Goal: Task Accomplishment & Management: Manage account settings

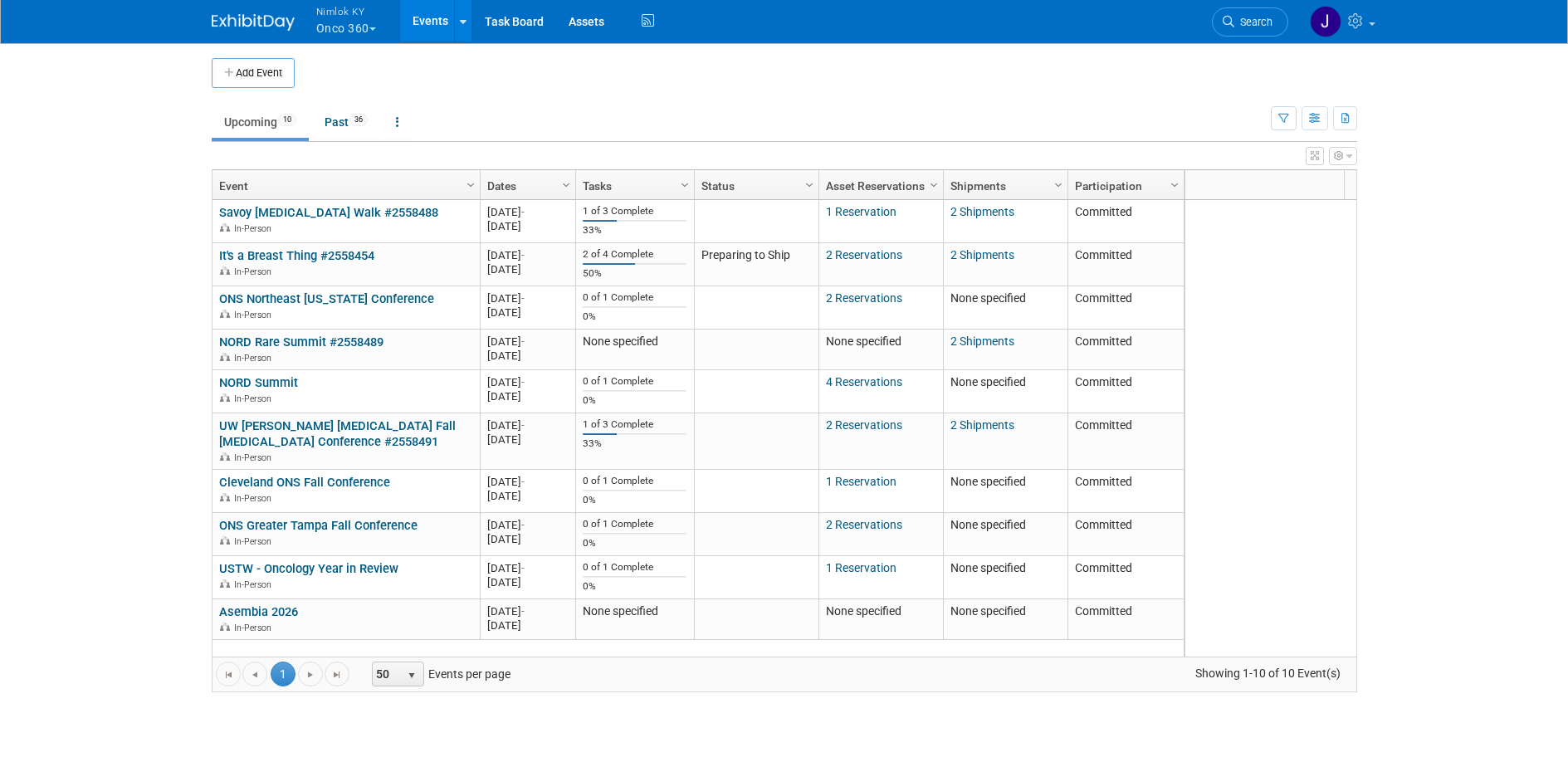
click at [355, 31] on button "Nimlok KY Onco 360" at bounding box center [355, 21] width 82 height 43
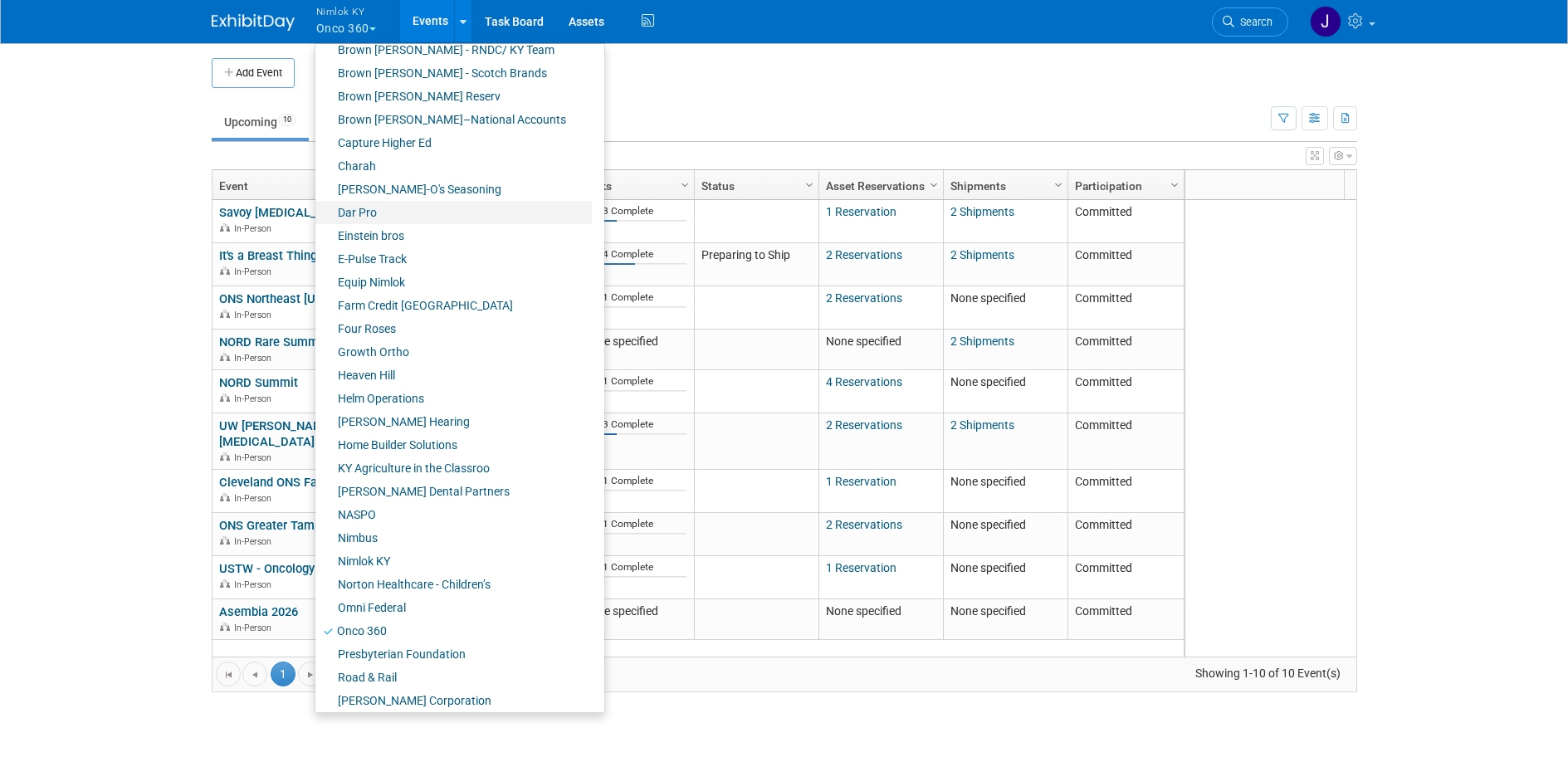
scroll to position [292, 0]
click at [421, 308] on link "Farm Credit [GEOGRAPHIC_DATA]" at bounding box center [454, 304] width 276 height 23
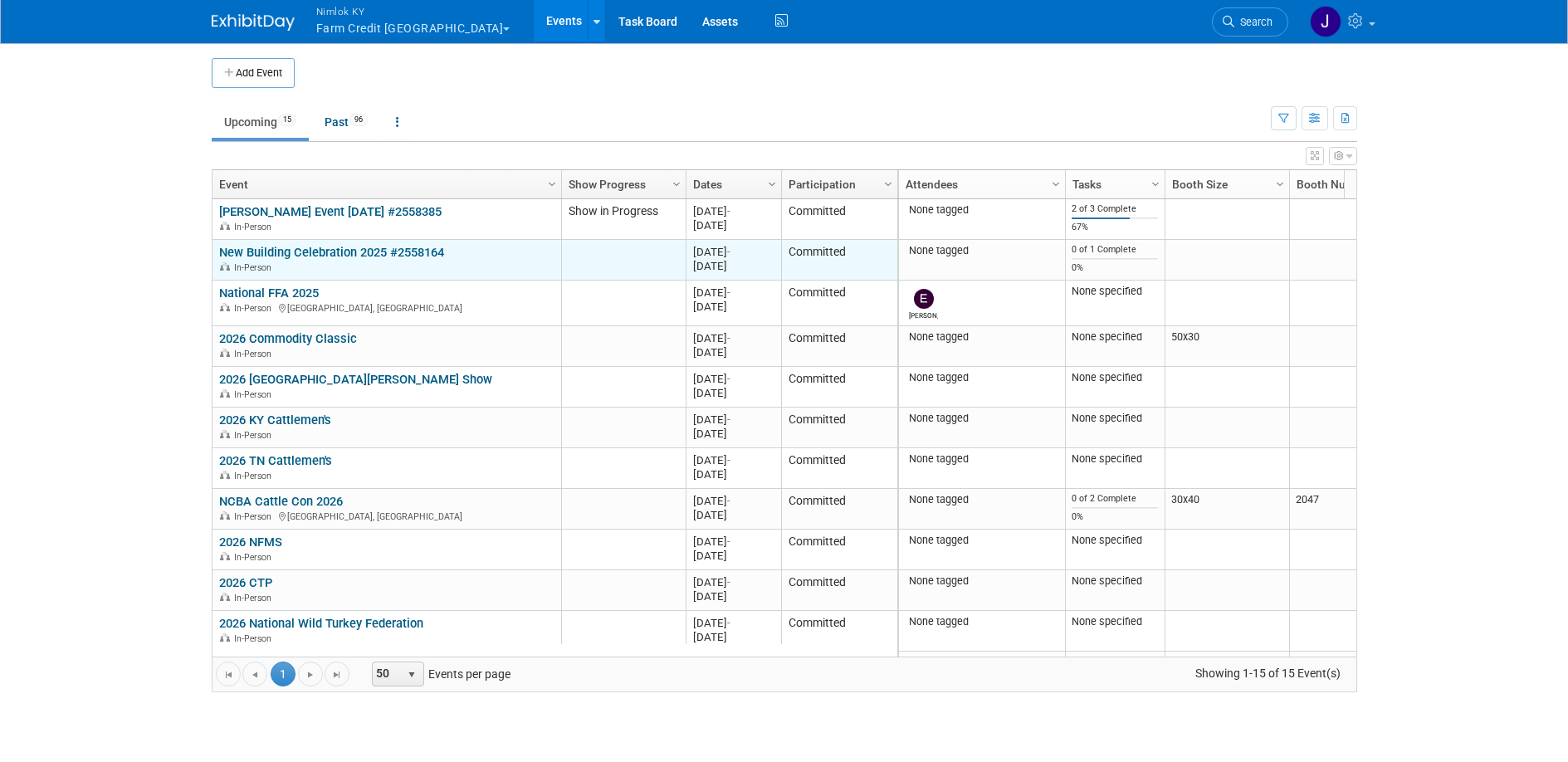
click at [341, 252] on link "New Building Celebration 2025 #2558164" at bounding box center [331, 252] width 225 height 15
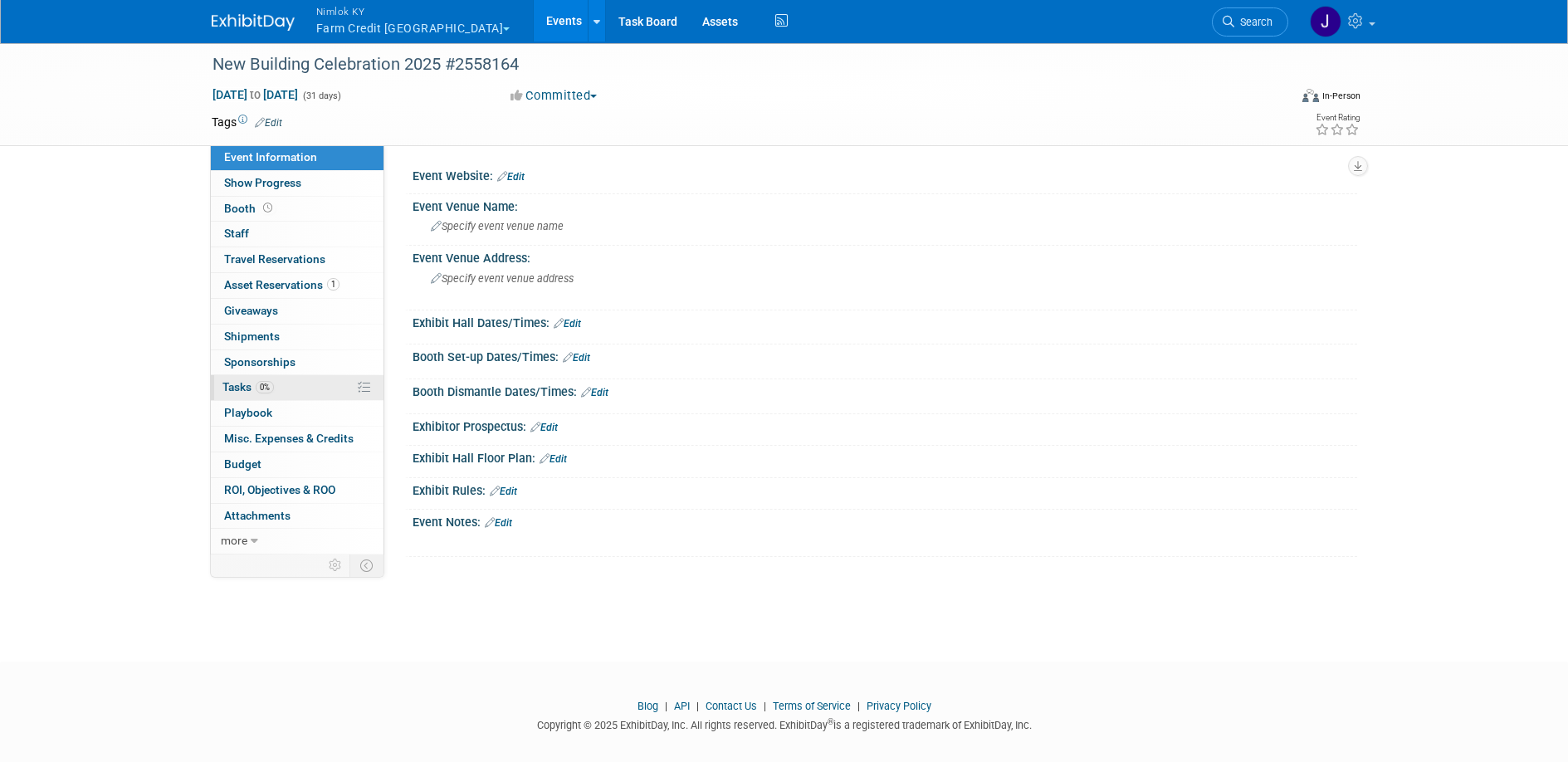
click at [307, 393] on link "0% Tasks 0%" at bounding box center [297, 387] width 172 height 25
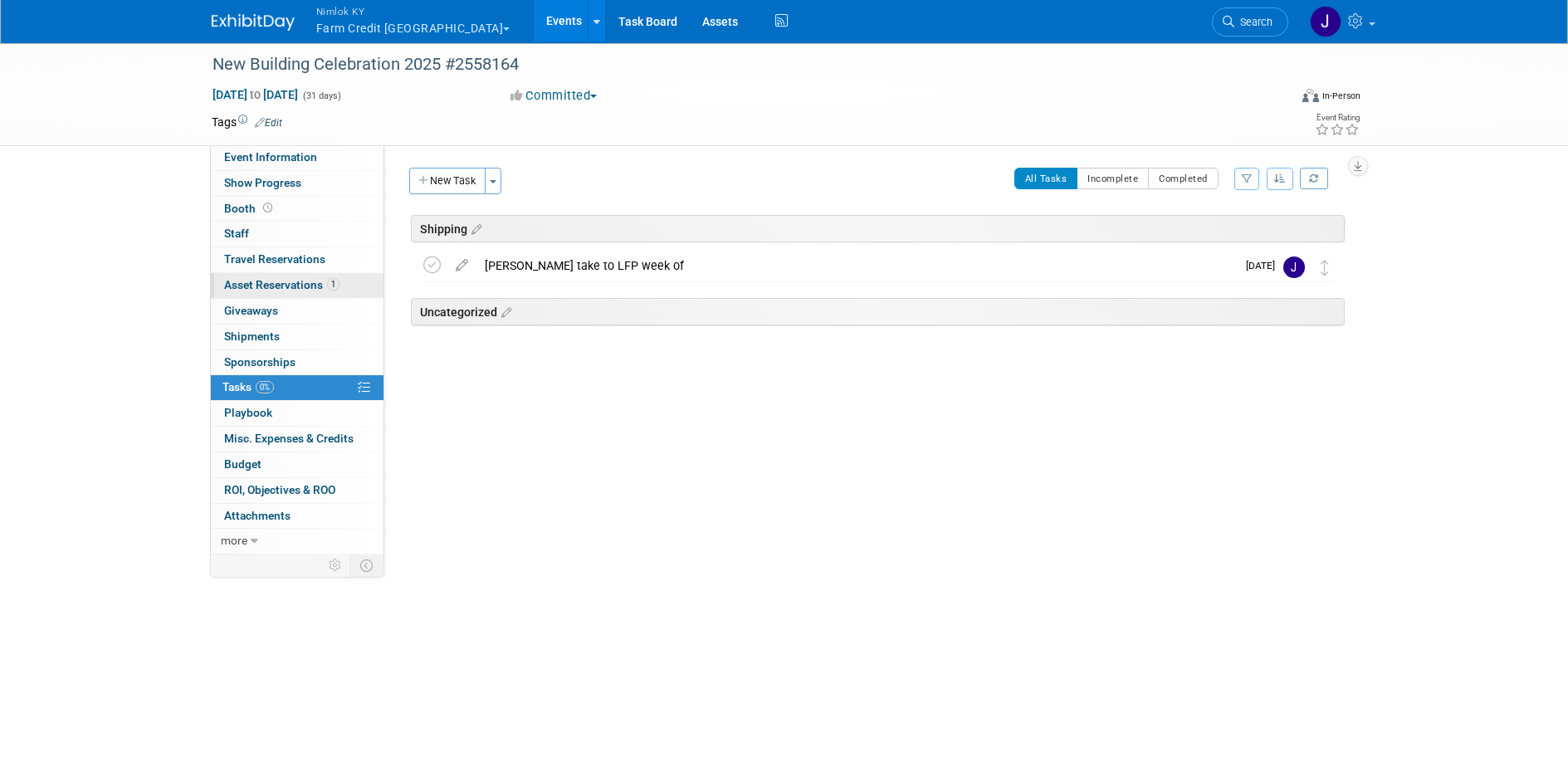
click at [318, 285] on span "Asset Reservations 1" at bounding box center [281, 285] width 116 height 14
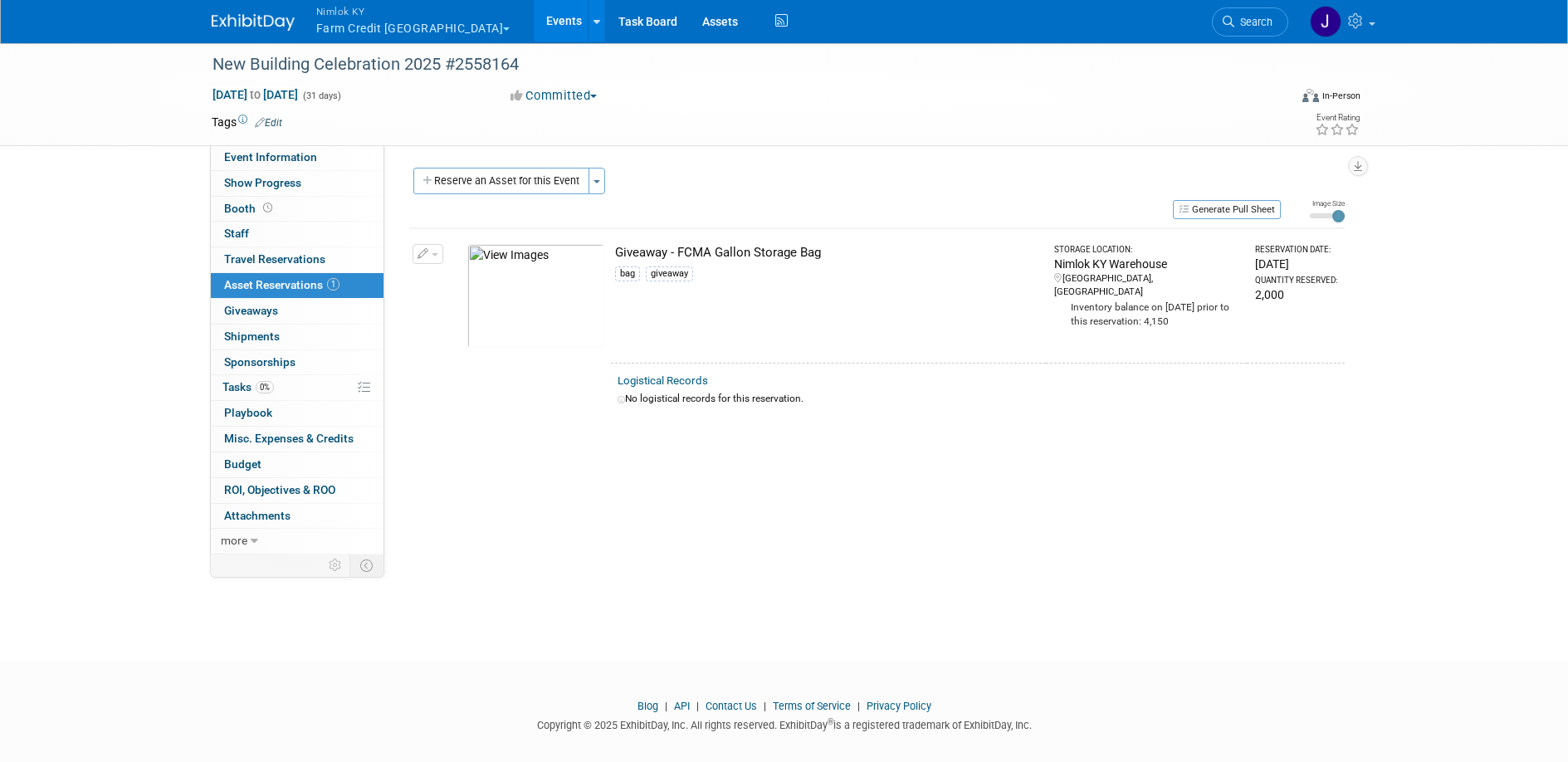
click at [424, 28] on button "Nimlok KY Farm Credit Mid America" at bounding box center [422, 21] width 217 height 43
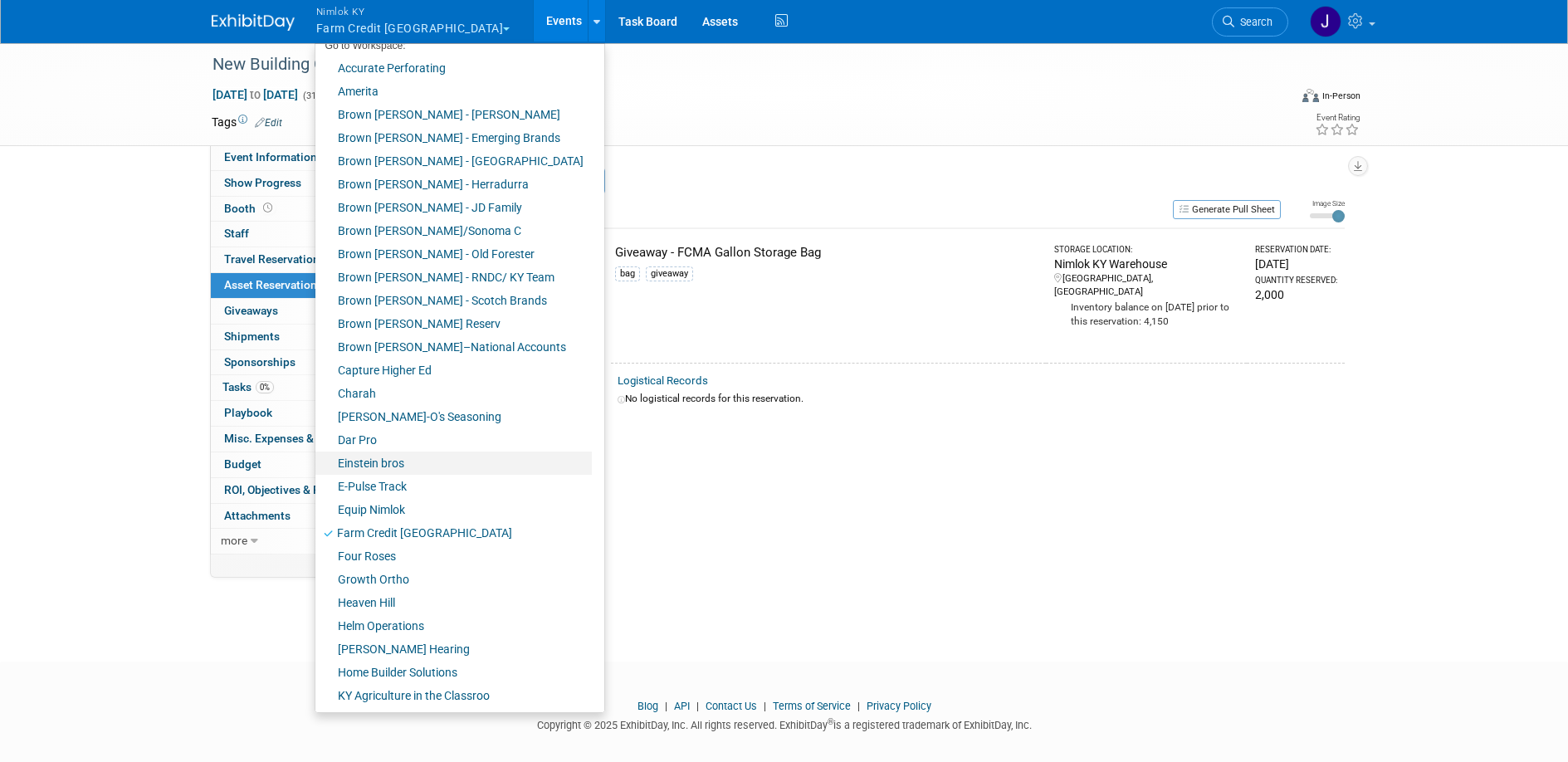
scroll to position [99, 0]
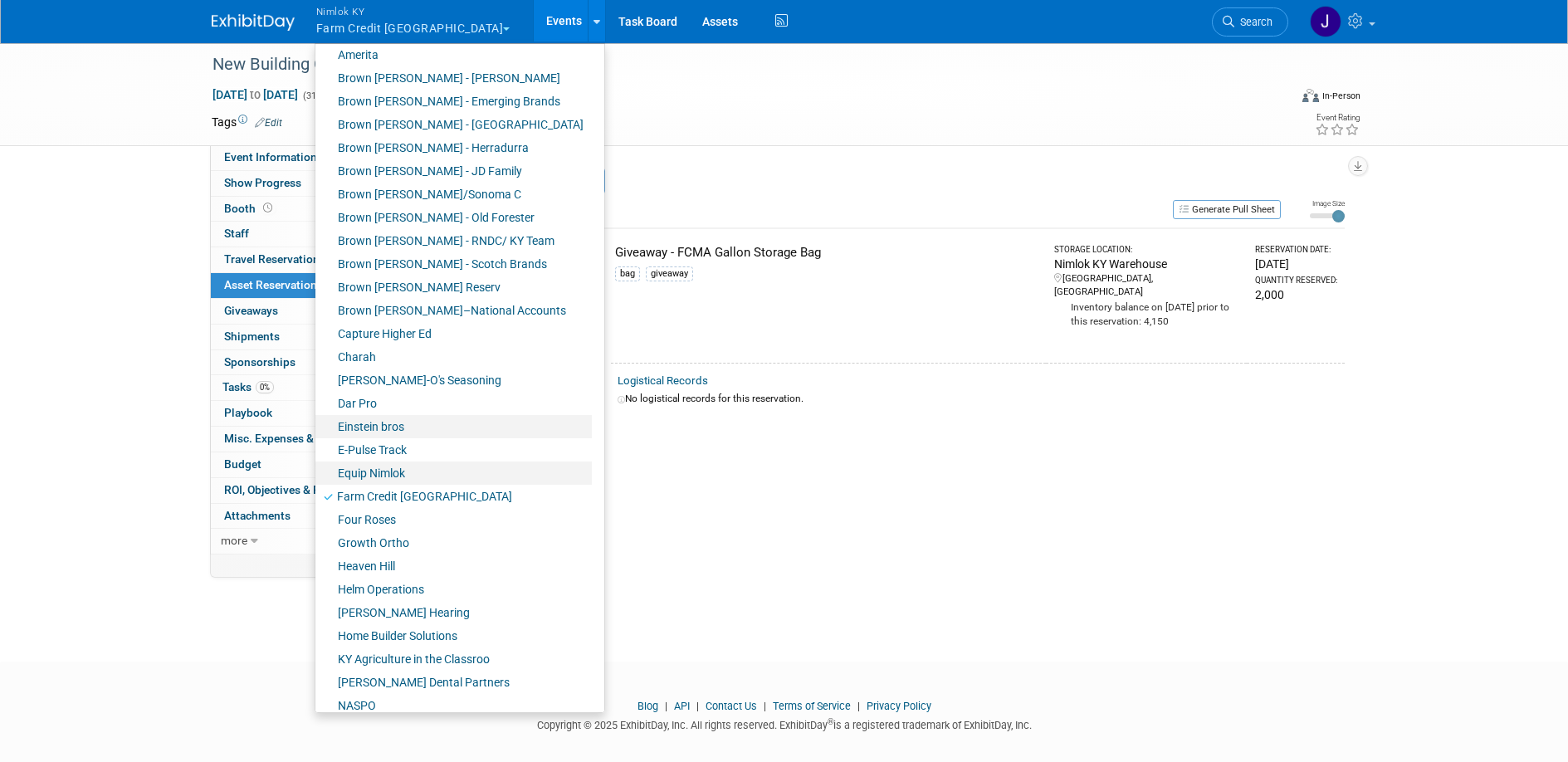
click at [414, 471] on link "Equip Nimlok" at bounding box center [454, 473] width 276 height 23
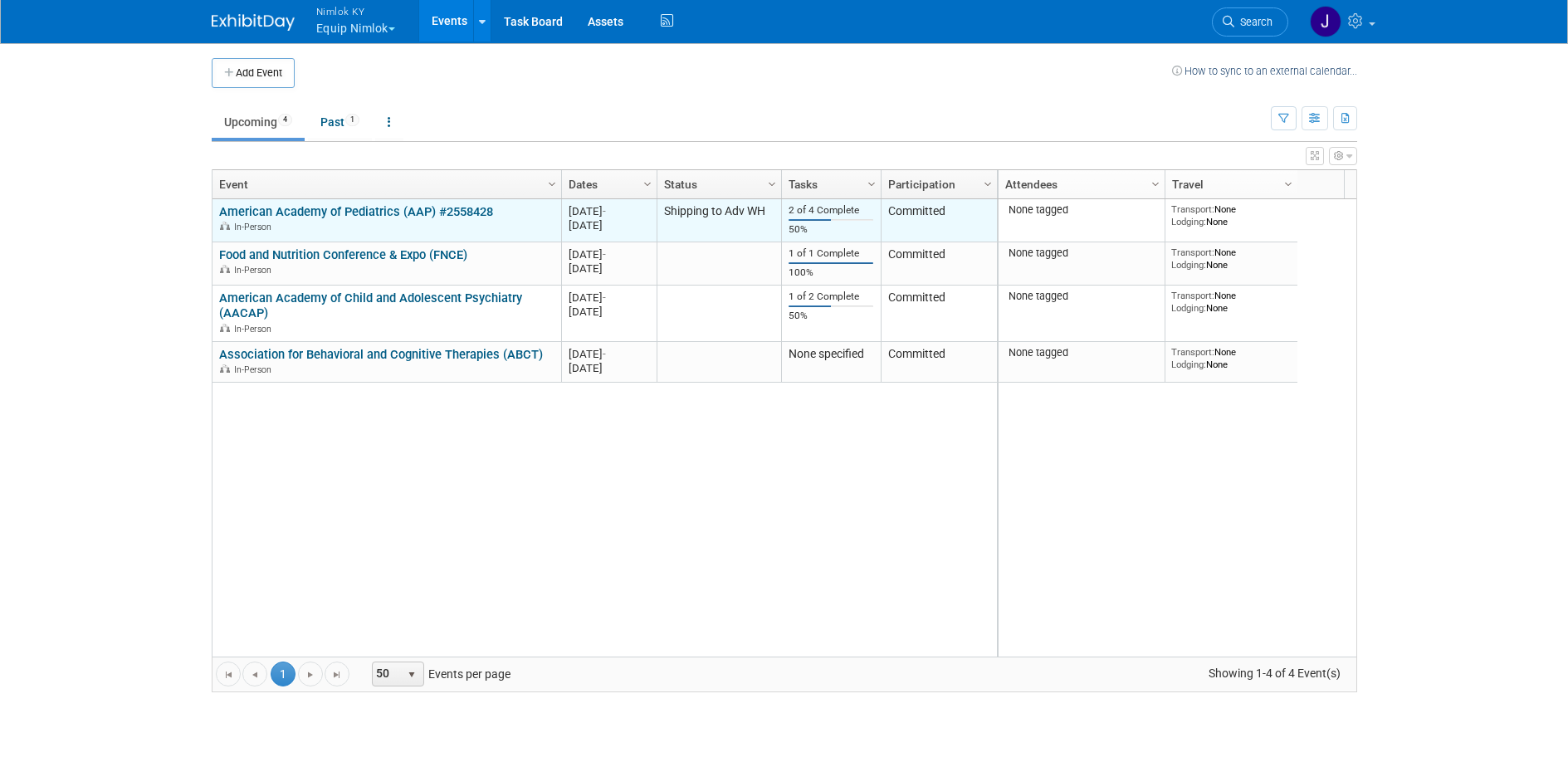
click at [421, 211] on link "American Academy of Pediatrics (AAP) #2558428" at bounding box center [355, 211] width 273 height 15
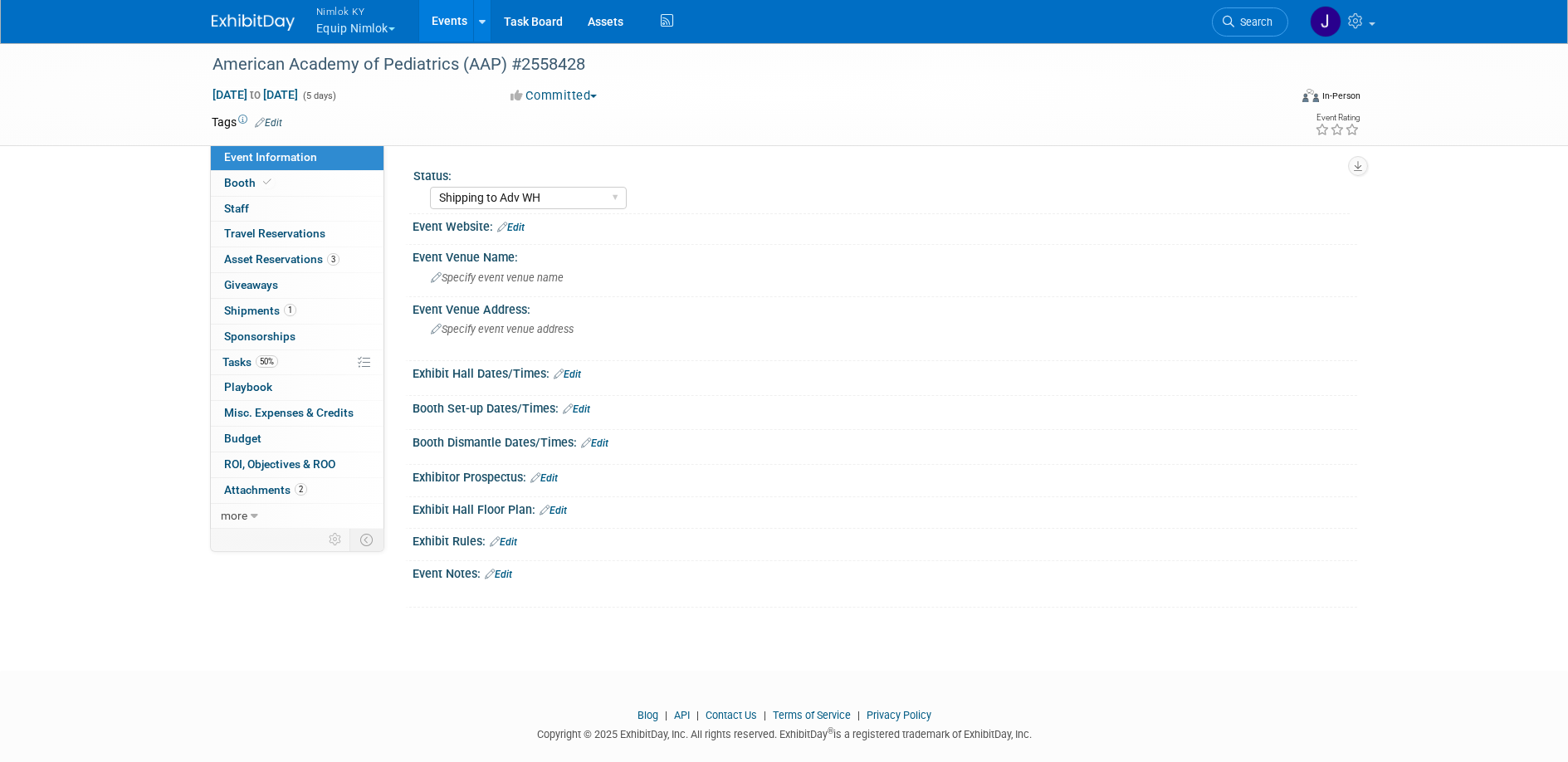
select select "Shipping to Adv WH"
click at [287, 313] on span "1" at bounding box center [290, 309] width 13 height 13
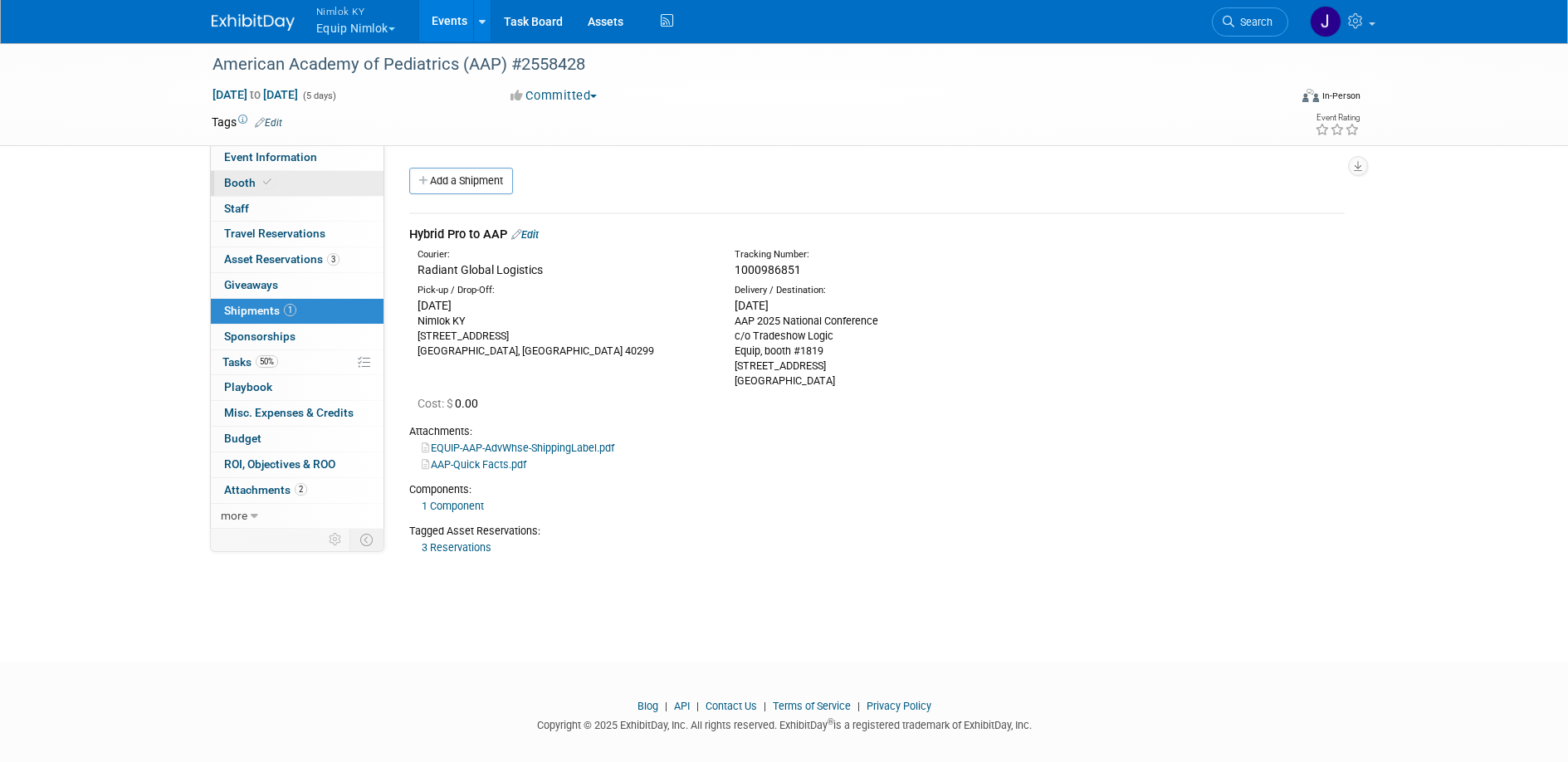
click at [290, 177] on link "Booth" at bounding box center [297, 184] width 172 height 25
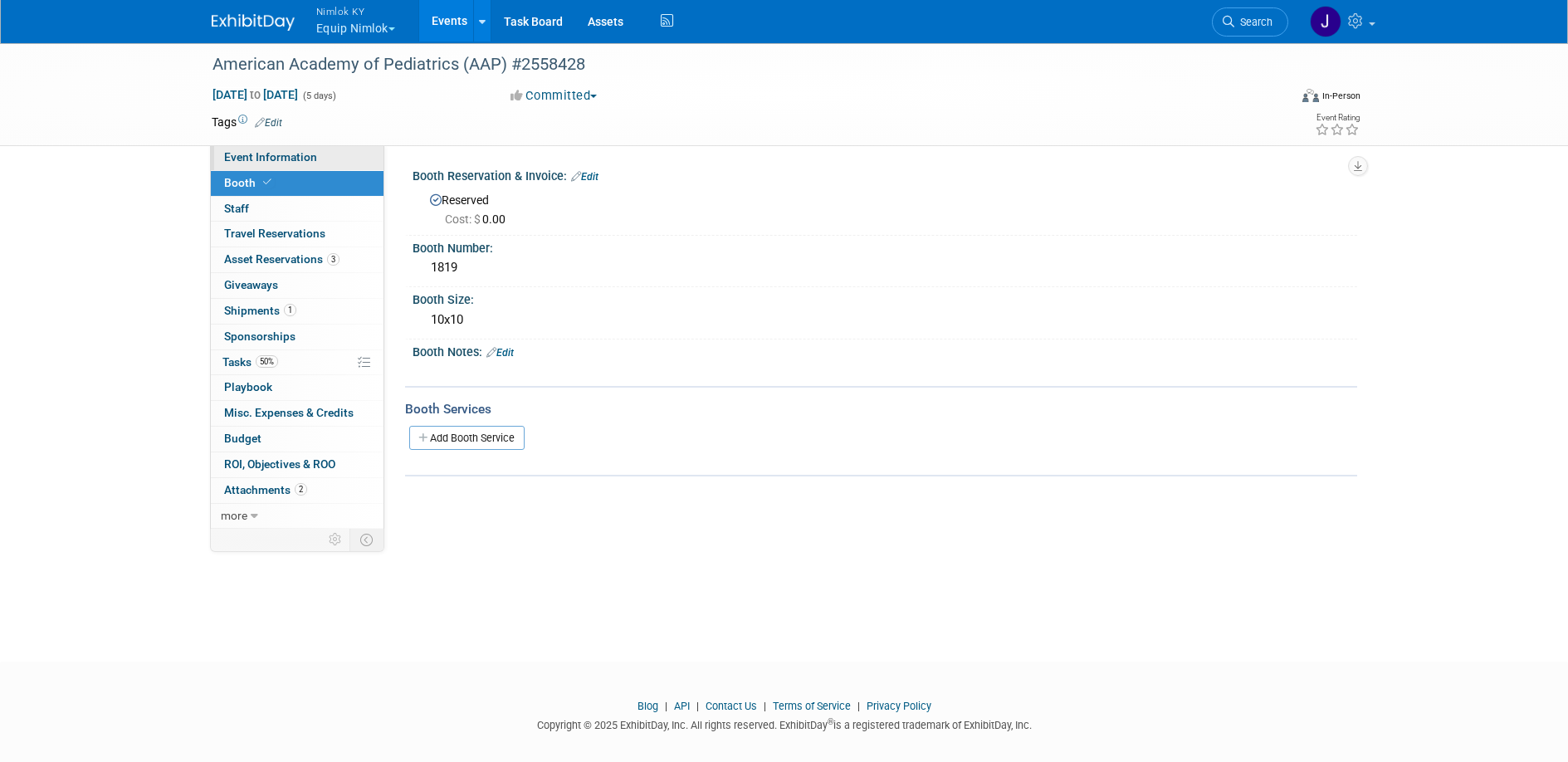
click at [326, 163] on link "Event Information" at bounding box center [297, 158] width 172 height 25
select select "Shipping to Adv WH"
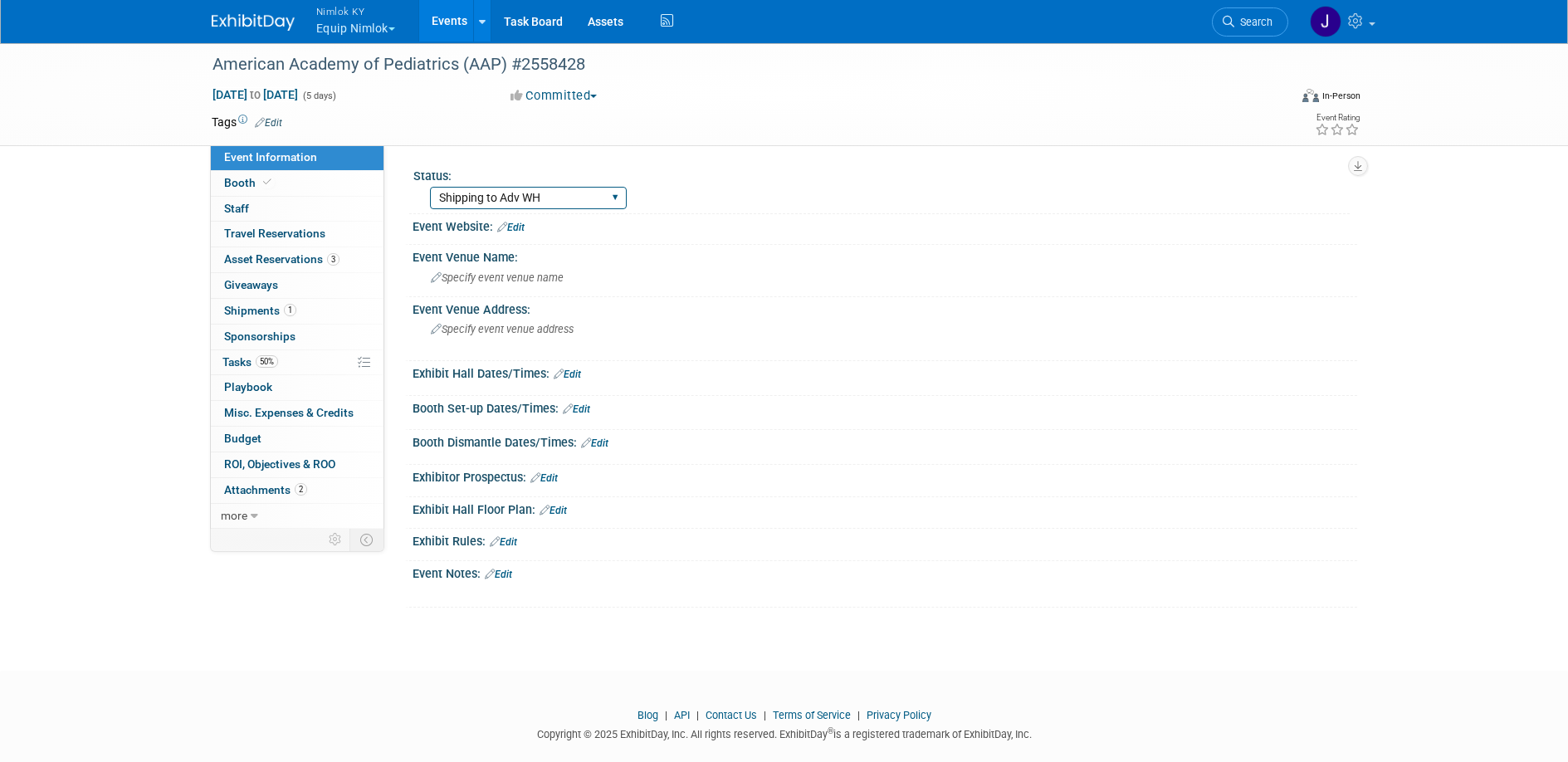
click at [480, 200] on select "Warehouse Pulling Order Shipping to Adv WH Wtg on RTN Freight Missing Info Maki…" at bounding box center [529, 198] width 197 height 22
click at [1366, 31] on link at bounding box center [1341, 20] width 82 height 42
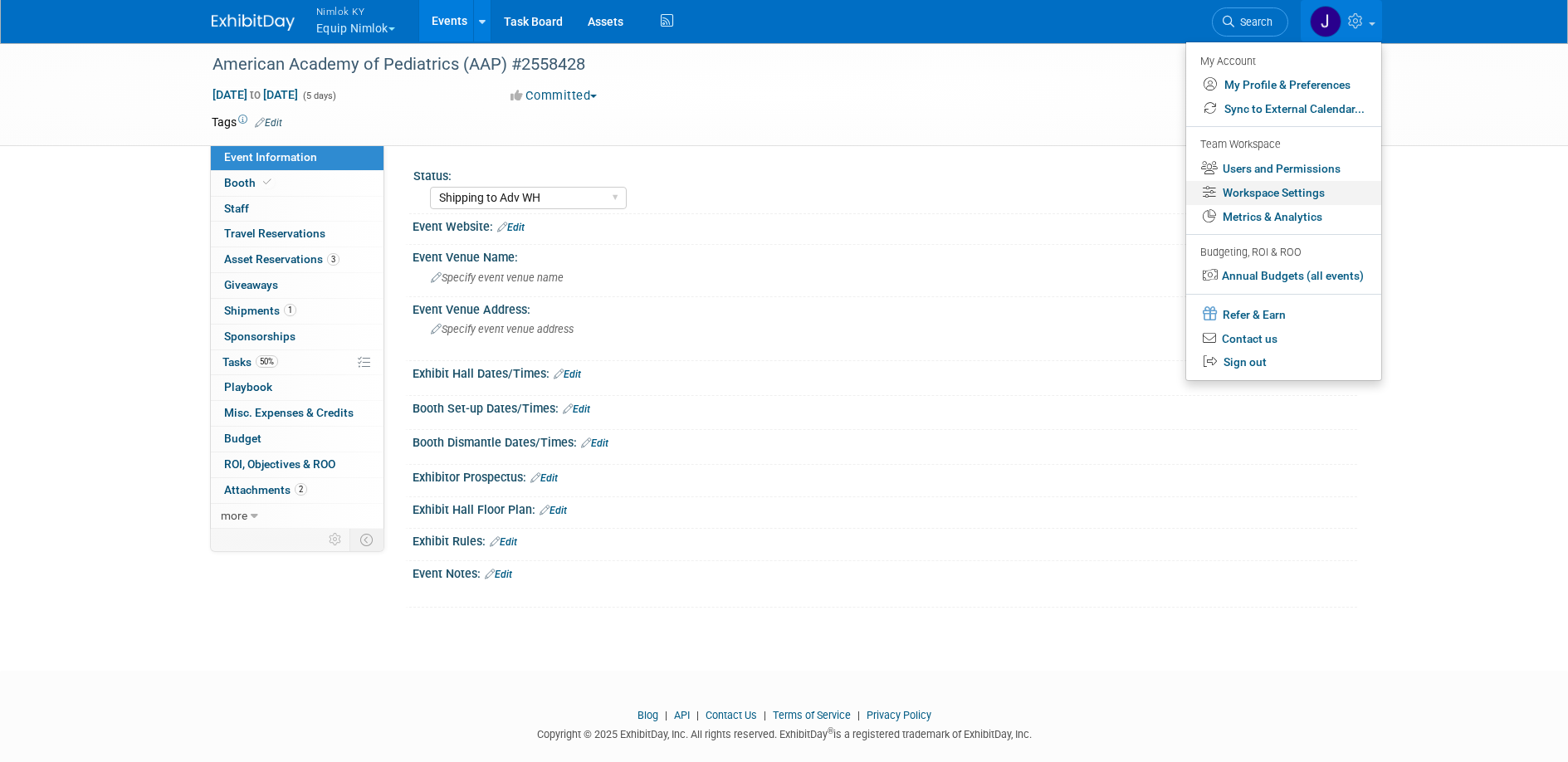
click at [1311, 194] on link "Workspace Settings" at bounding box center [1284, 193] width 195 height 24
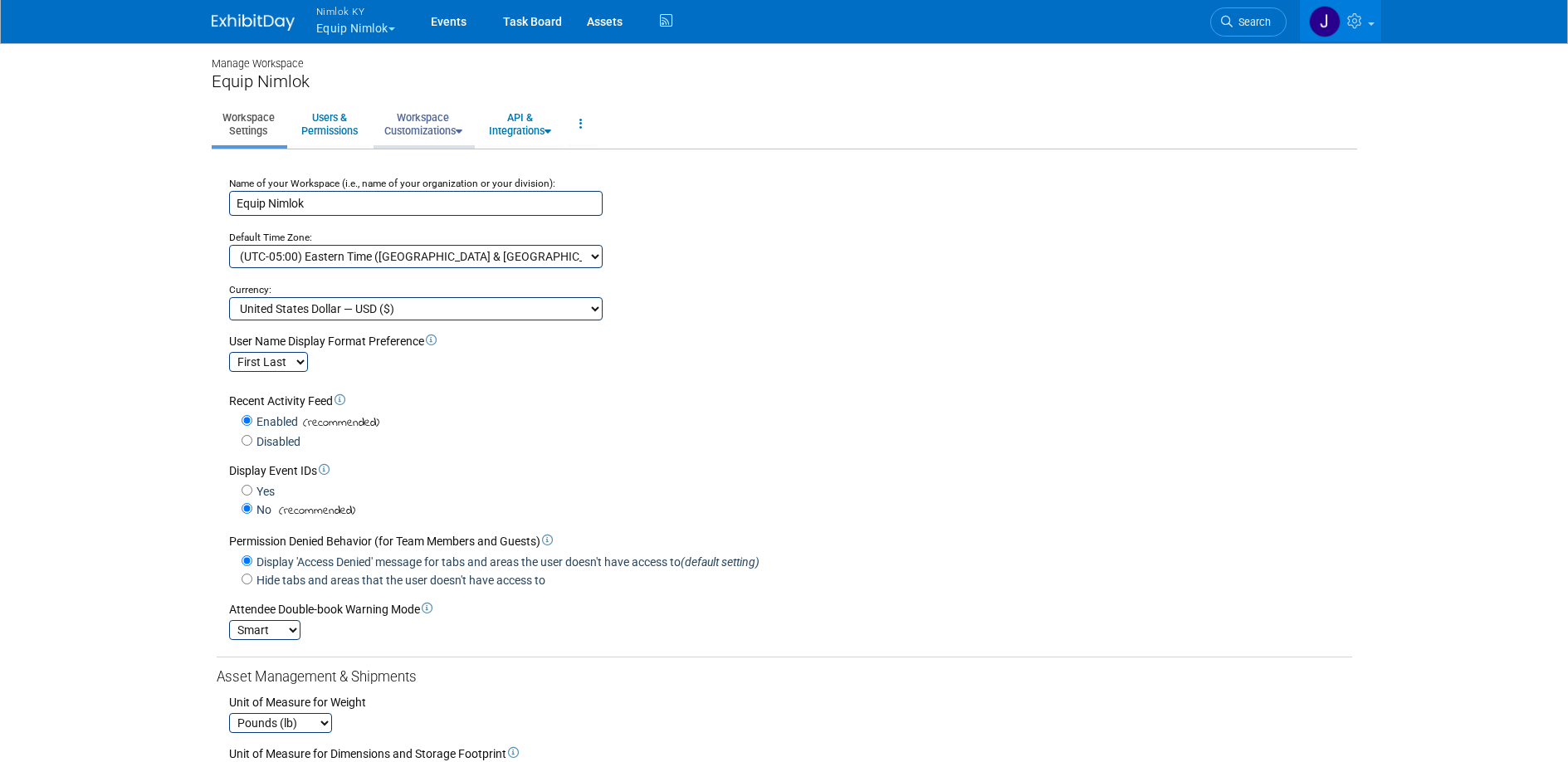
click at [419, 130] on link "Workspace Customizations" at bounding box center [423, 125] width 99 height 41
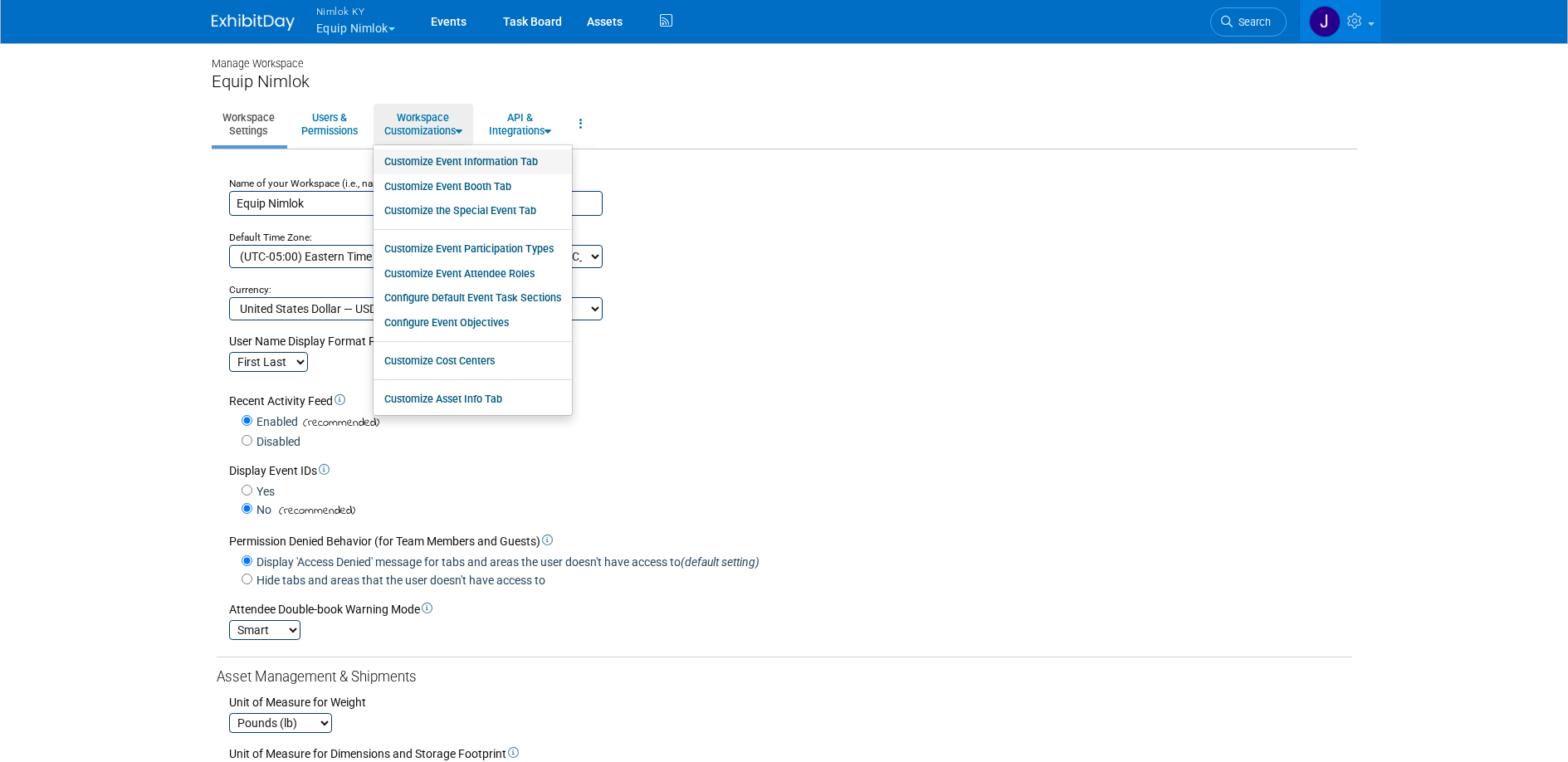
click at [428, 160] on link "Customize Event Information Tab" at bounding box center [473, 162] width 199 height 25
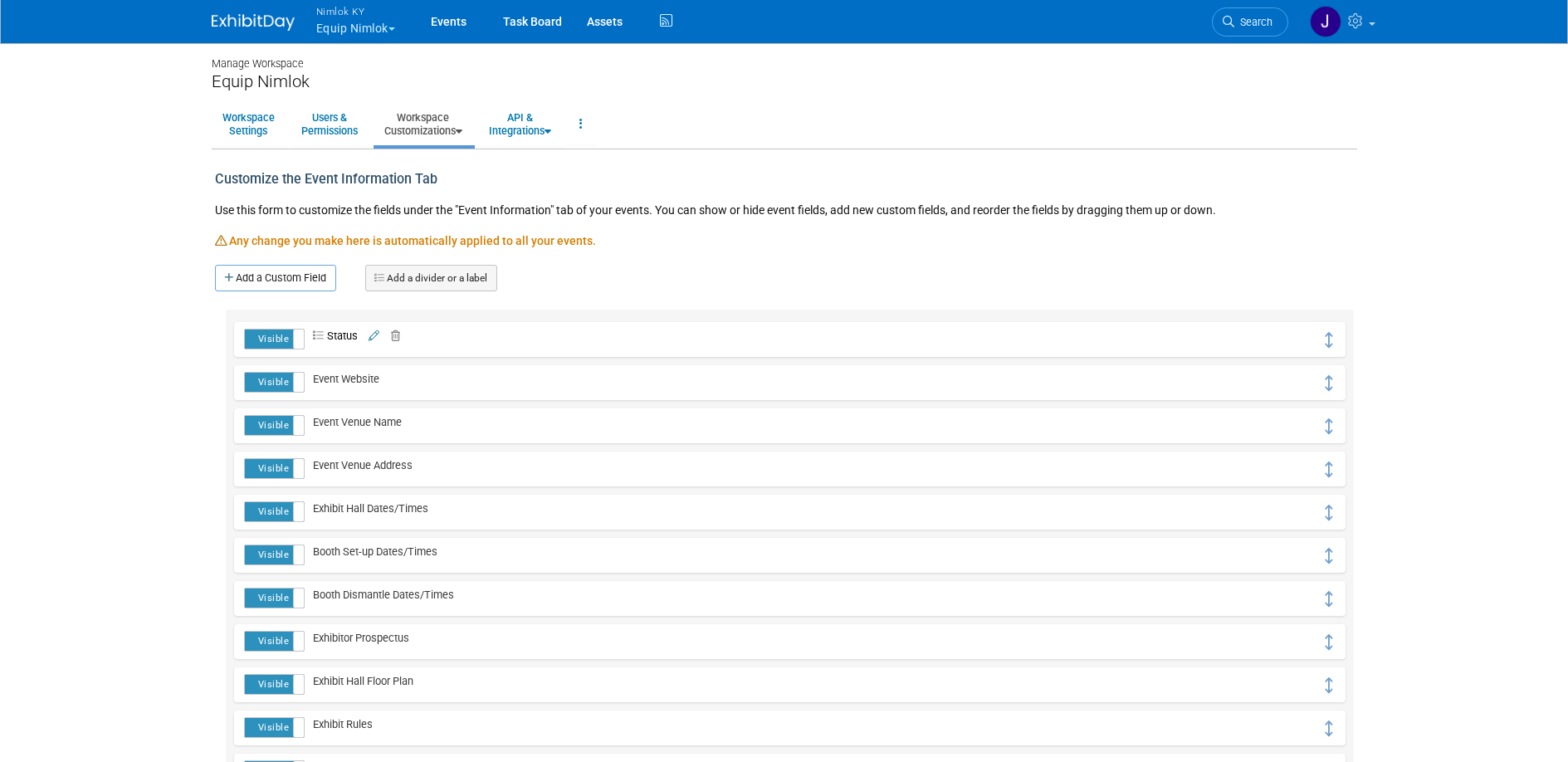
click at [371, 337] on icon at bounding box center [374, 336] width 11 height 11
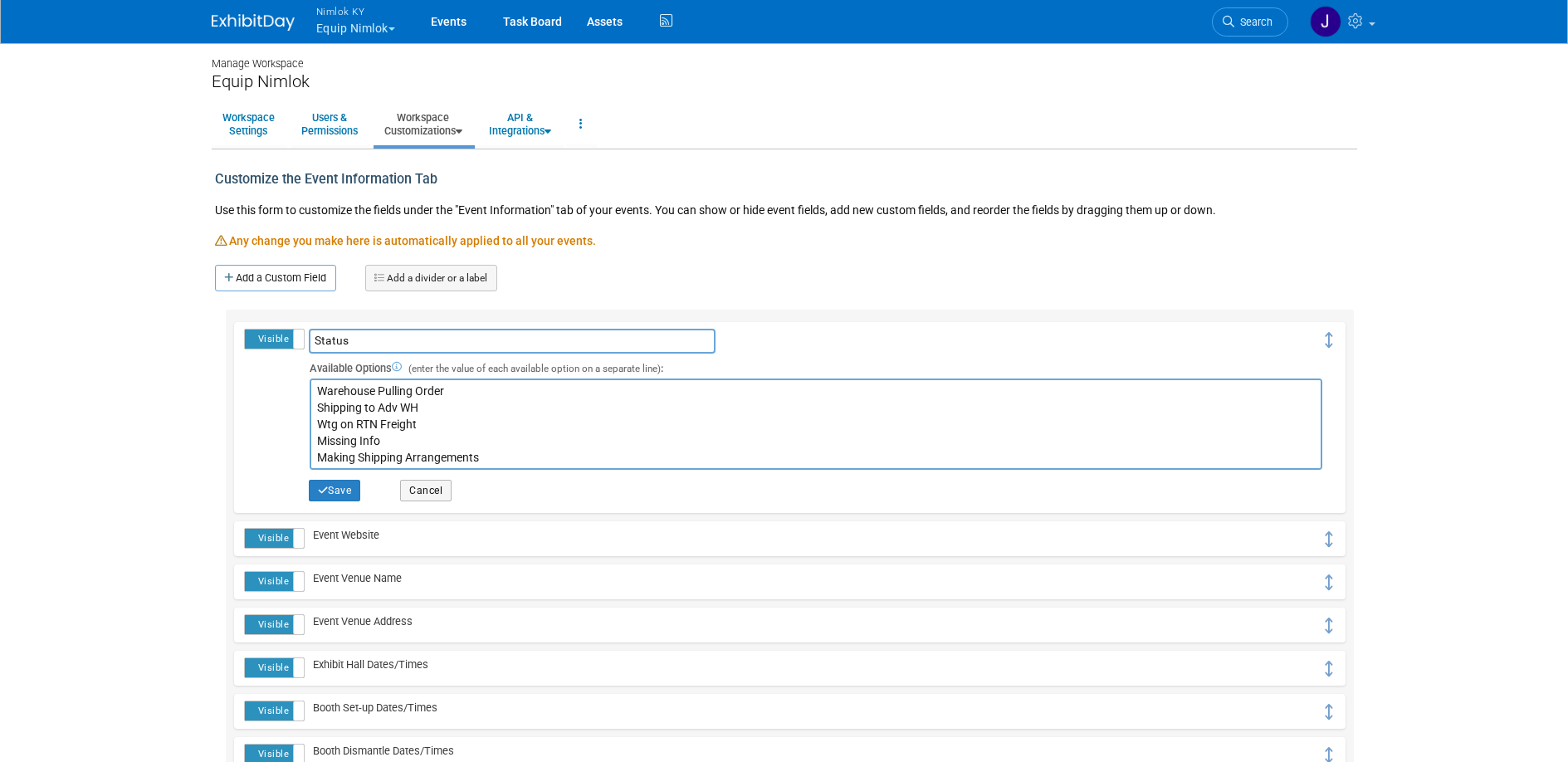
scroll to position [17, 0]
drag, startPoint x: 482, startPoint y: 454, endPoint x: 444, endPoint y: 451, distance: 38.1
click at [354, 459] on textarea "Warehouse Pulling Order Shipping to Adv WH Wtg on RTN Freight Missing Info Maki…" at bounding box center [816, 424] width 1012 height 91
click at [449, 451] on textarea "Warehouse Pulling Order Shipping to Adv WH Wtg on RTN Freight Missing Info Maki…" at bounding box center [816, 424] width 1012 height 91
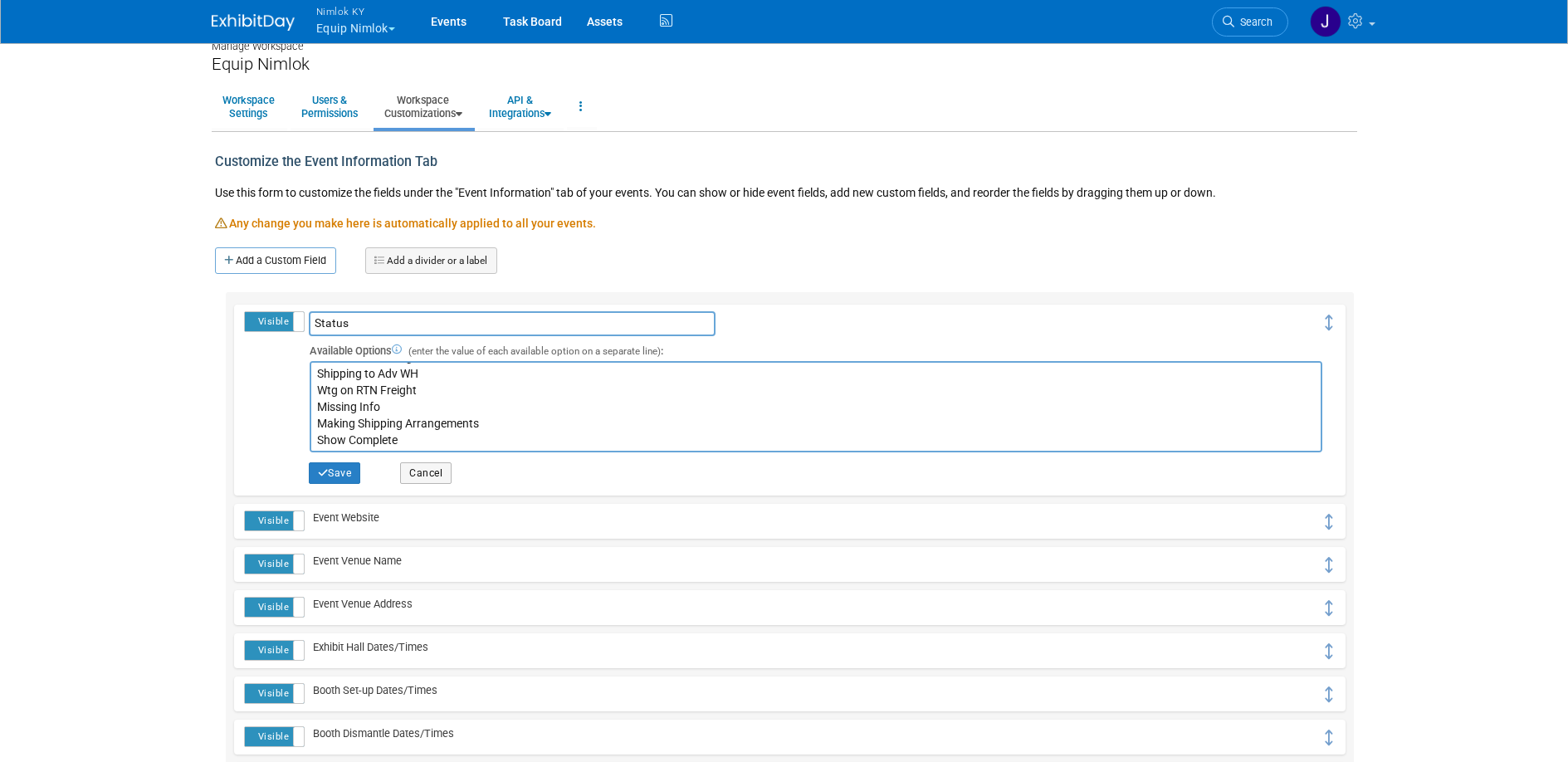
scroll to position [19, 0]
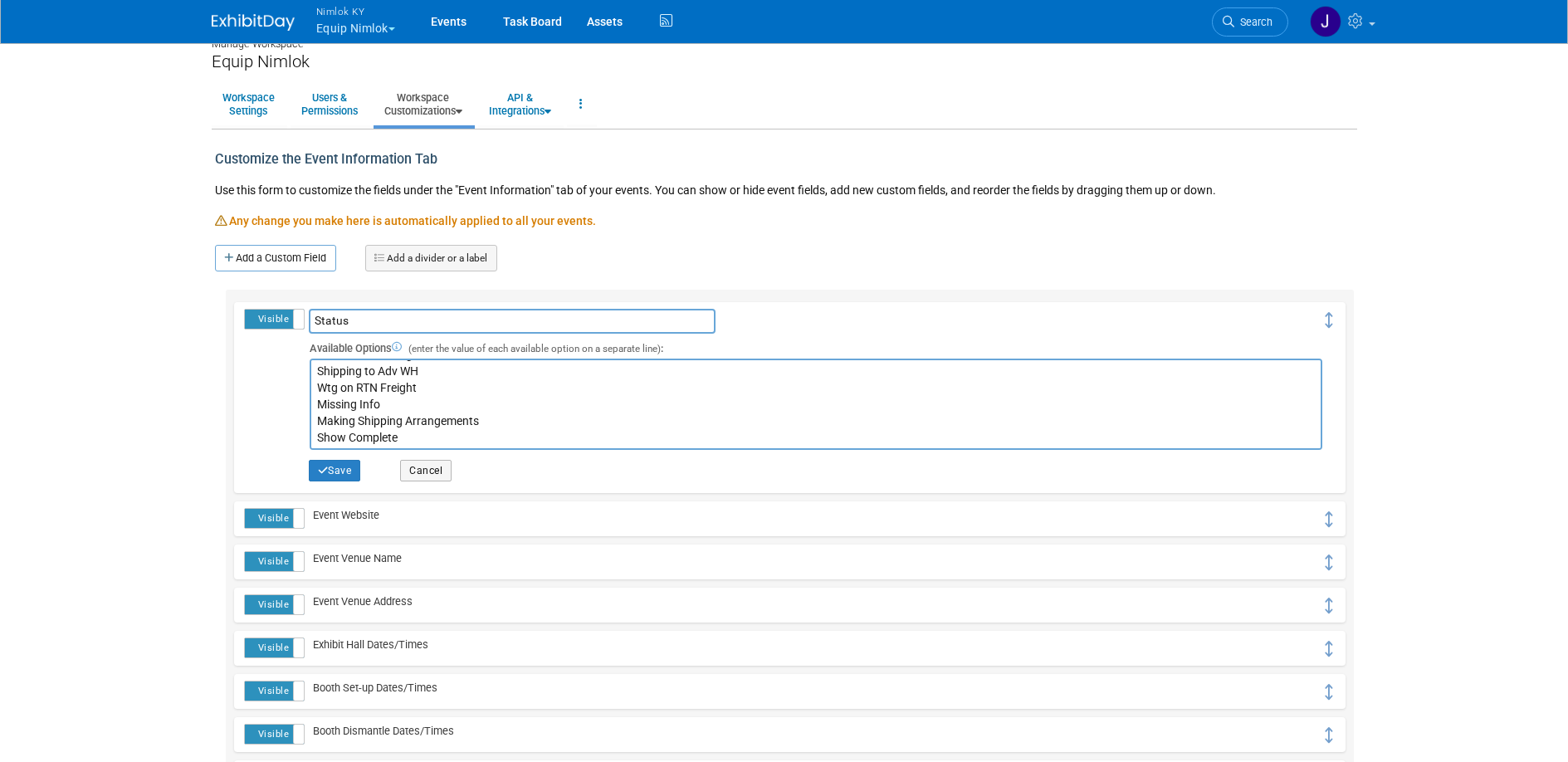
drag, startPoint x: 483, startPoint y: 420, endPoint x: 310, endPoint y: 418, distance: 173.0
click at [310, 418] on textarea "Warehouse Pulling Order Shipping to Adv WH Wtg on RTN Freight Missing Info Maki…" at bounding box center [816, 404] width 1012 height 91
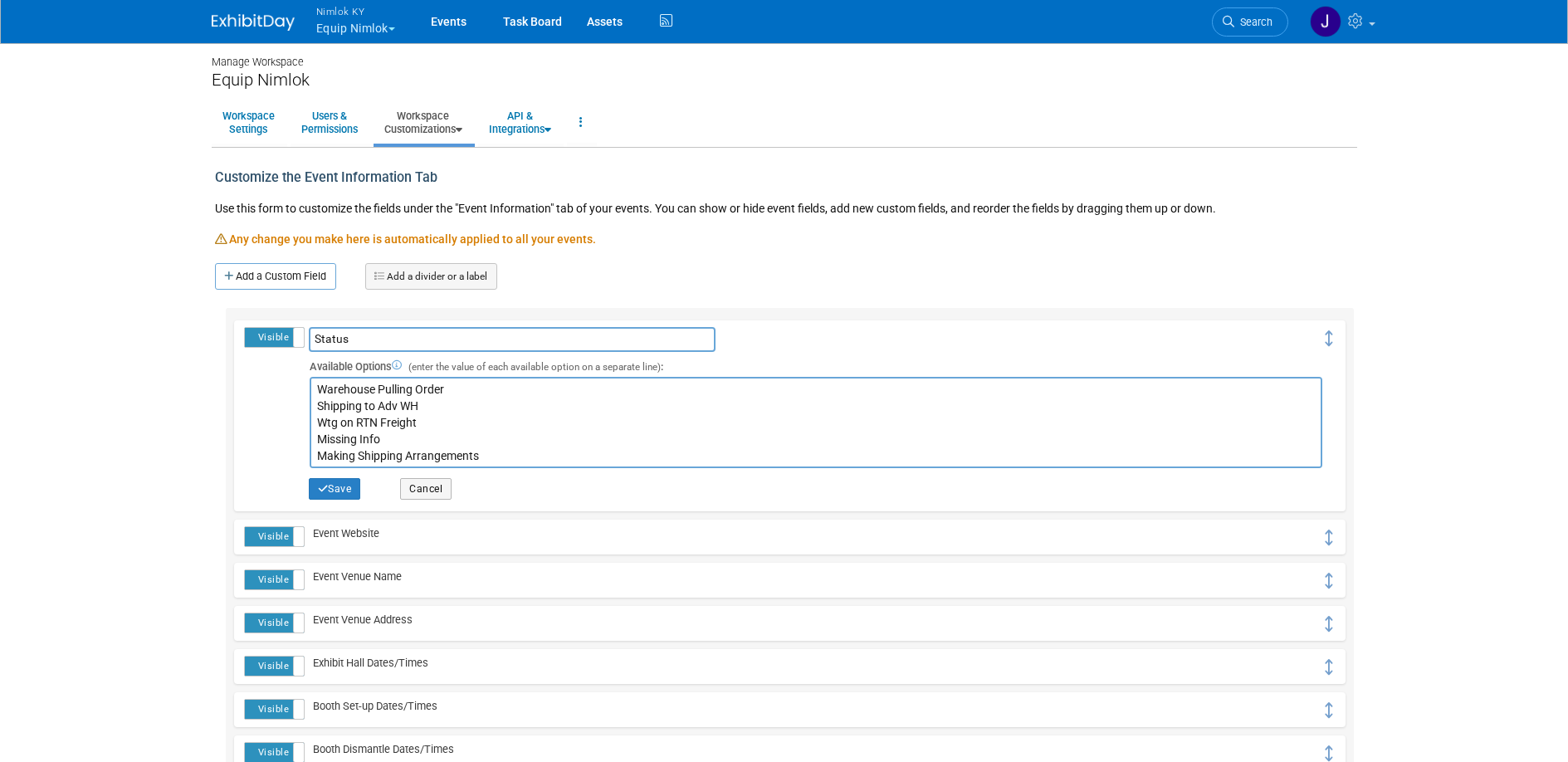
scroll to position [0, 0]
click at [453, 392] on textarea "Warehouse Pulling Order Shipping to Adv WH Wtg on RTN Freight Missing Info Maki…" at bounding box center [816, 424] width 1012 height 91
click at [318, 390] on textarea "Warehouse Pulling Order Shipping to Adv WH Wtg on RTN Freight Missing Info Maki…" at bounding box center [816, 424] width 1012 height 91
paste textarea "Making Shipping Arrangements"
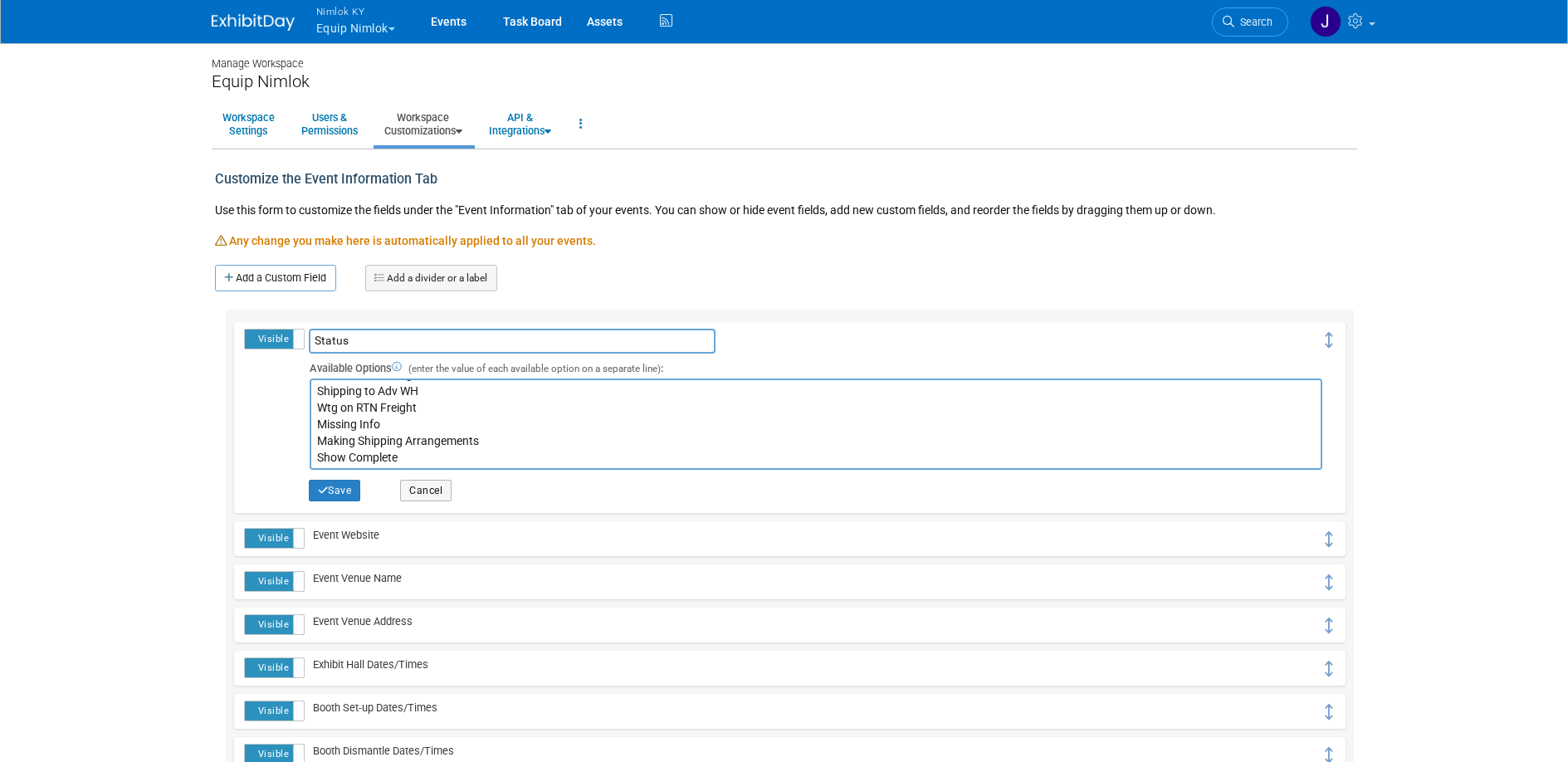
drag, startPoint x: 475, startPoint y: 443, endPoint x: 308, endPoint y: 445, distance: 167.0
click at [310, 445] on textarea "Warehouse Pulling Order Shipping to Adv WH Wtg on RTN Freight Missing Info Maki…" at bounding box center [816, 424] width 1012 height 91
drag, startPoint x: 382, startPoint y: 441, endPoint x: 300, endPoint y: 443, distance: 82.0
click at [300, 443] on tr "Visible Hidden Status Status Save Cancel Delete Custom Event Field hide" at bounding box center [789, 417] width 1091 height 177
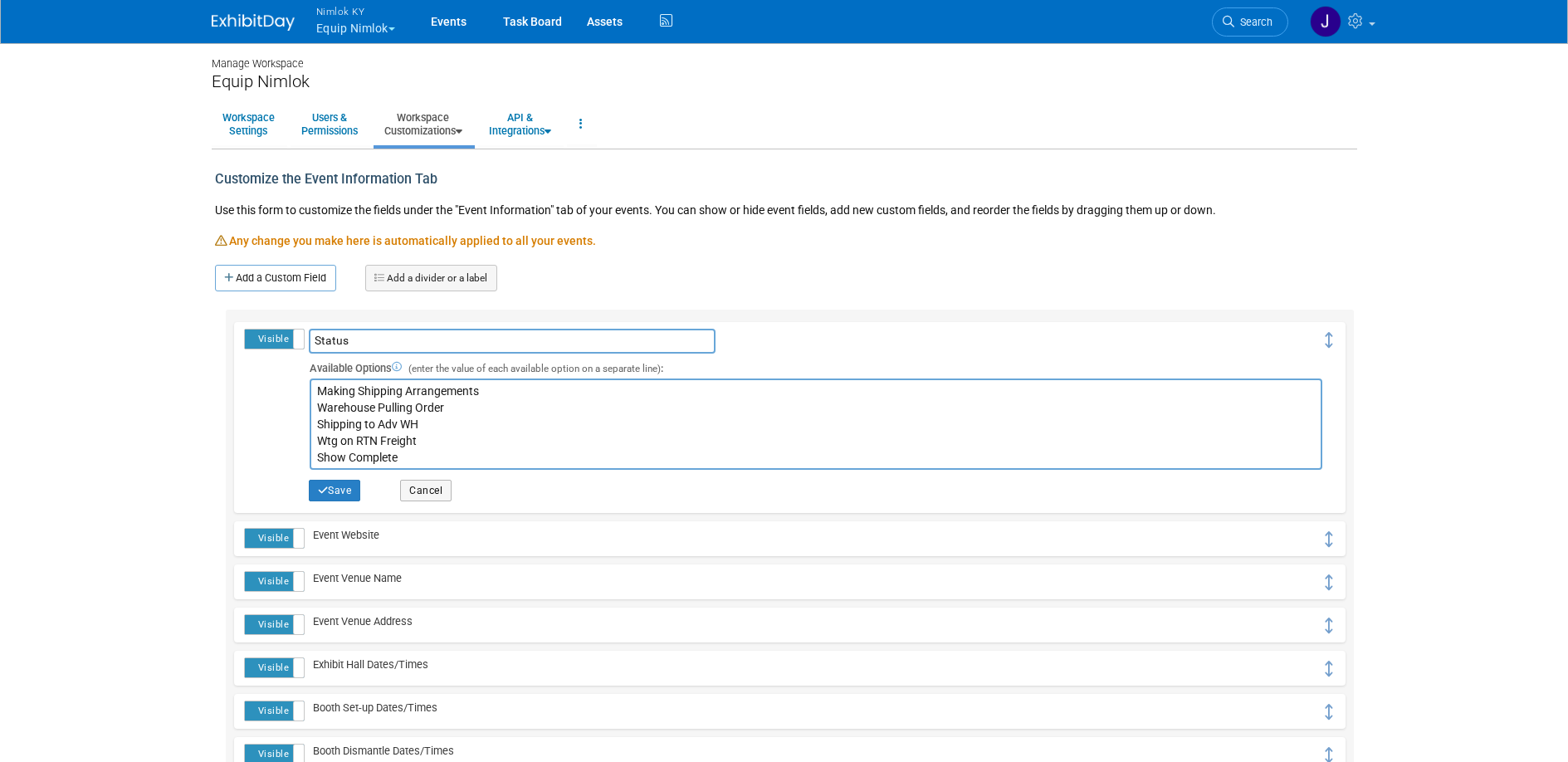
scroll to position [0, 0]
click at [316, 393] on textarea "Warehouse Pulling Order Shipping to Adv WH Wtg on RTN Freight Missing Info Maki…" at bounding box center [816, 424] width 1012 height 91
paste textarea "Missing Info"
click at [439, 425] on textarea "Warehouse Pulling Order Shipping to Adv WH Wtg on RTN Freight Missing Info Maki…" at bounding box center [816, 424] width 1012 height 91
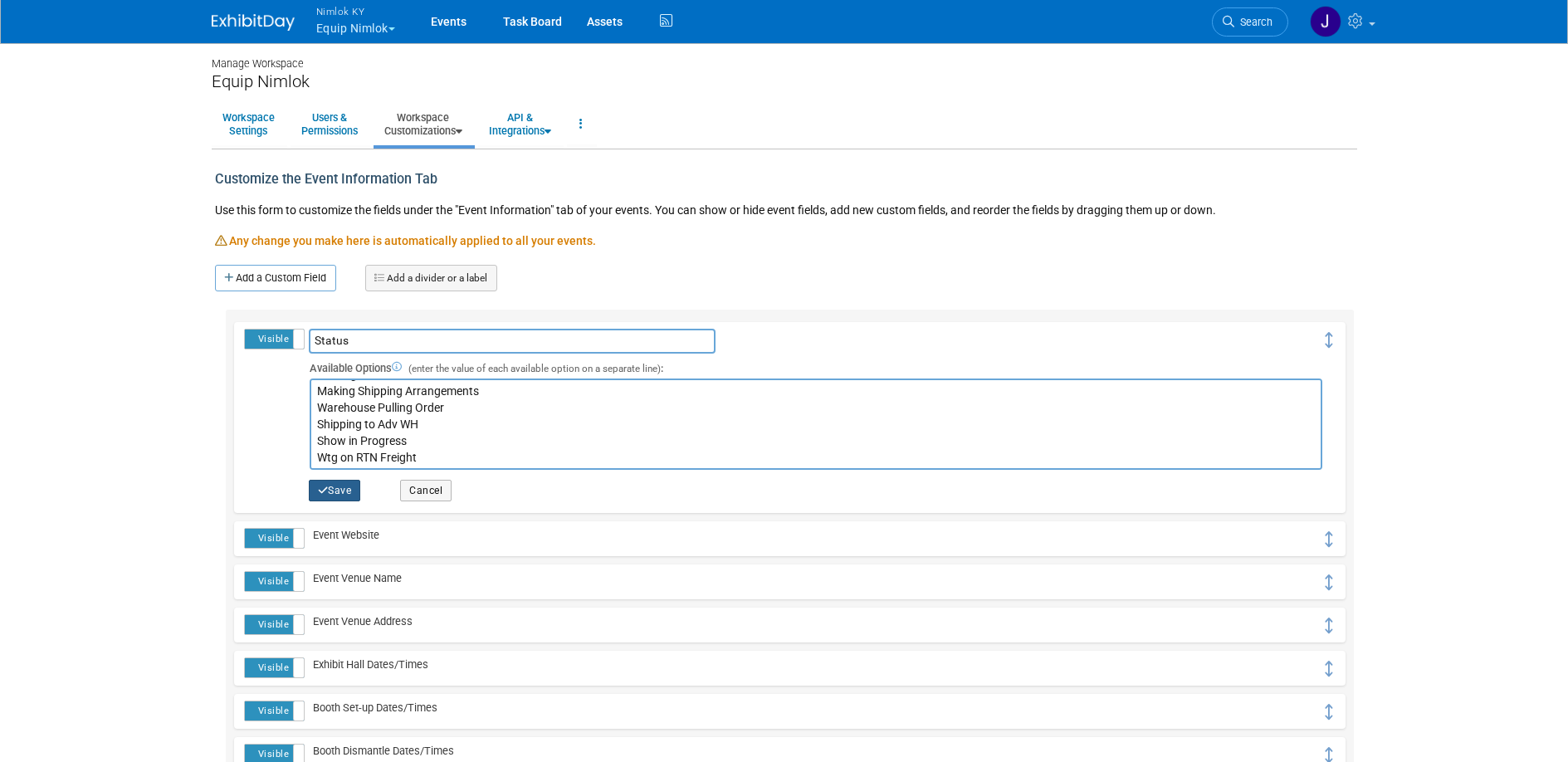
type textarea "Missing Info Making Shipping Arrangements Warehouse Pulling Order Shipping to A…"
click at [331, 488] on button "Save" at bounding box center [335, 490] width 53 height 21
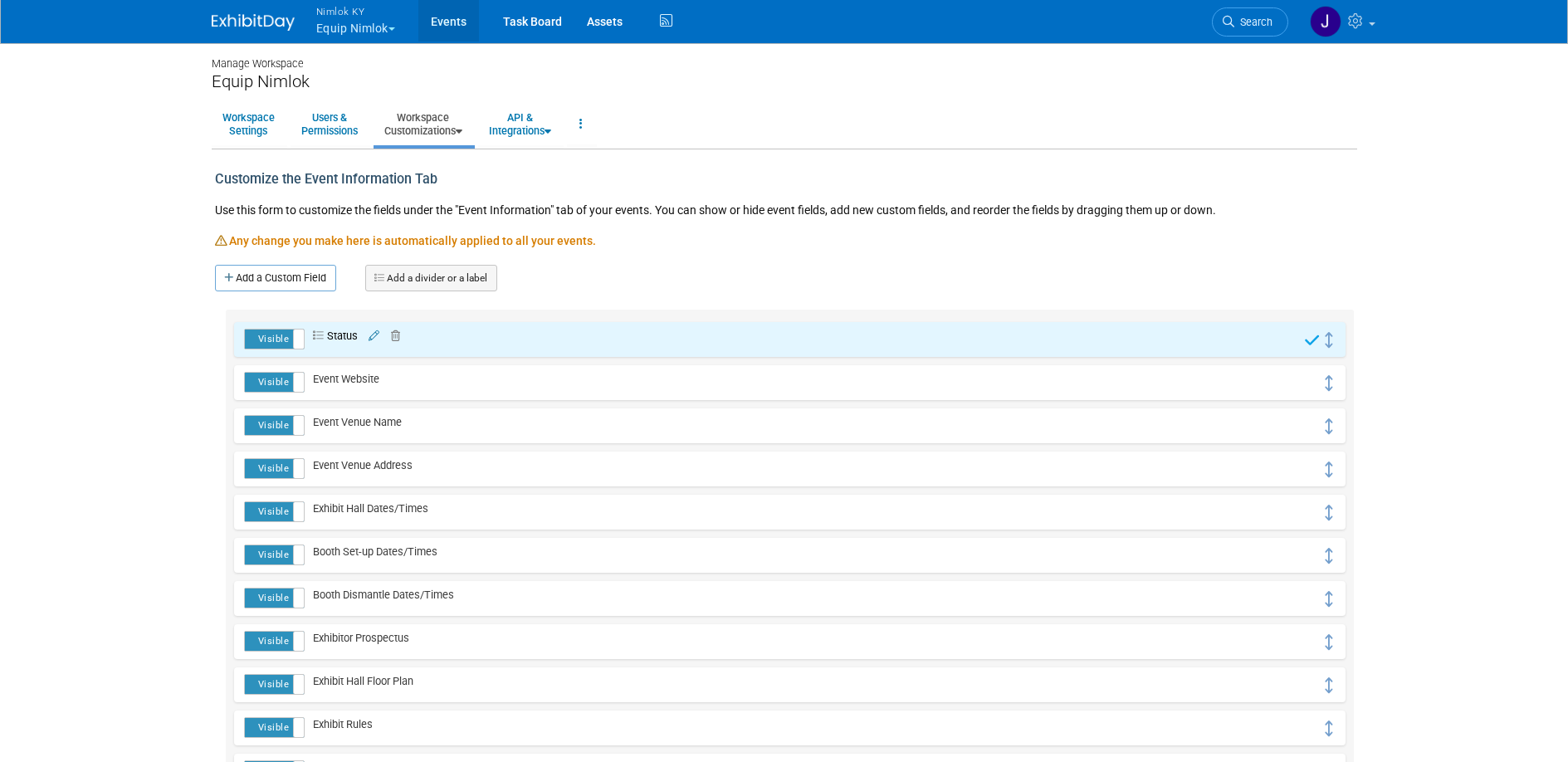
click at [448, 17] on link "Events" at bounding box center [449, 20] width 60 height 42
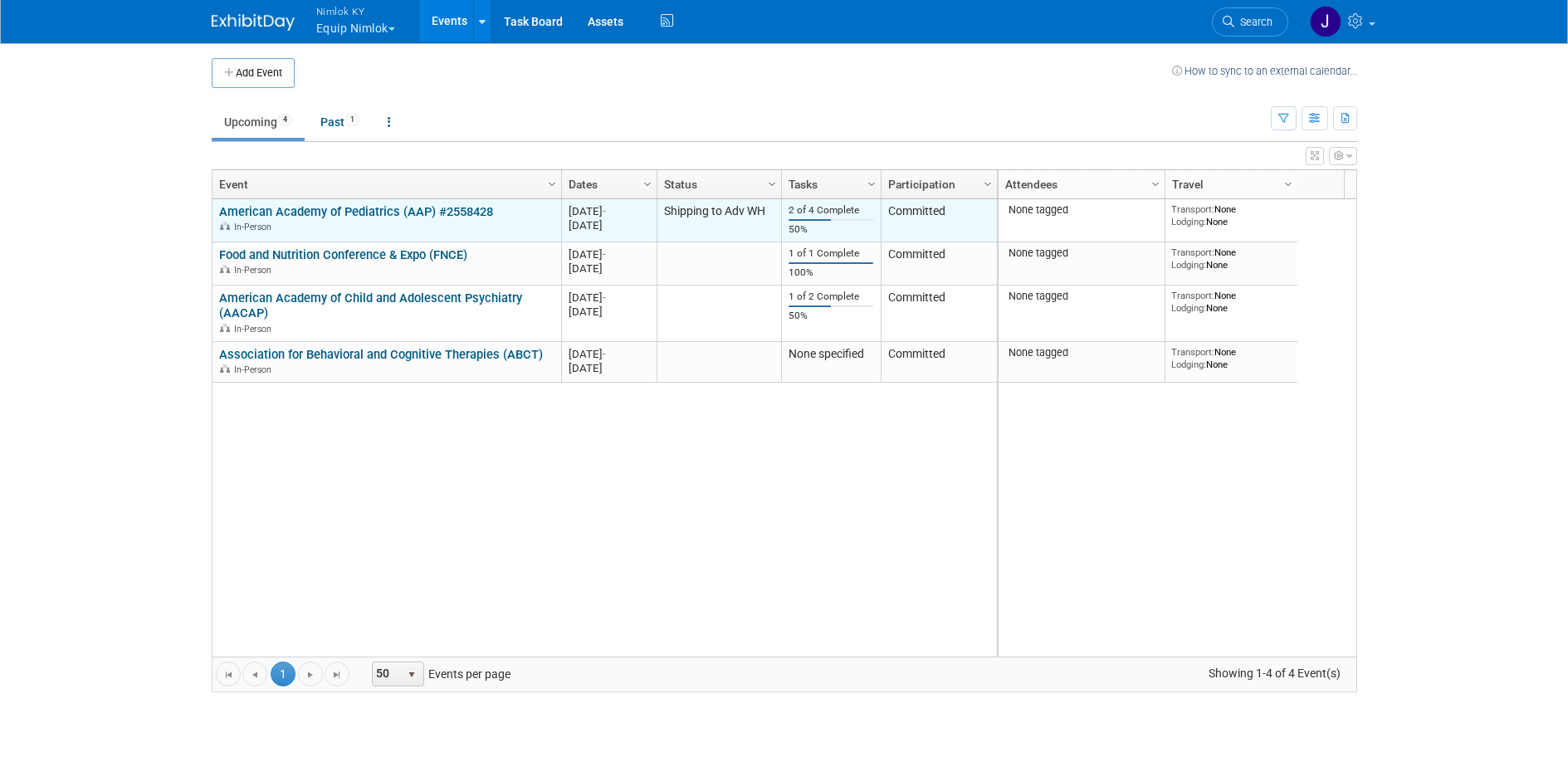
click at [304, 205] on link "American Academy of Pediatrics (AAP) #2558428" at bounding box center [355, 211] width 273 height 15
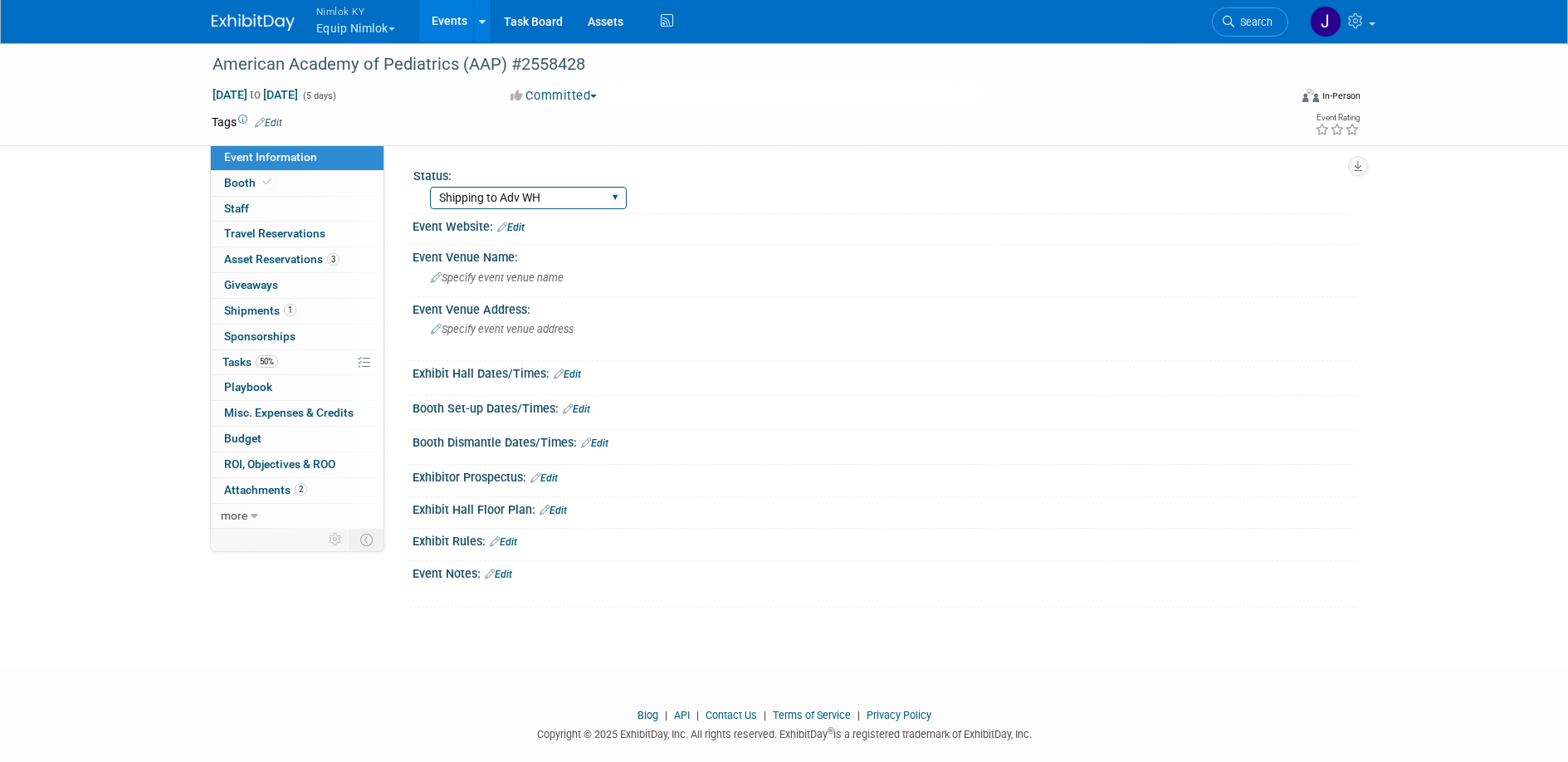
click at [464, 196] on select "Missing Info Making Shipping Arrangements Warehouse Pulling Order Shipping to A…" at bounding box center [529, 198] width 197 height 22
select select "Show in Progress"
click at [430, 187] on select "Missing Info Making Shipping Arrangements Warehouse Pulling Order Shipping to A…" at bounding box center [529, 198] width 197 height 22
click at [295, 358] on link "50% Tasks 50%" at bounding box center [297, 363] width 172 height 25
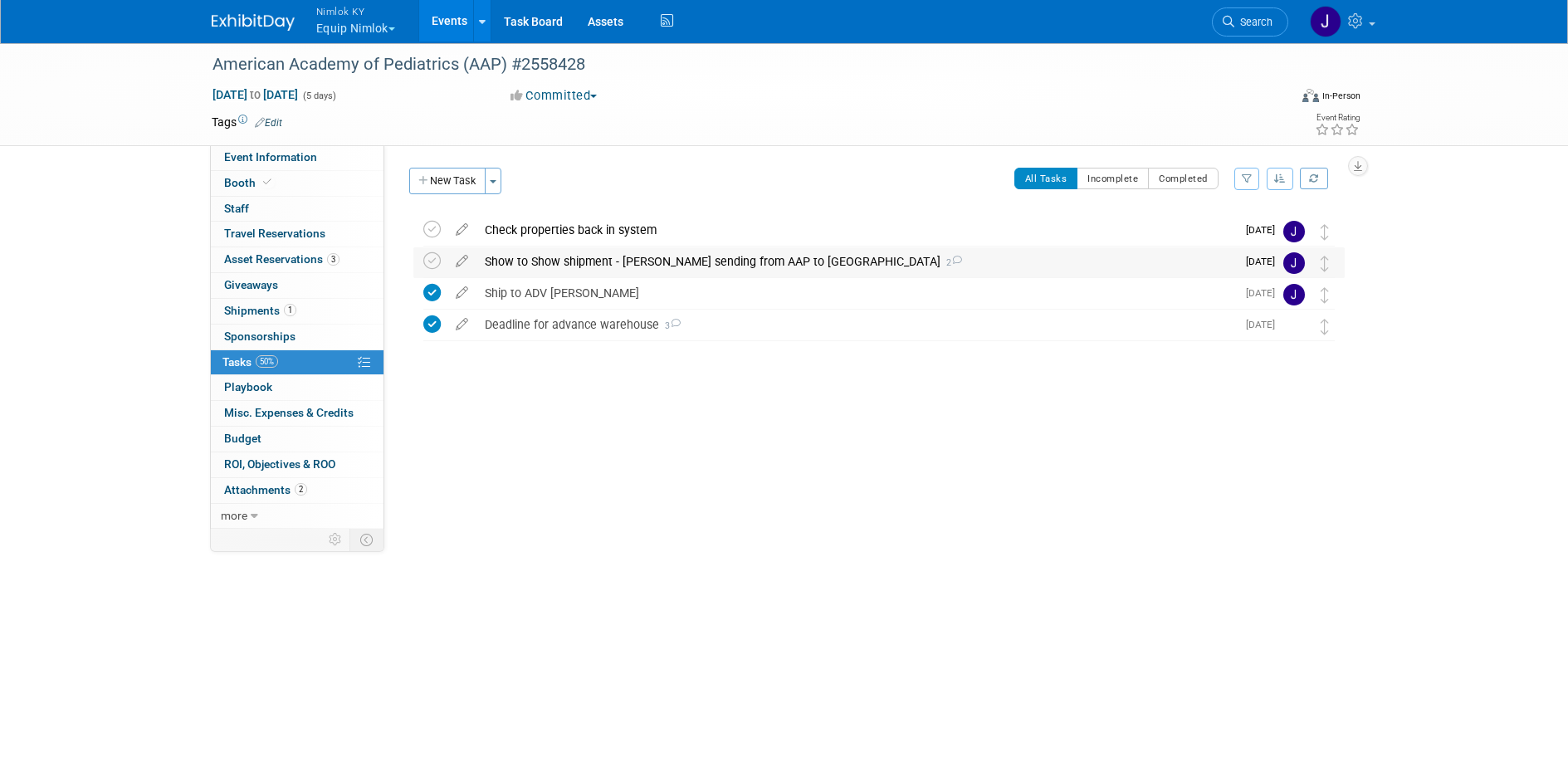
click at [595, 258] on div "Show to Show shipment - Dana sending from AAP to AACAP 2" at bounding box center [856, 261] width 759 height 28
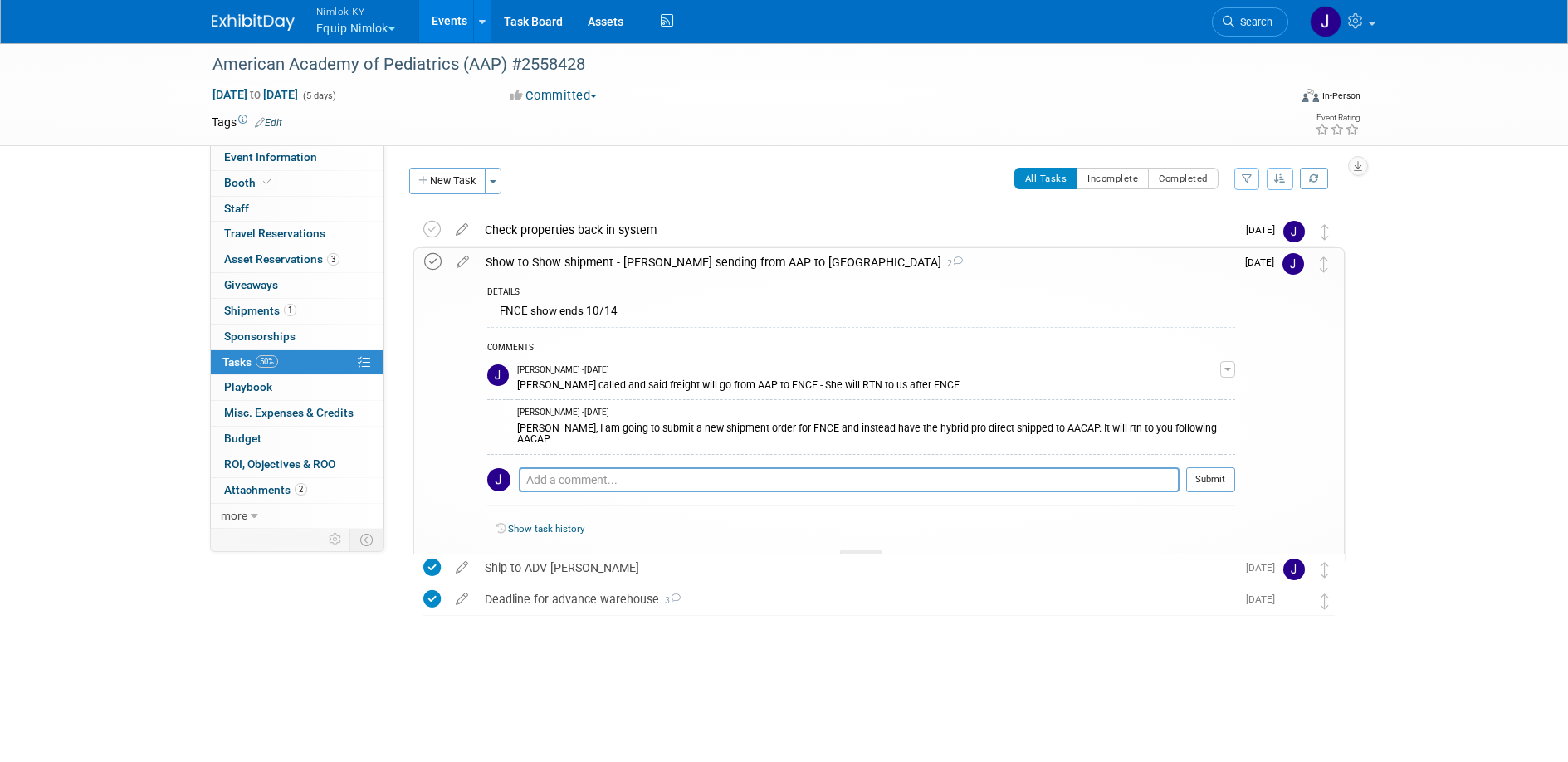
click at [428, 263] on icon at bounding box center [433, 262] width 18 height 18
click at [857, 555] on icon at bounding box center [860, 560] width 7 height 10
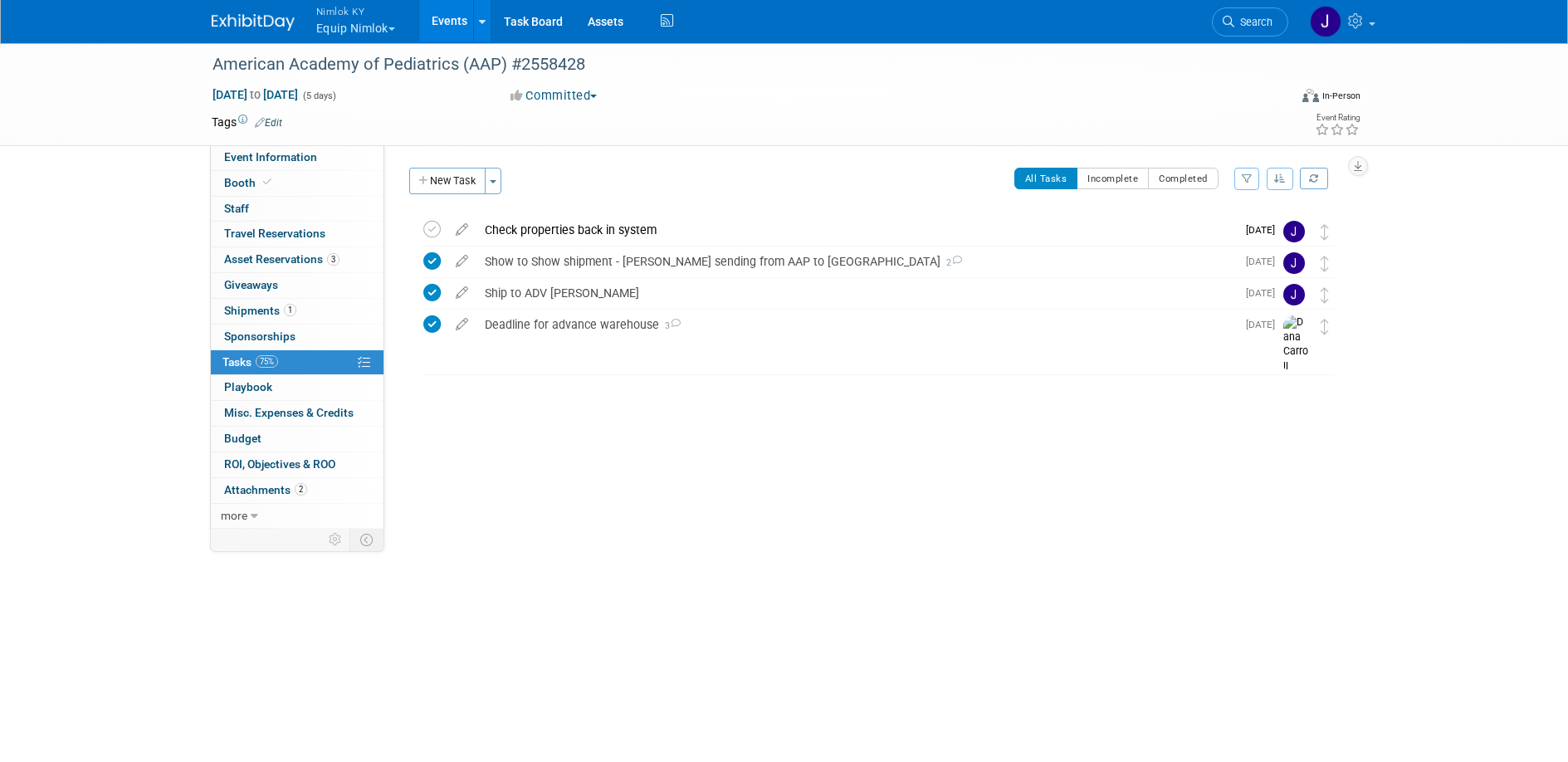
click at [448, 19] on link "Events" at bounding box center [450, 20] width 60 height 42
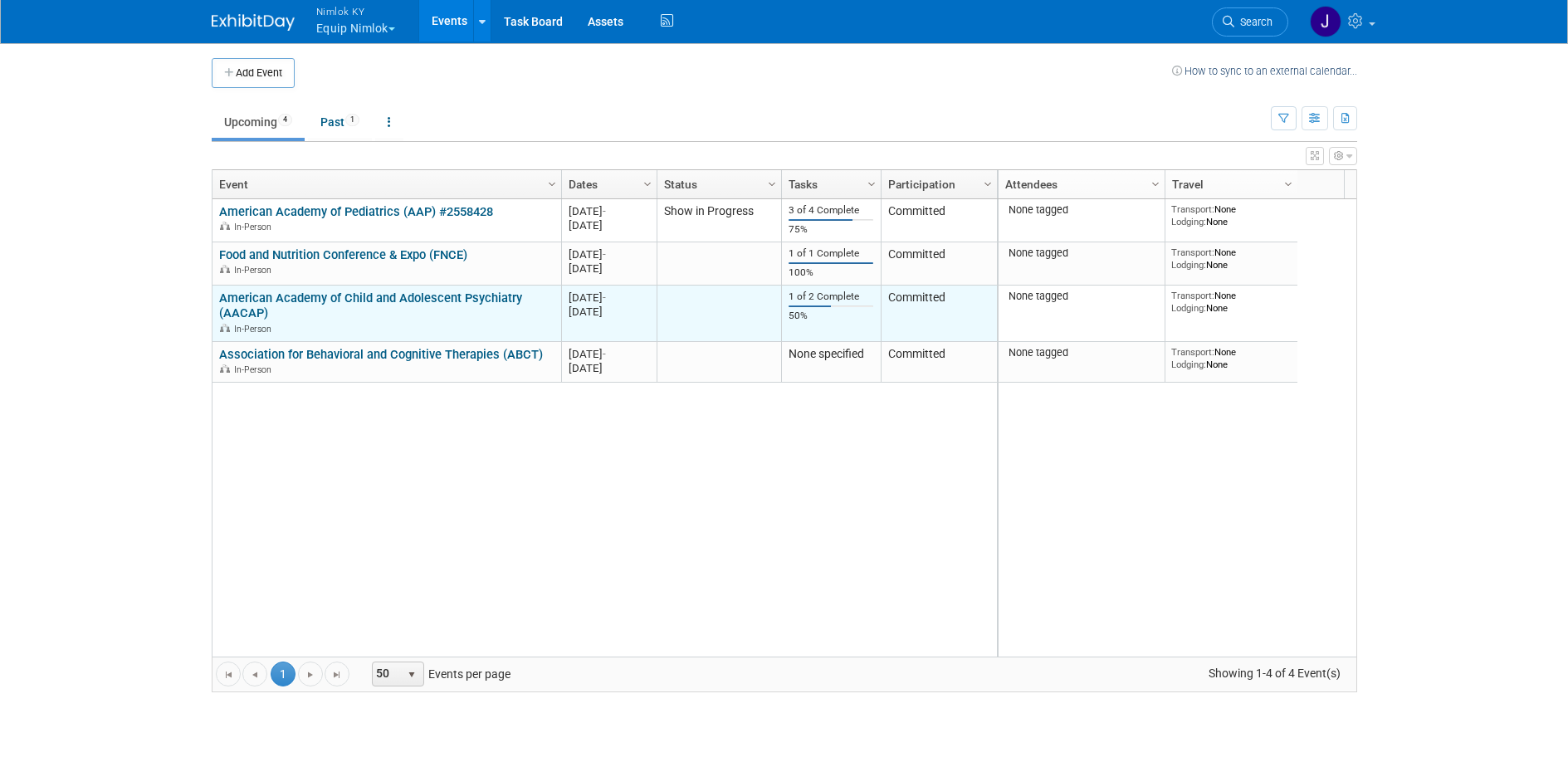
click at [381, 297] on link "American Academy of Child and Adolescent Psychiatry (AACAP)" at bounding box center [370, 306] width 303 height 31
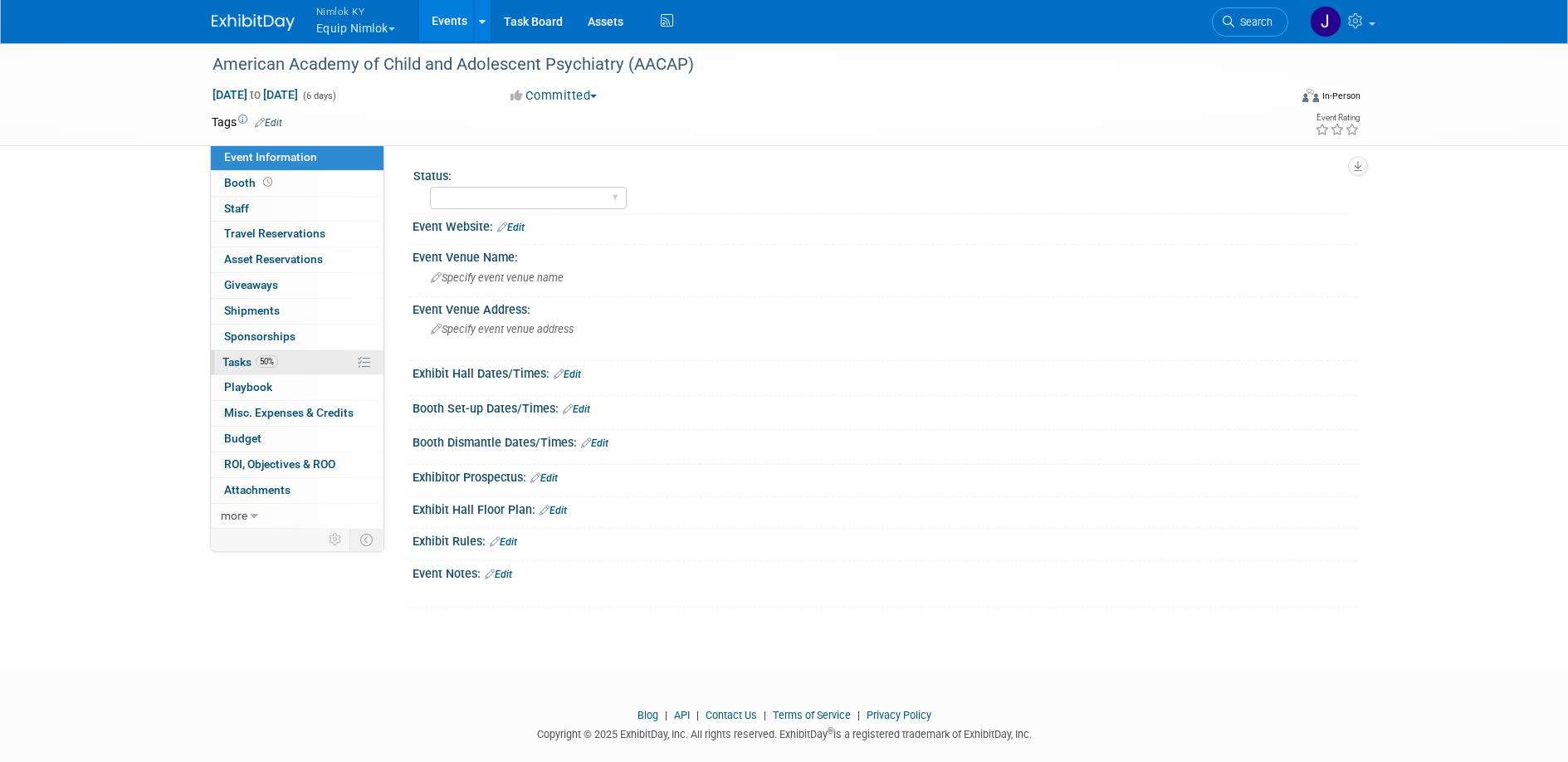
click at [317, 368] on link "50% Tasks 50%" at bounding box center [297, 363] width 172 height 25
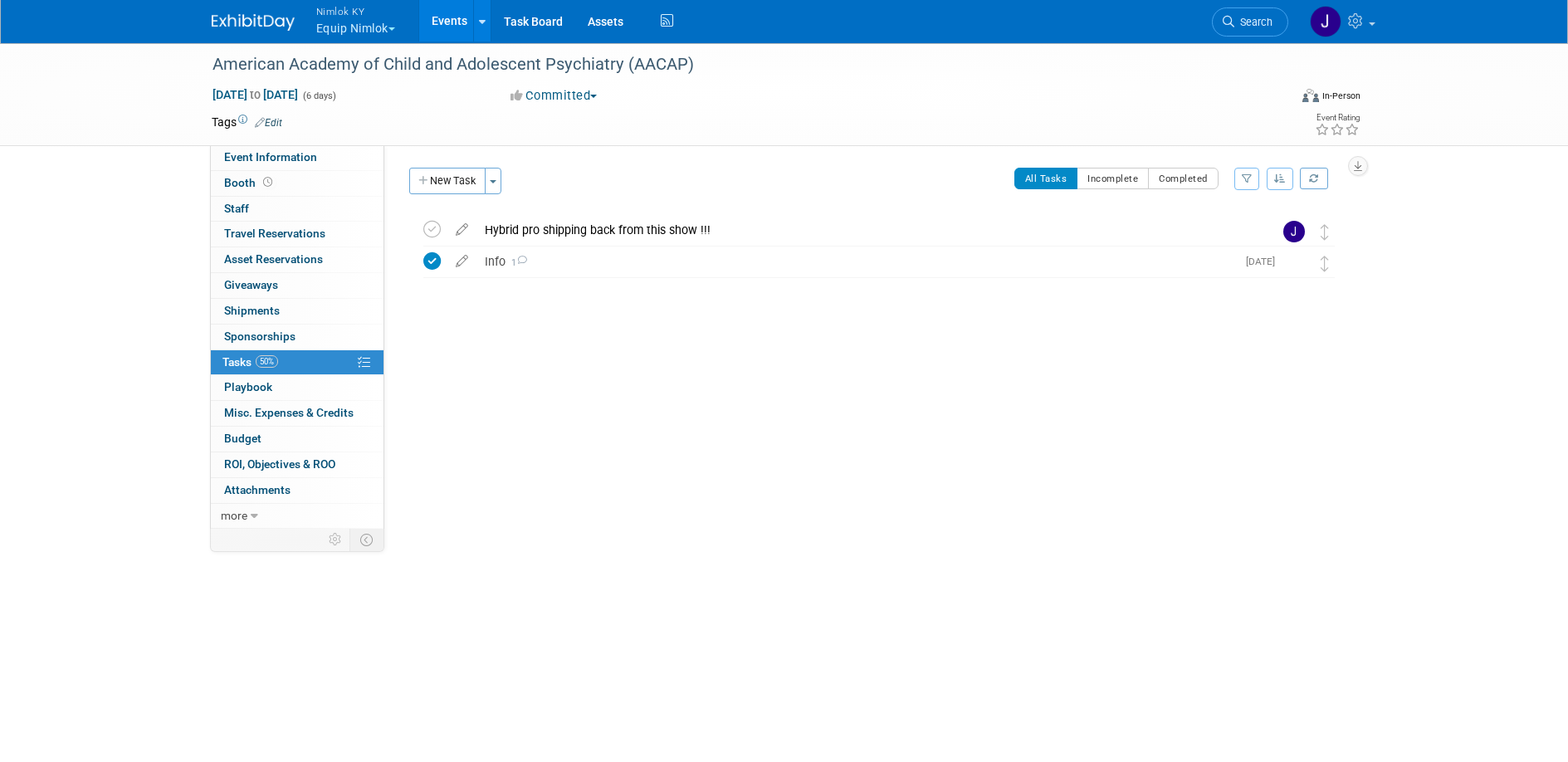
click at [451, 10] on link "Events" at bounding box center [450, 20] width 60 height 42
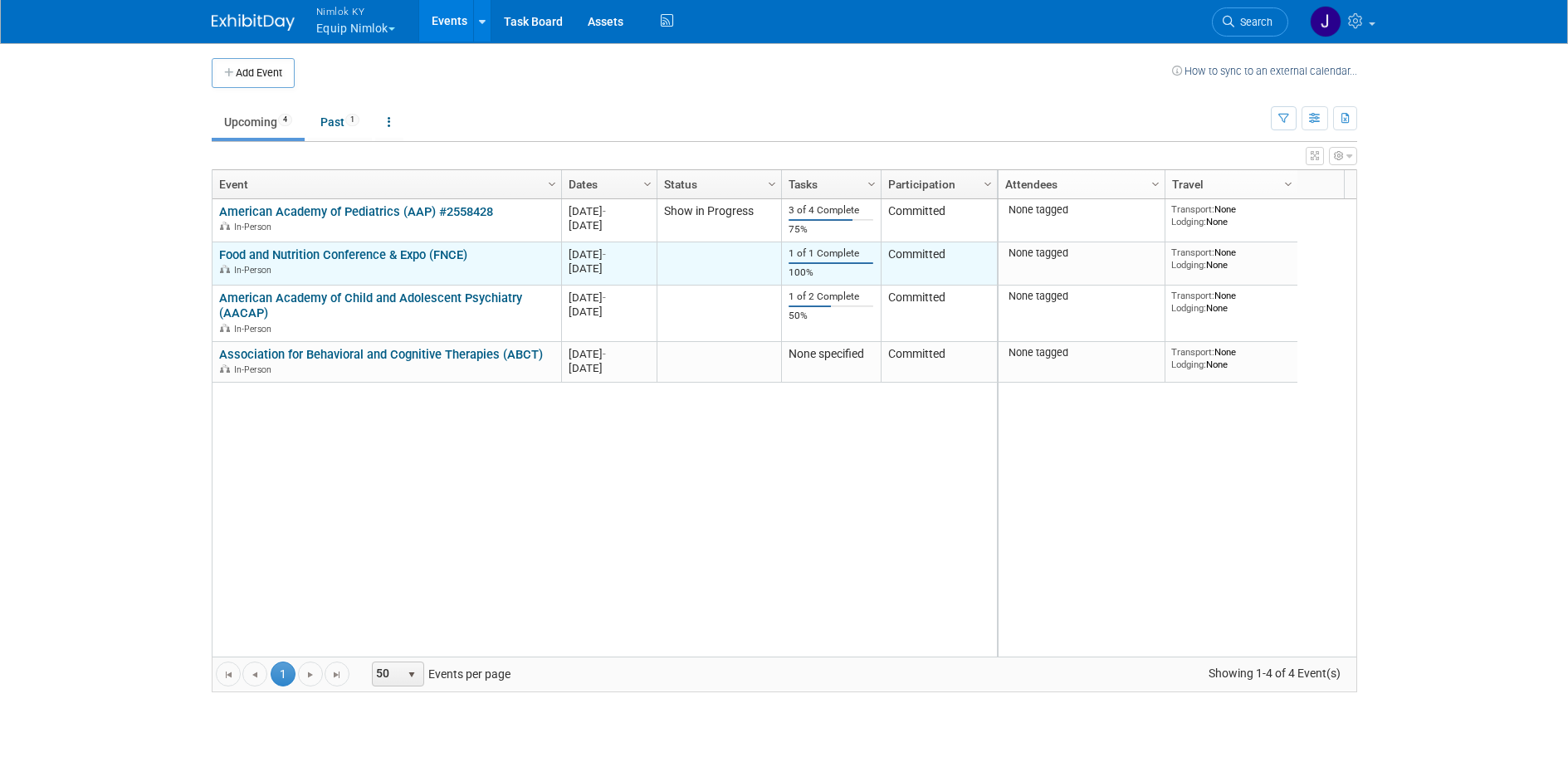
click at [424, 253] on link "Food and Nutrition Conference & Expo (FNCE)" at bounding box center [343, 254] width 248 height 15
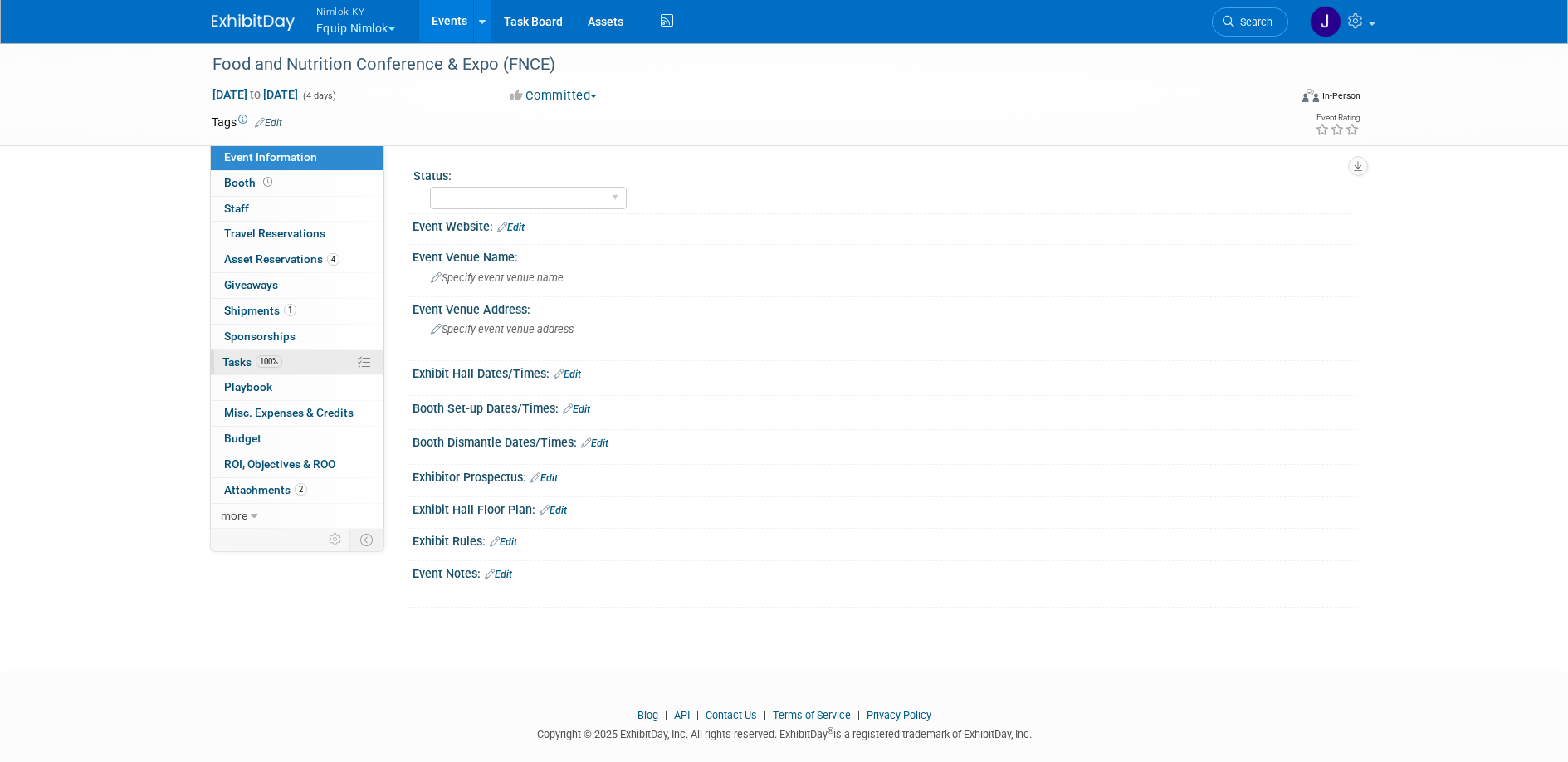
click at [314, 367] on link "100% Tasks 100%" at bounding box center [297, 363] width 172 height 25
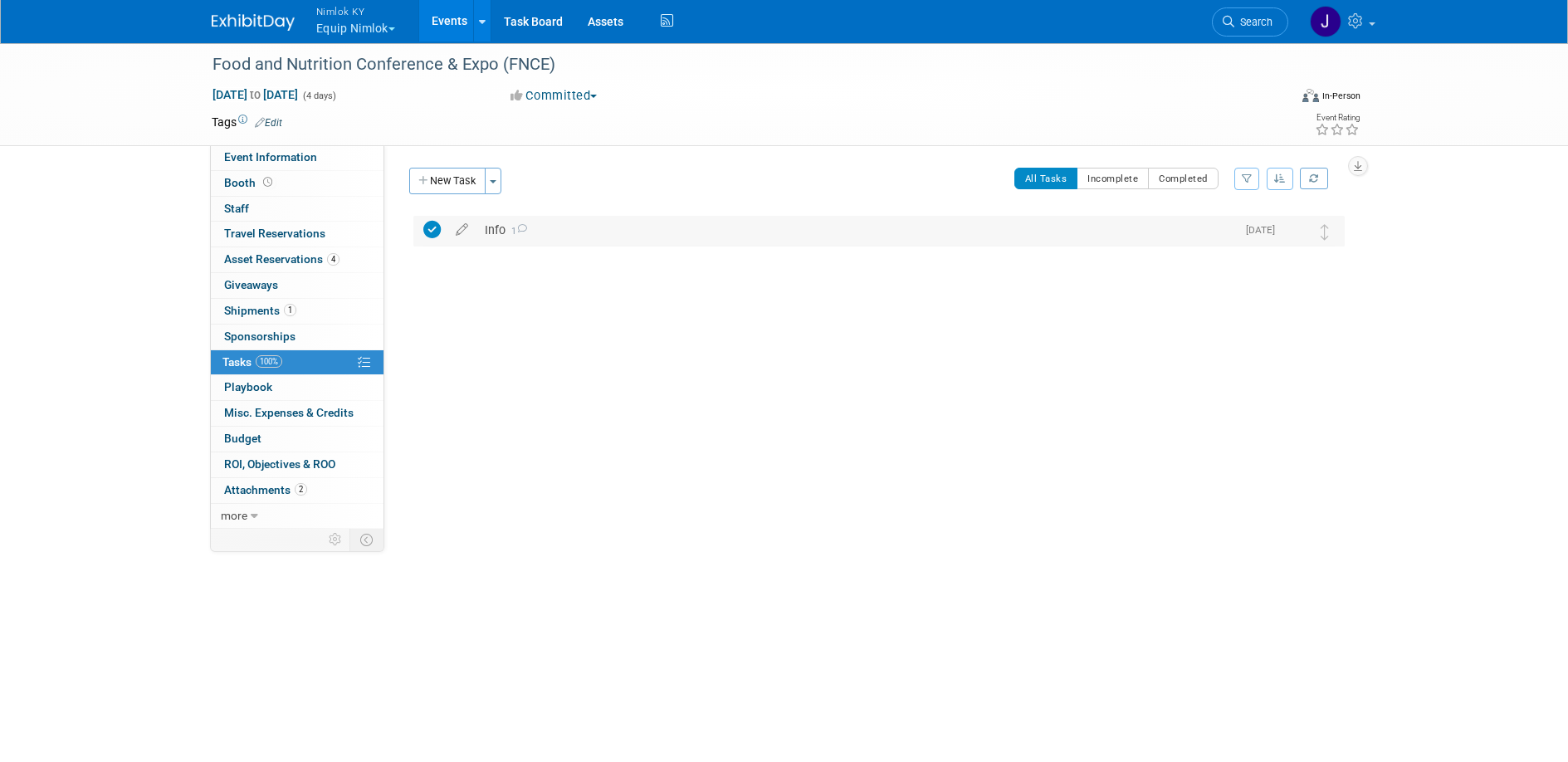
click at [581, 226] on div "Info 1" at bounding box center [856, 230] width 759 height 28
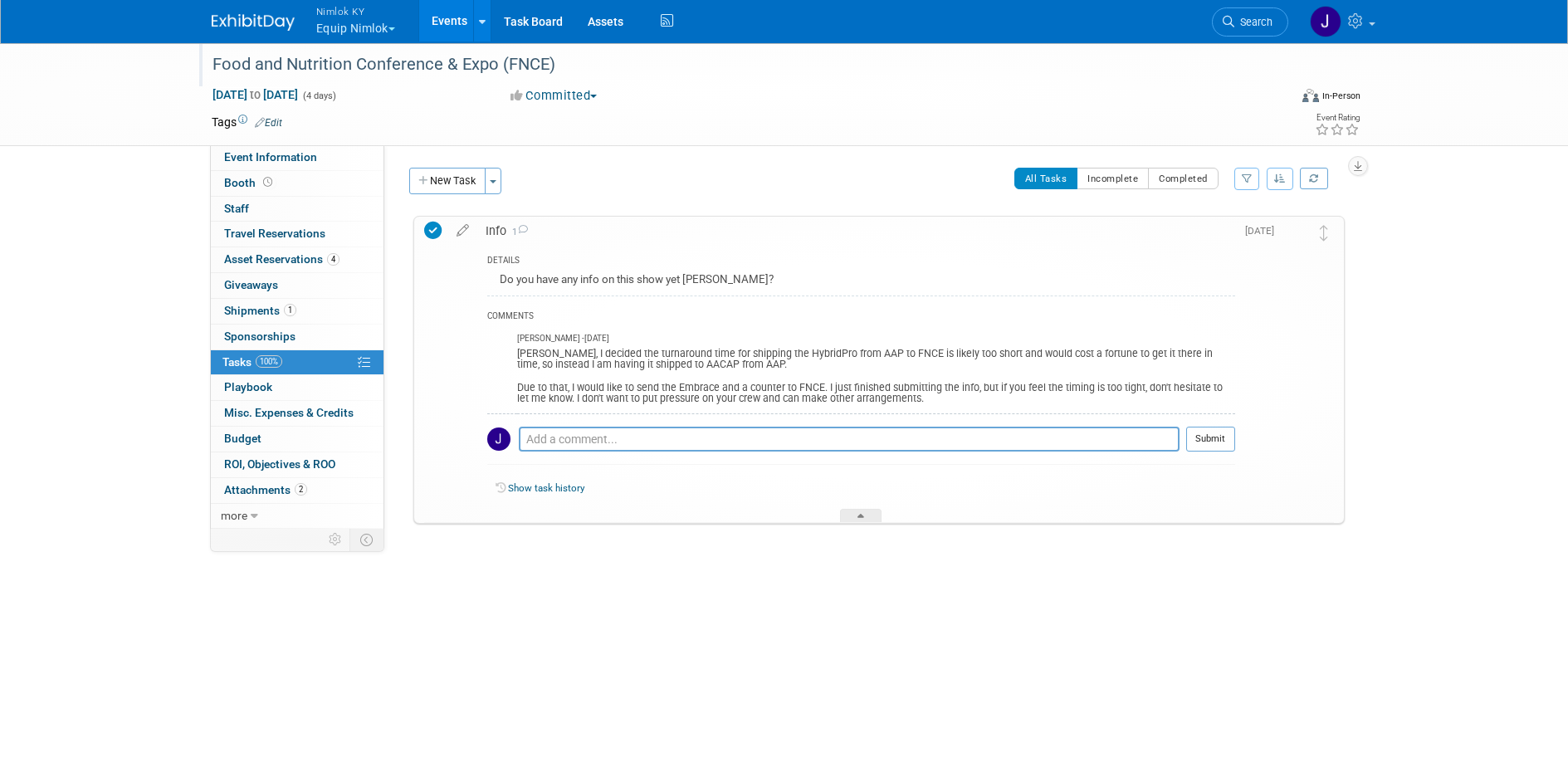
click at [578, 66] on div "Food and Nutrition Conference & Expo (FNCE)" at bounding box center [735, 64] width 1057 height 30
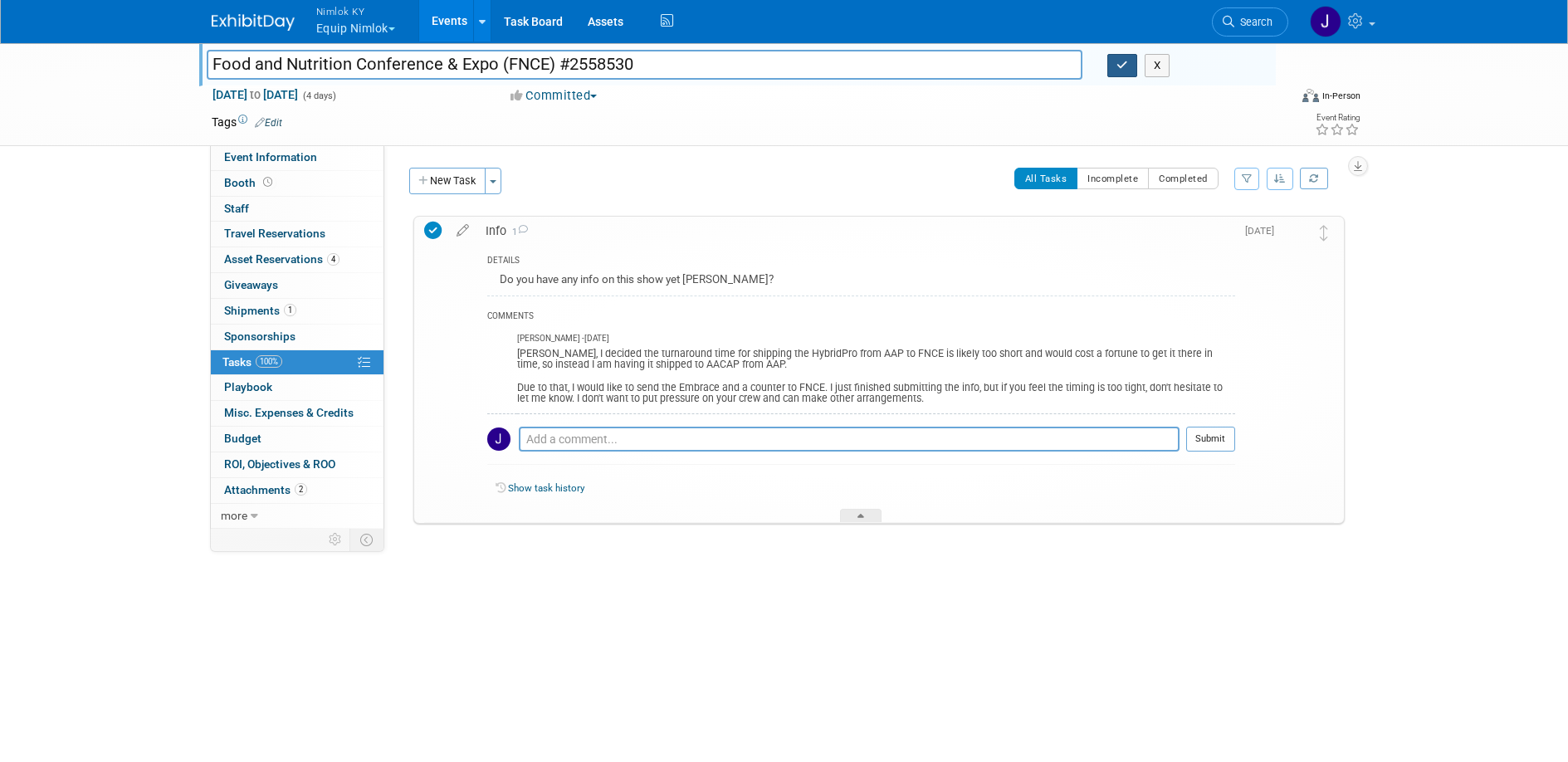
type input "Food and Nutrition Conference & Expo (FNCE) #2558530"
click at [1129, 73] on button "button" at bounding box center [1122, 65] width 30 height 23
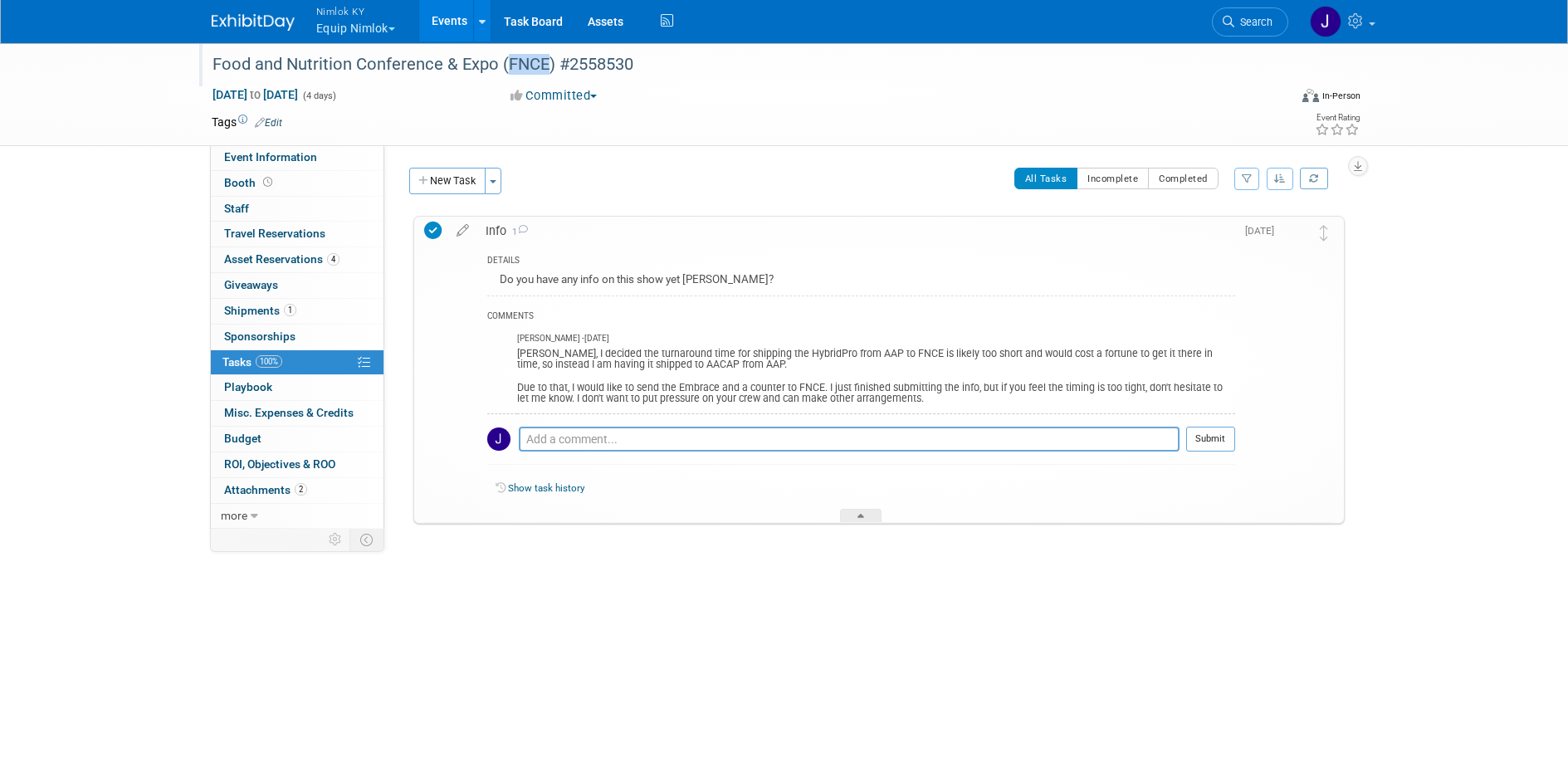
drag, startPoint x: 546, startPoint y: 63, endPoint x: 508, endPoint y: 63, distance: 38.0
click at [508, 63] on div "Food and Nutrition Conference & Expo (FNCE) #2558530" at bounding box center [735, 64] width 1057 height 30
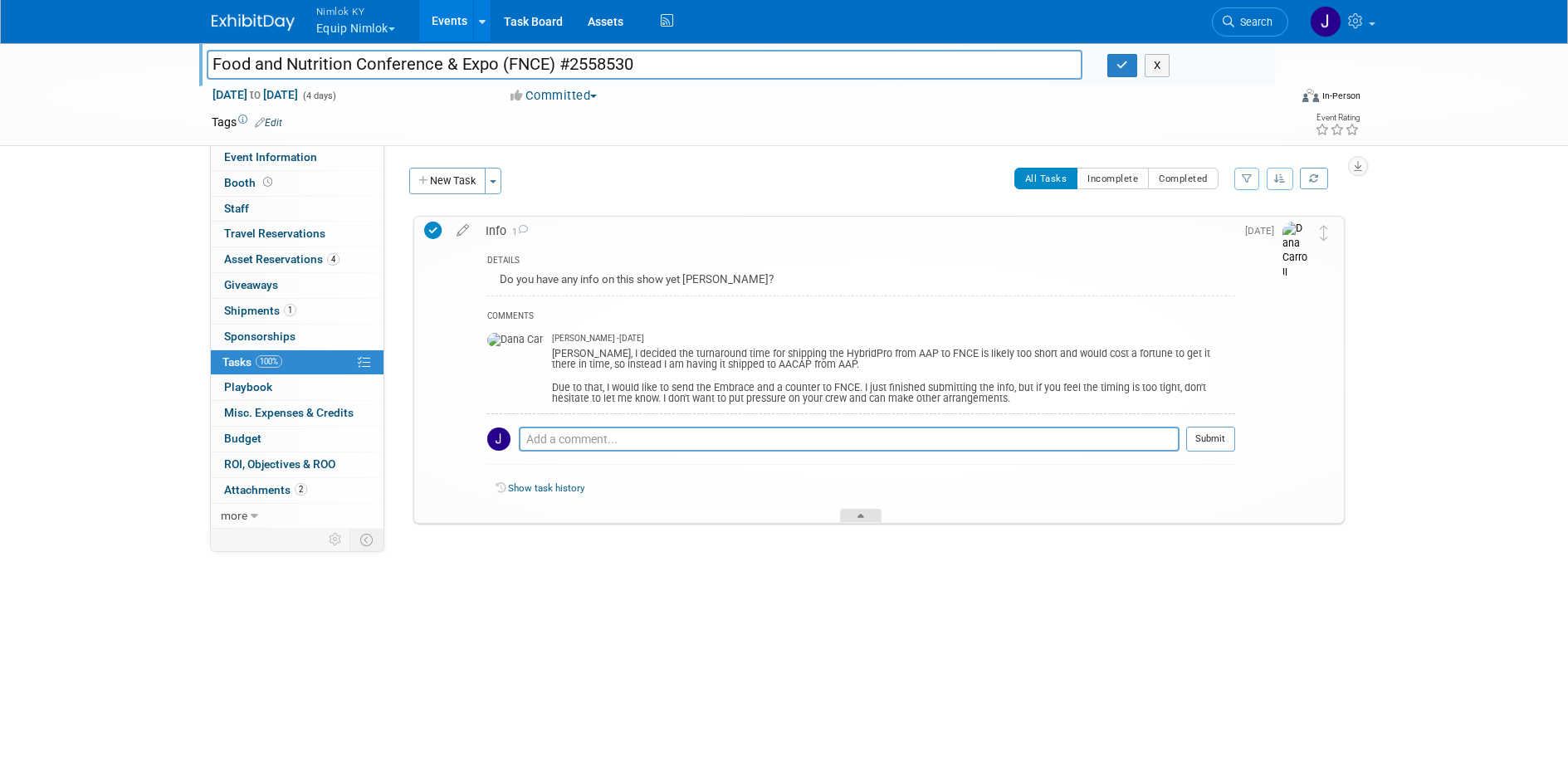
click at [859, 516] on icon at bounding box center [860, 519] width 7 height 10
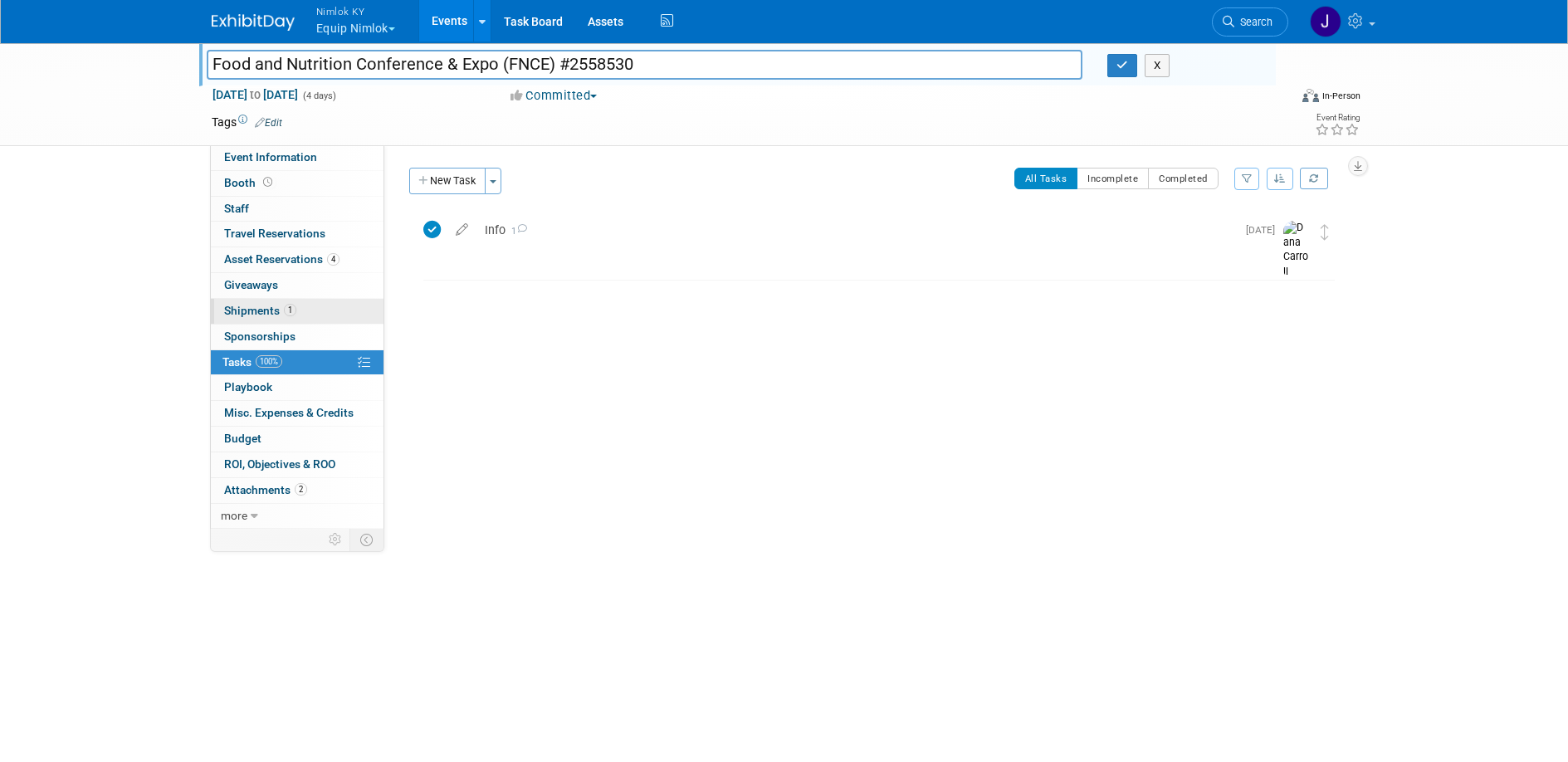
click at [270, 309] on span "Shipments 1" at bounding box center [260, 310] width 72 height 14
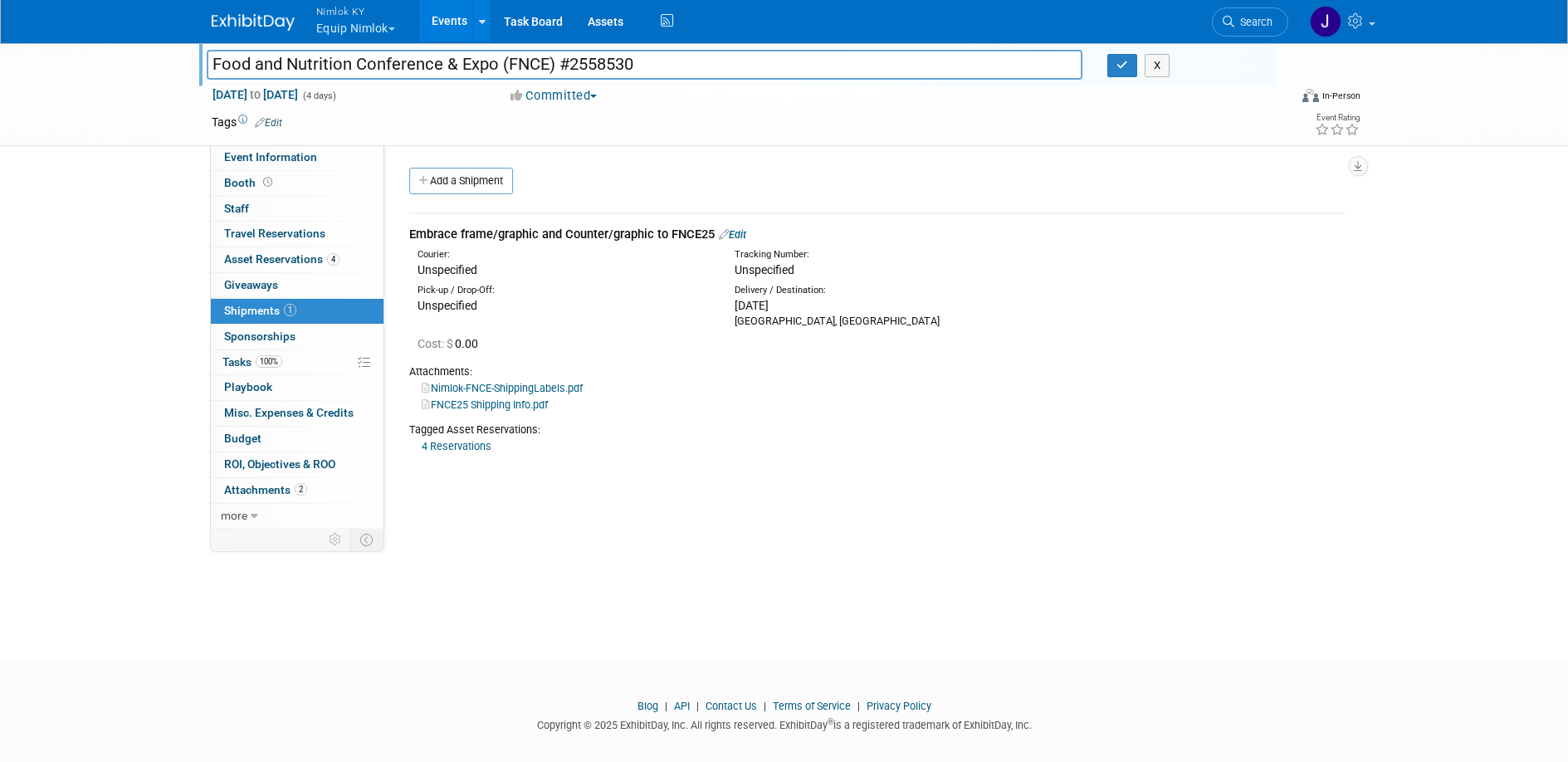
click at [516, 408] on link "FNCE25 Shipping Info.pdf" at bounding box center [485, 404] width 127 height 13
click at [747, 234] on link "Edit" at bounding box center [732, 235] width 27 height 13
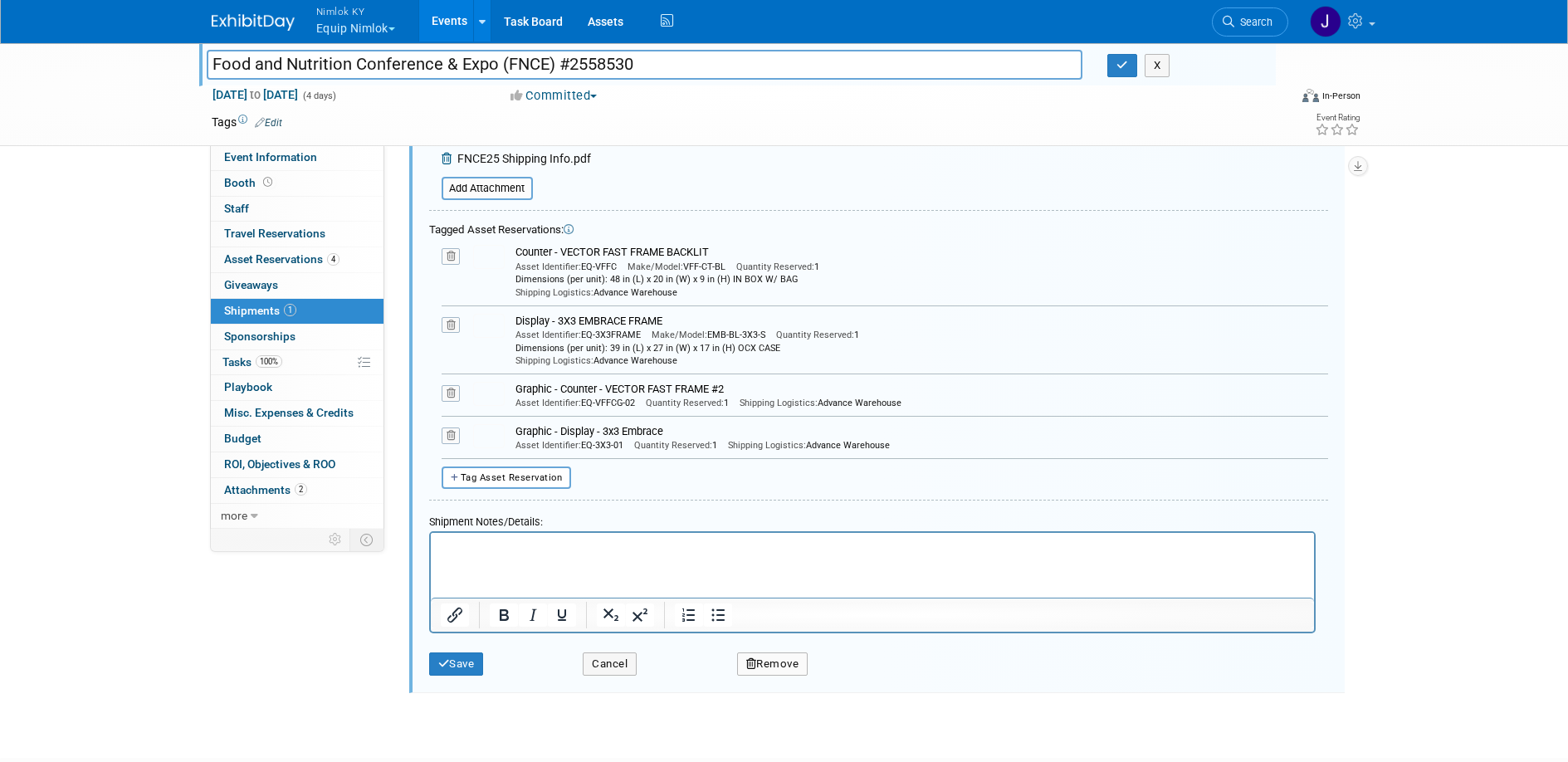
scroll to position [548, 0]
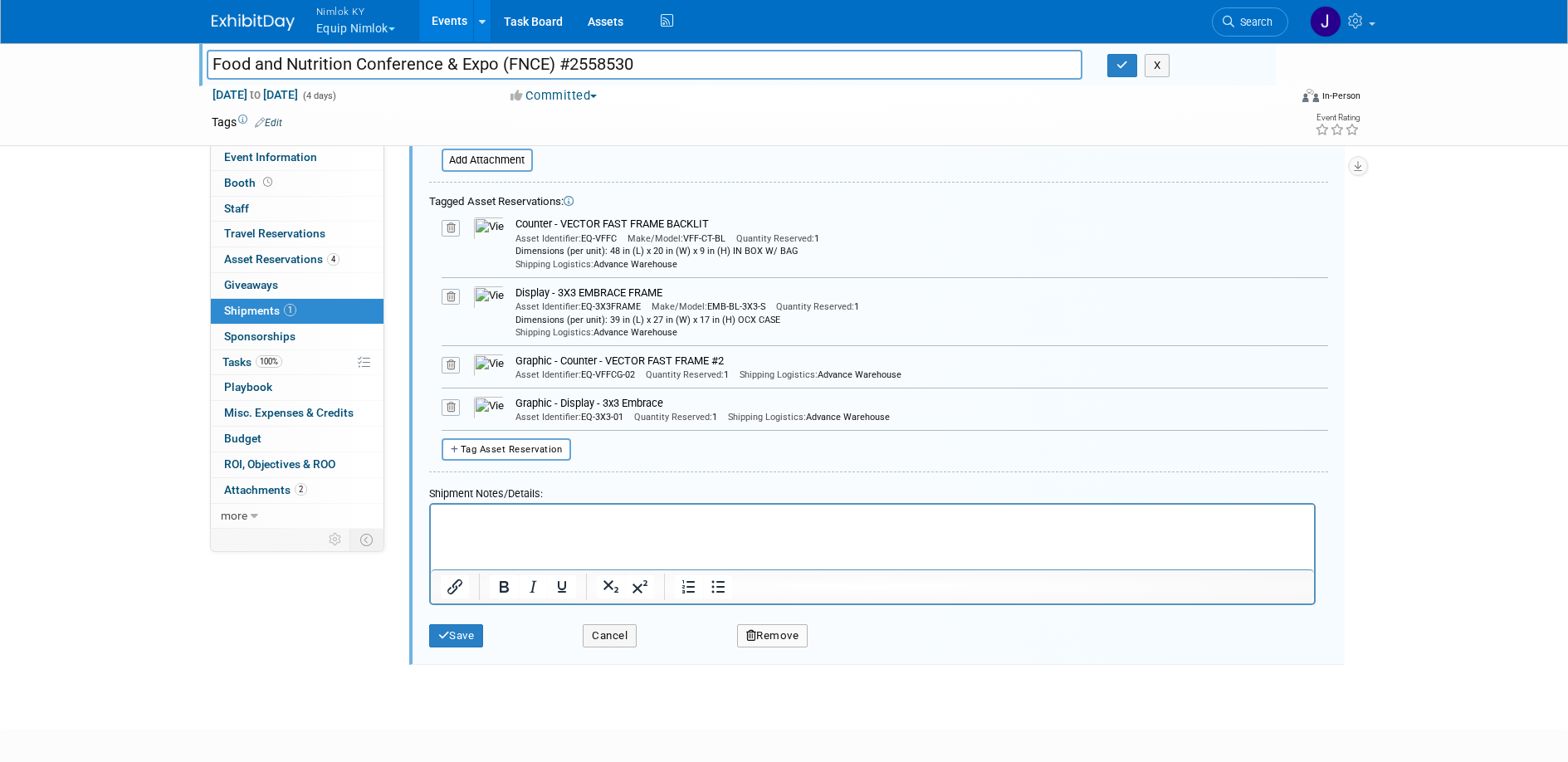
click at [732, 526] on html at bounding box center [871, 516] width 883 height 23
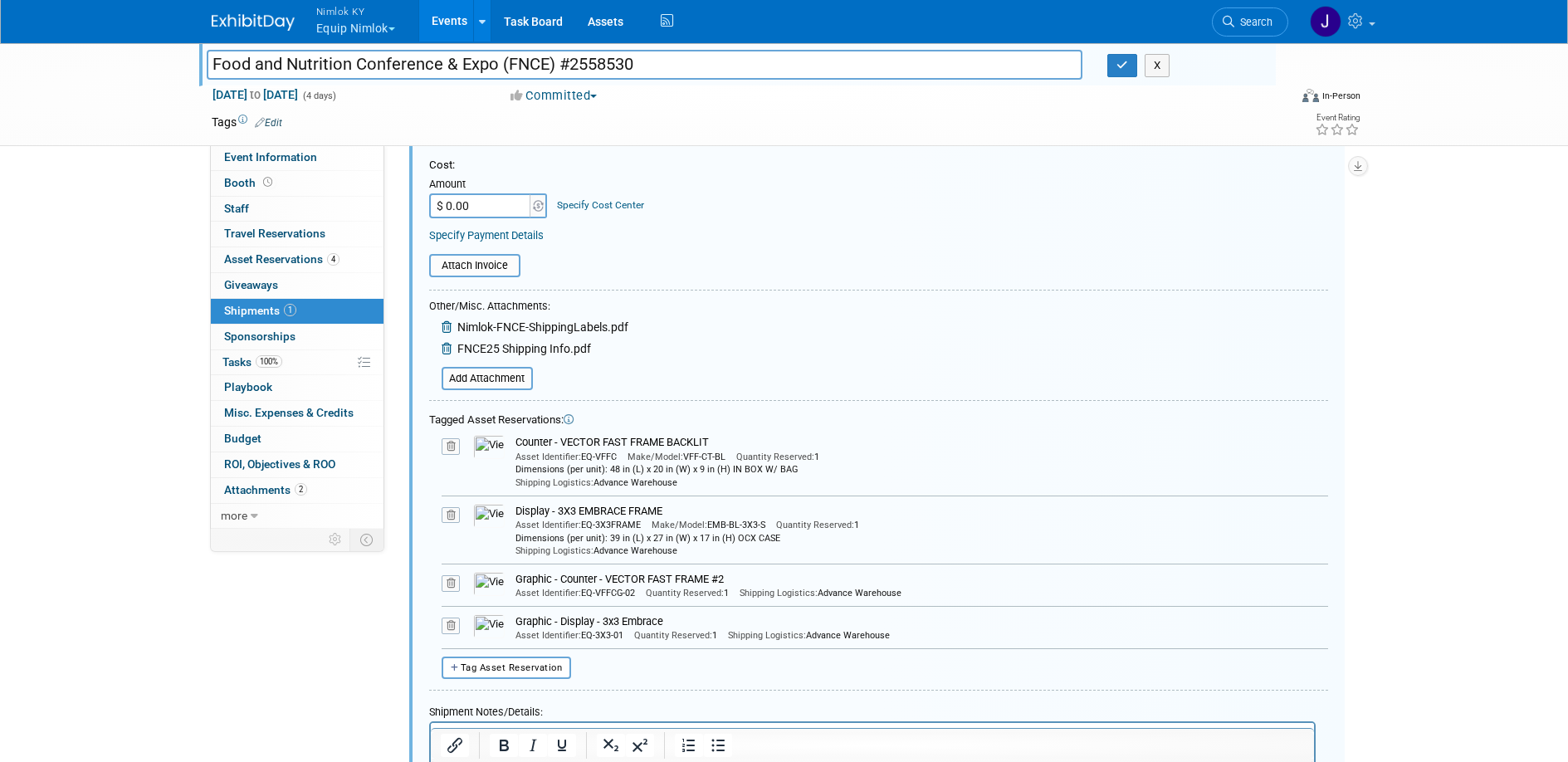
scroll to position [0, 0]
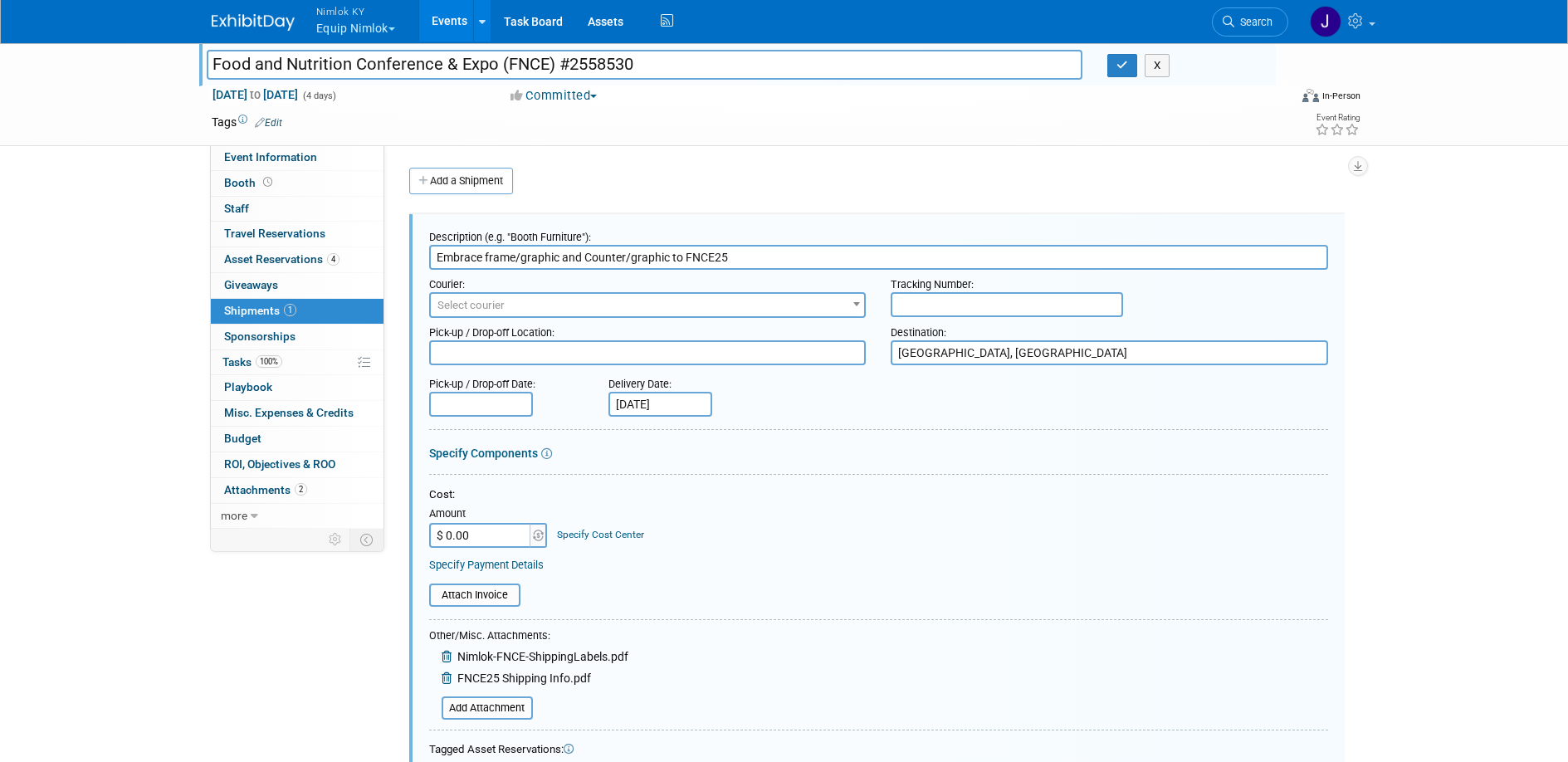
click at [938, 355] on textarea "Nashville, TN" at bounding box center [1109, 353] width 437 height 25
click at [984, 349] on textarea "Nashville, TN" at bounding box center [1109, 353] width 437 height 25
drag, startPoint x: 981, startPoint y: 352, endPoint x: 836, endPoint y: 355, distance: 145.0
click at [836, 355] on div "Pick-up / Drop-off Location: Destination: Nashville, TN" at bounding box center [878, 342] width 924 height 48
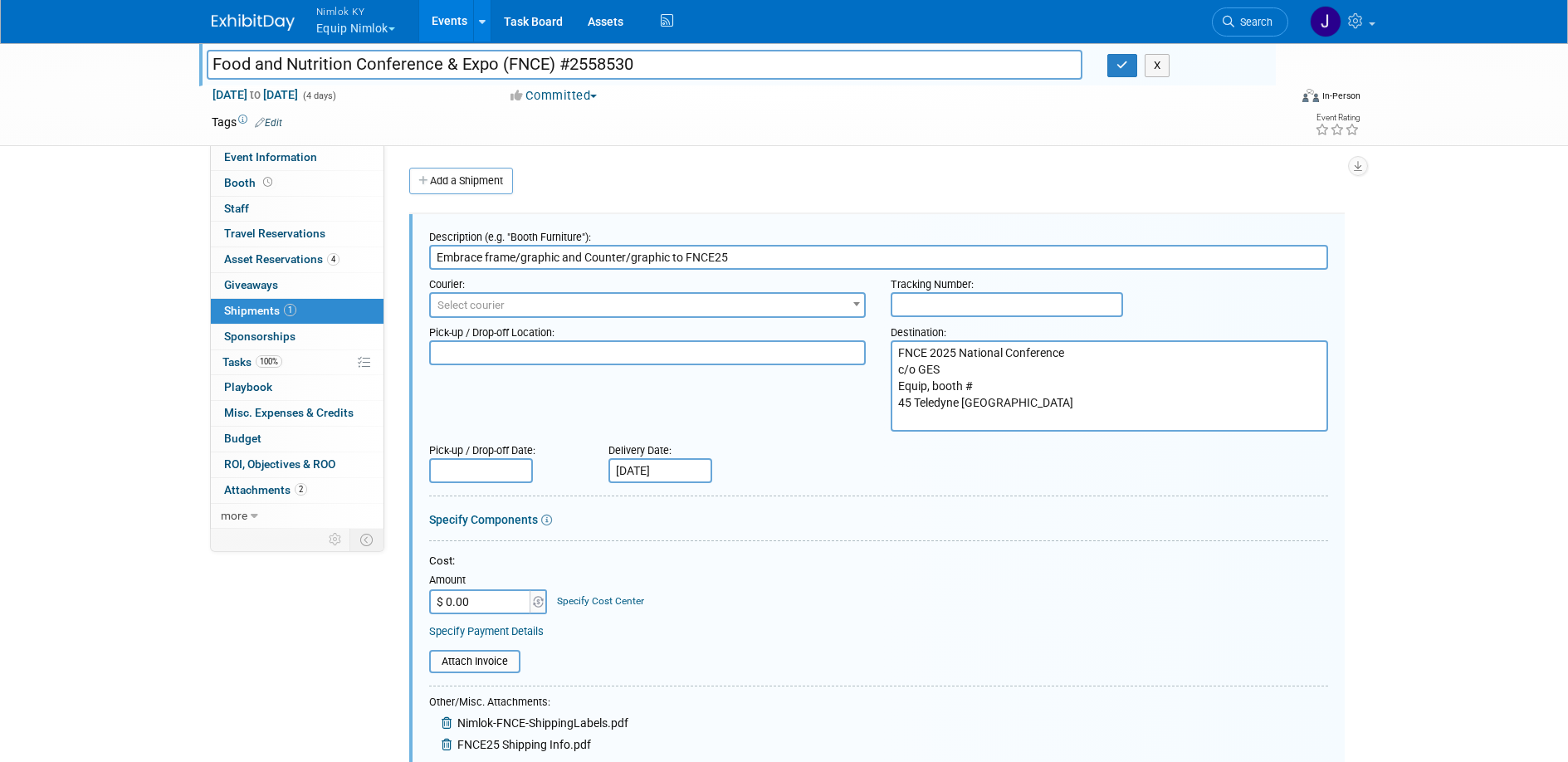
type textarea "FNCE 2025 National Conference c/o GES Equip, booth # 45 Teledyne Pl La Vergne, …"
click at [611, 356] on textarea at bounding box center [647, 353] width 437 height 25
type textarea "Nimlok KY Warehouse 10501 Bunsen Way, Suite 101 Louisville, KY 40299"
click at [504, 482] on body "Nimlok KY Equip Nimlok Explore: My Workspaces 48 Go to Workspace: Accurate Perf…" at bounding box center [784, 381] width 1568 height 762
click at [798, 504] on form "Description (e.g. "Booth Furniture"): Embrace frame/graphic and Counter/graphic…" at bounding box center [879, 746] width 899 height 1047
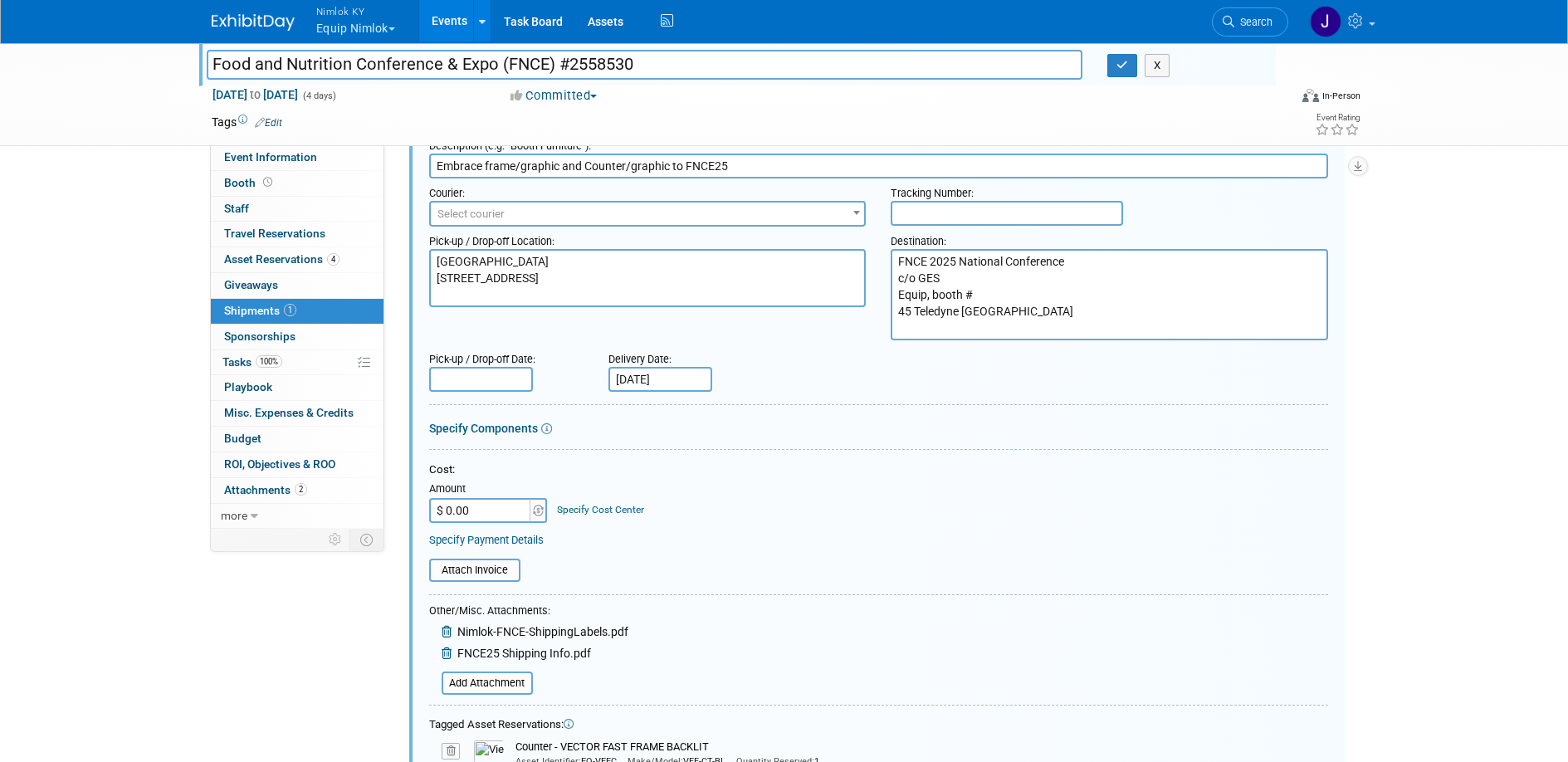
scroll to position [91, 0]
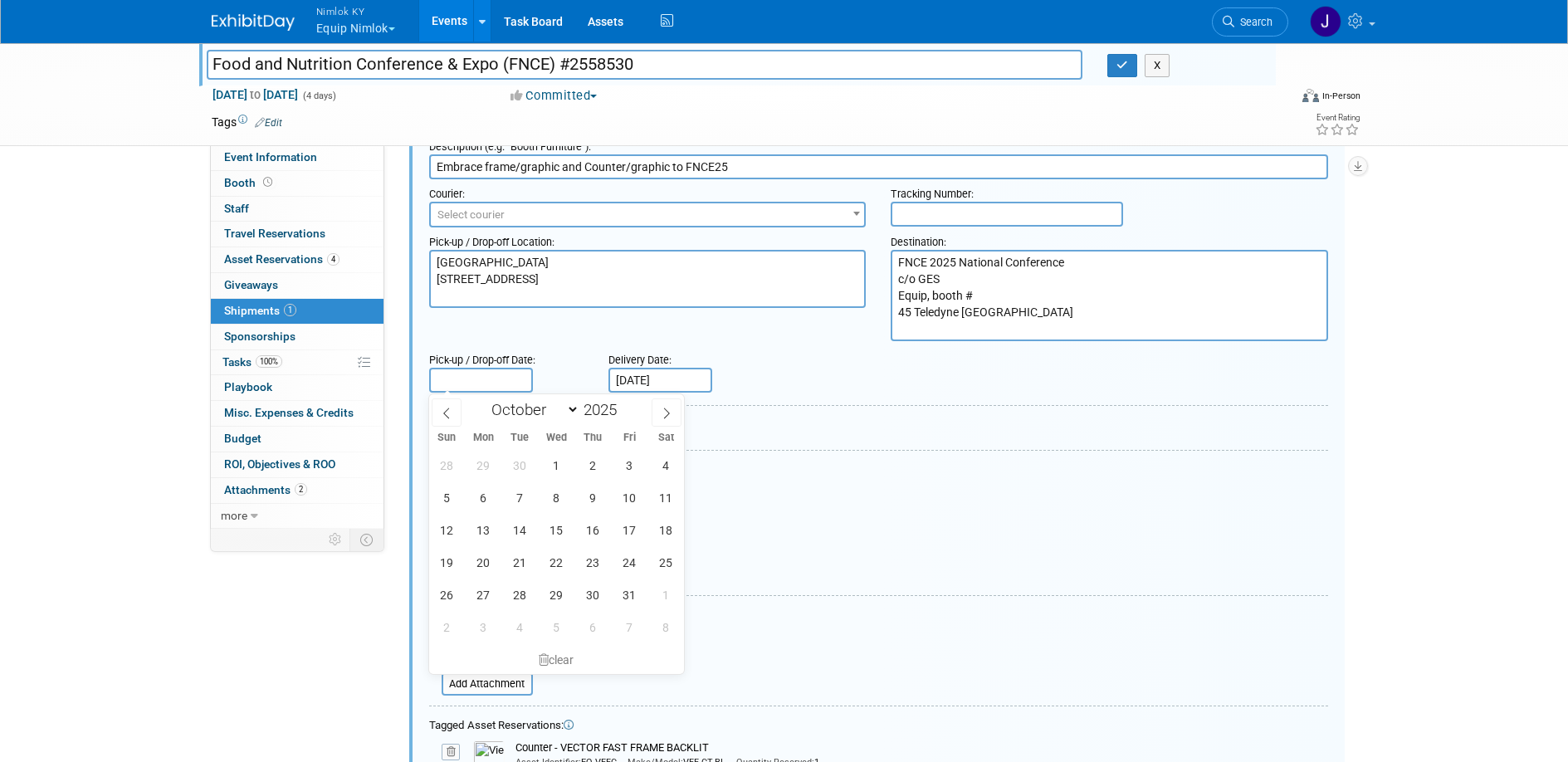
click at [510, 386] on input "text" at bounding box center [481, 381] width 104 height 25
click at [453, 413] on span at bounding box center [446, 412] width 30 height 28
select select "8"
click at [472, 599] on span "29" at bounding box center [483, 594] width 32 height 32
type input "Sep 29, 2025"
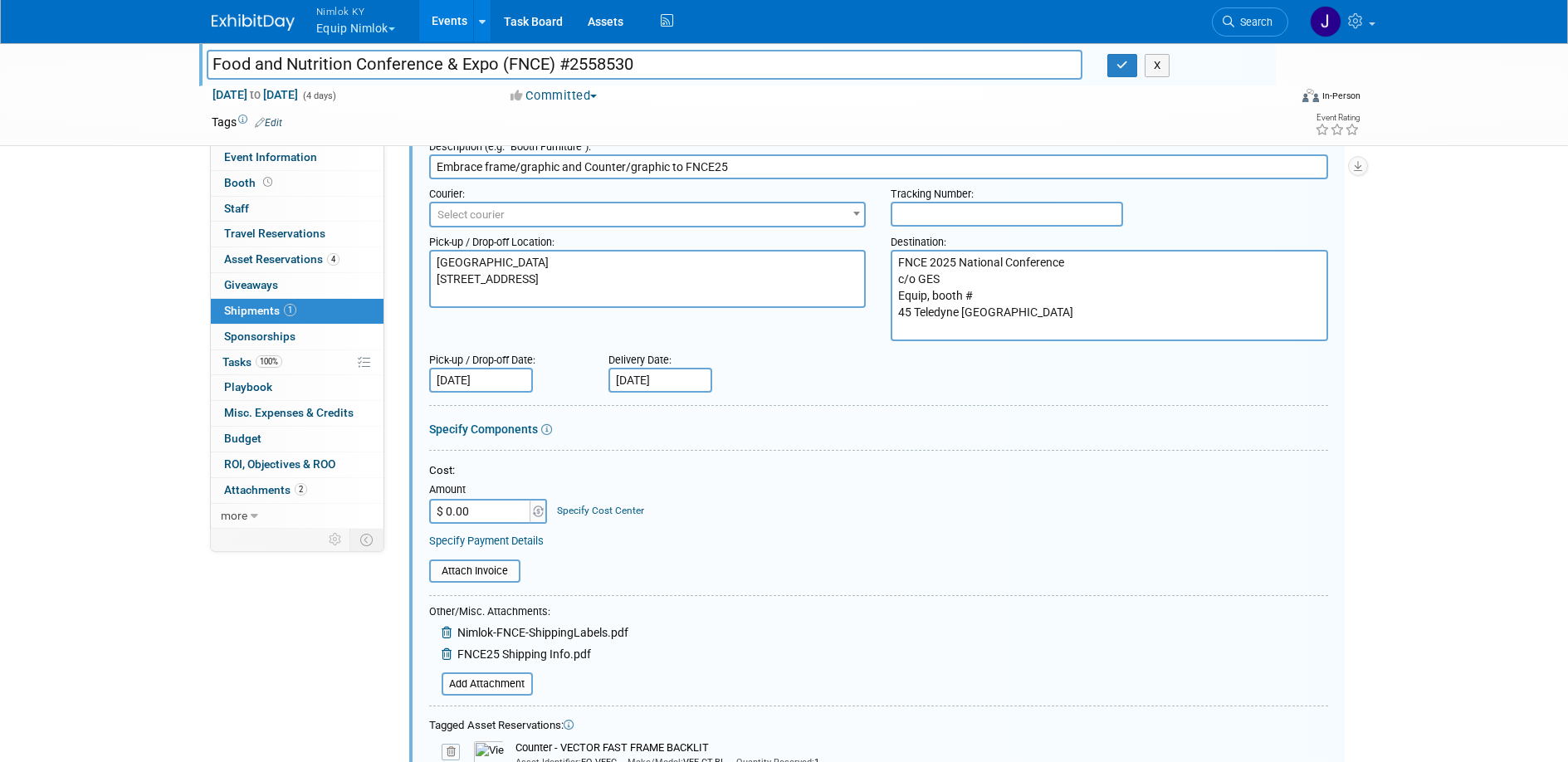
click at [740, 502] on div "Cost: Amount $ 0.00 Specify Cost Center Cost Center -- Not Specified --" at bounding box center [879, 493] width 899 height 60
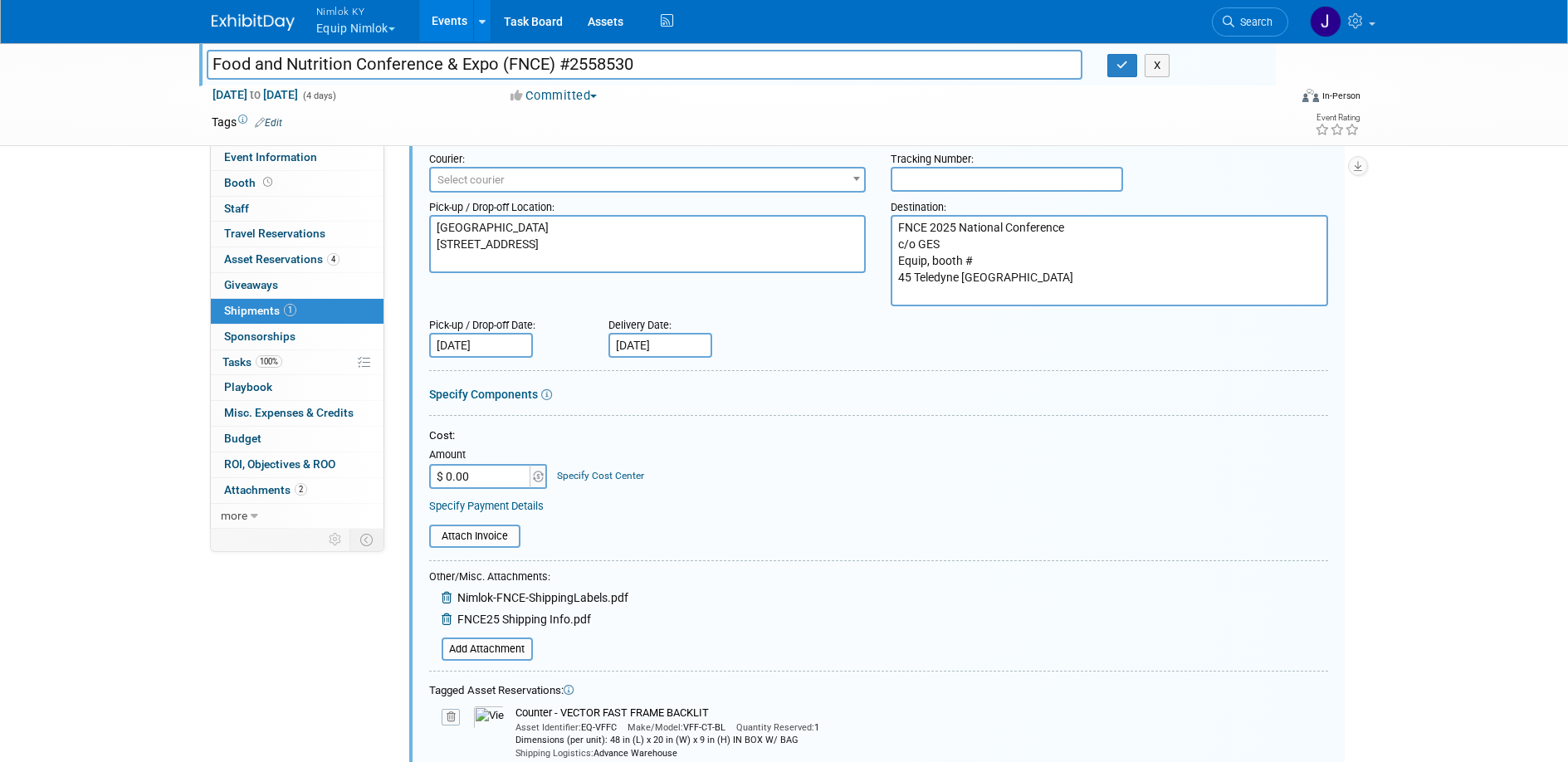
scroll to position [0, 0]
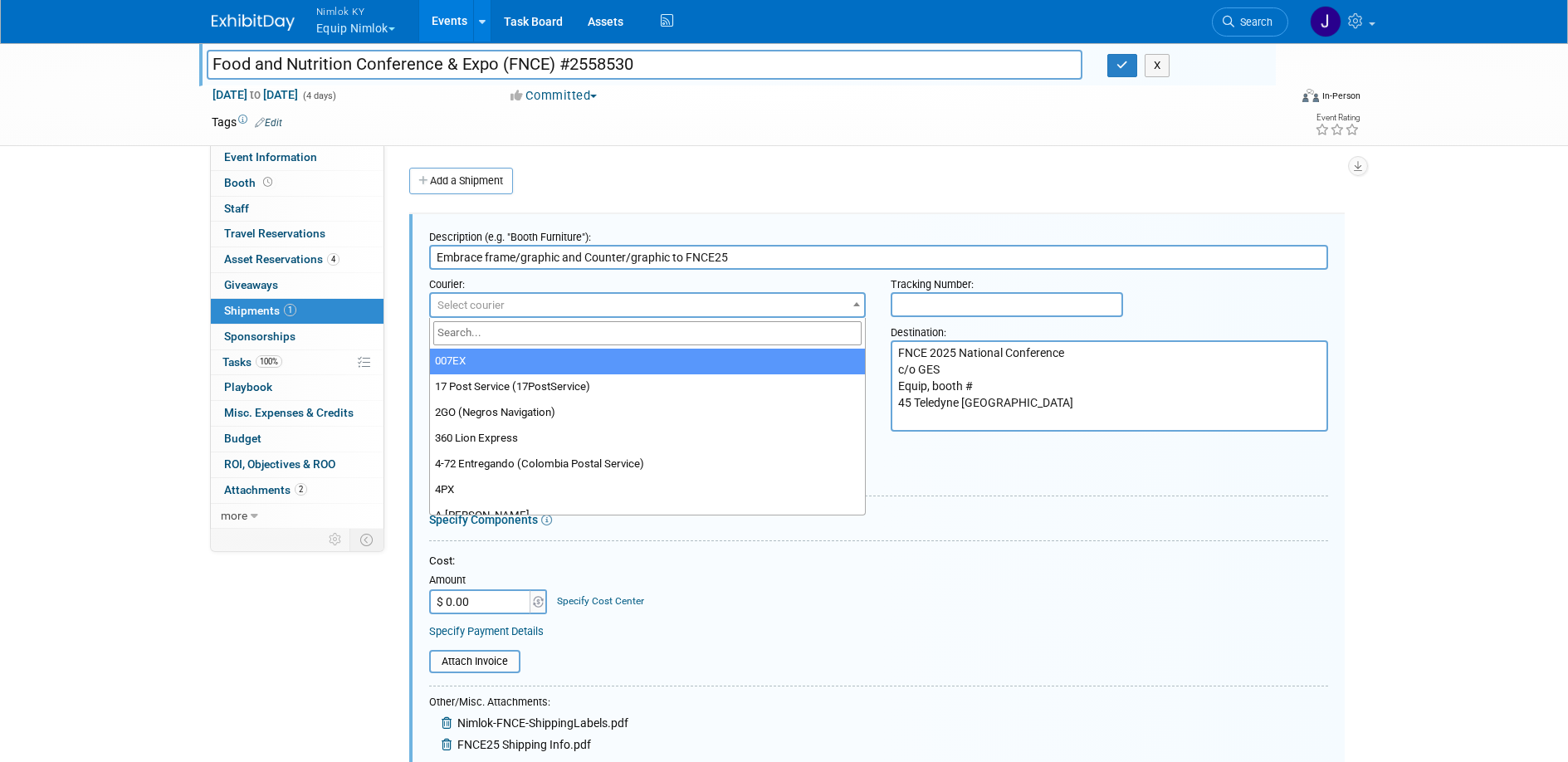
click at [700, 308] on span "Select courier" at bounding box center [648, 306] width 434 height 23
type input "ups"
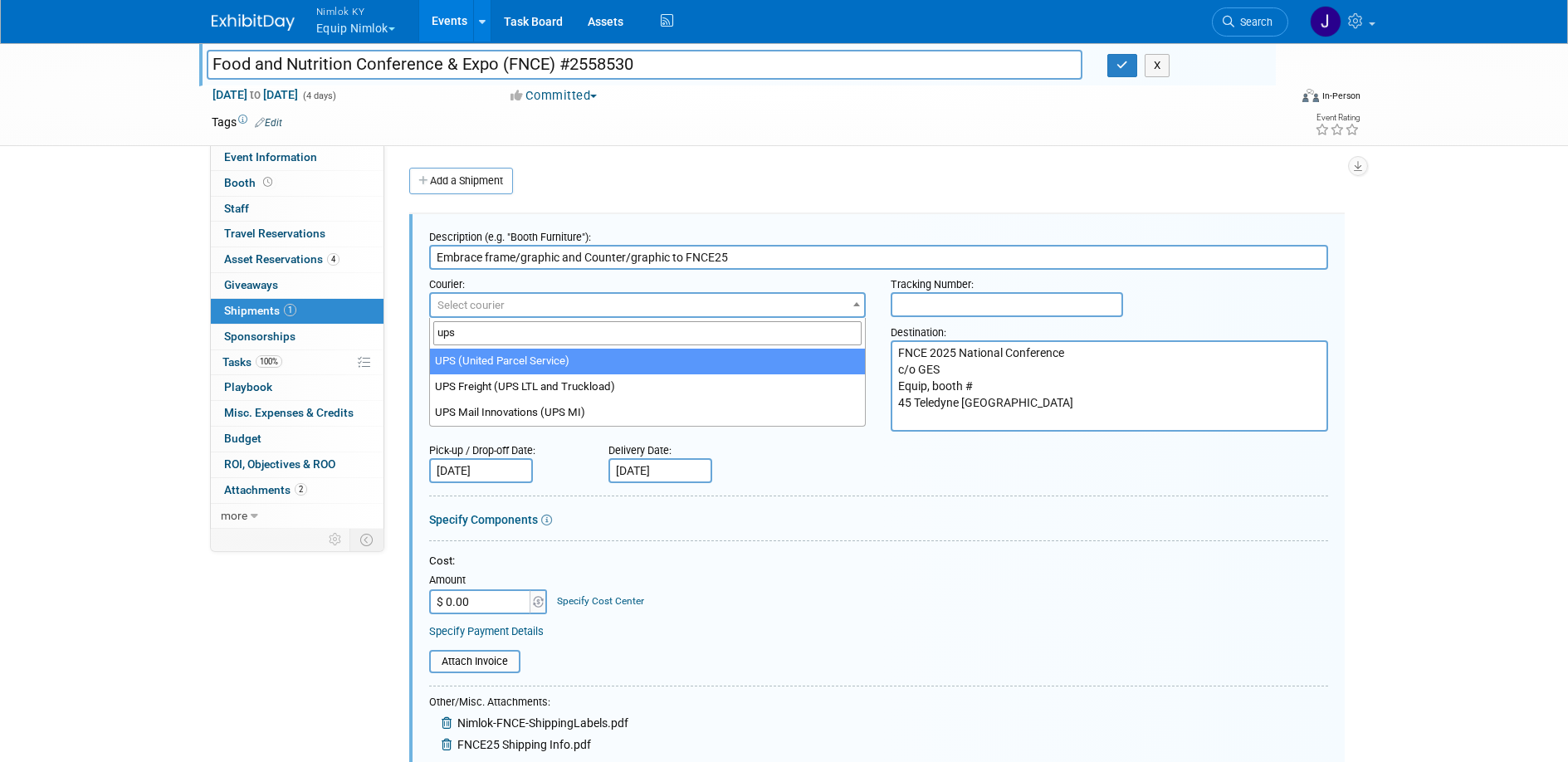
select select "508"
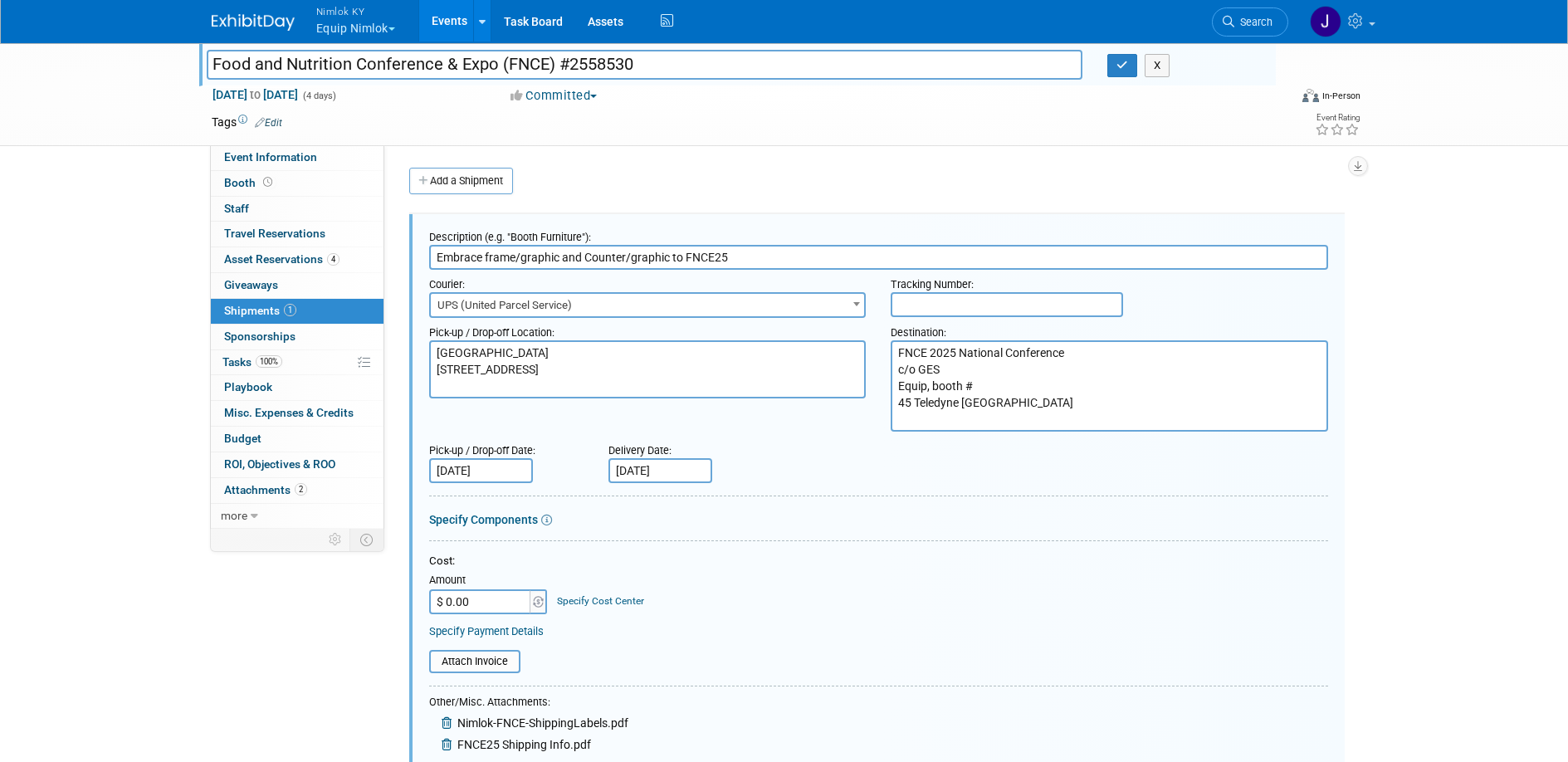
click at [812, 483] on form "Description (e.g. "Booth Furniture"): Embrace frame/graphic and Counter/graphic…" at bounding box center [879, 746] width 899 height 1047
click at [1122, 63] on icon "button" at bounding box center [1122, 64] width 12 height 11
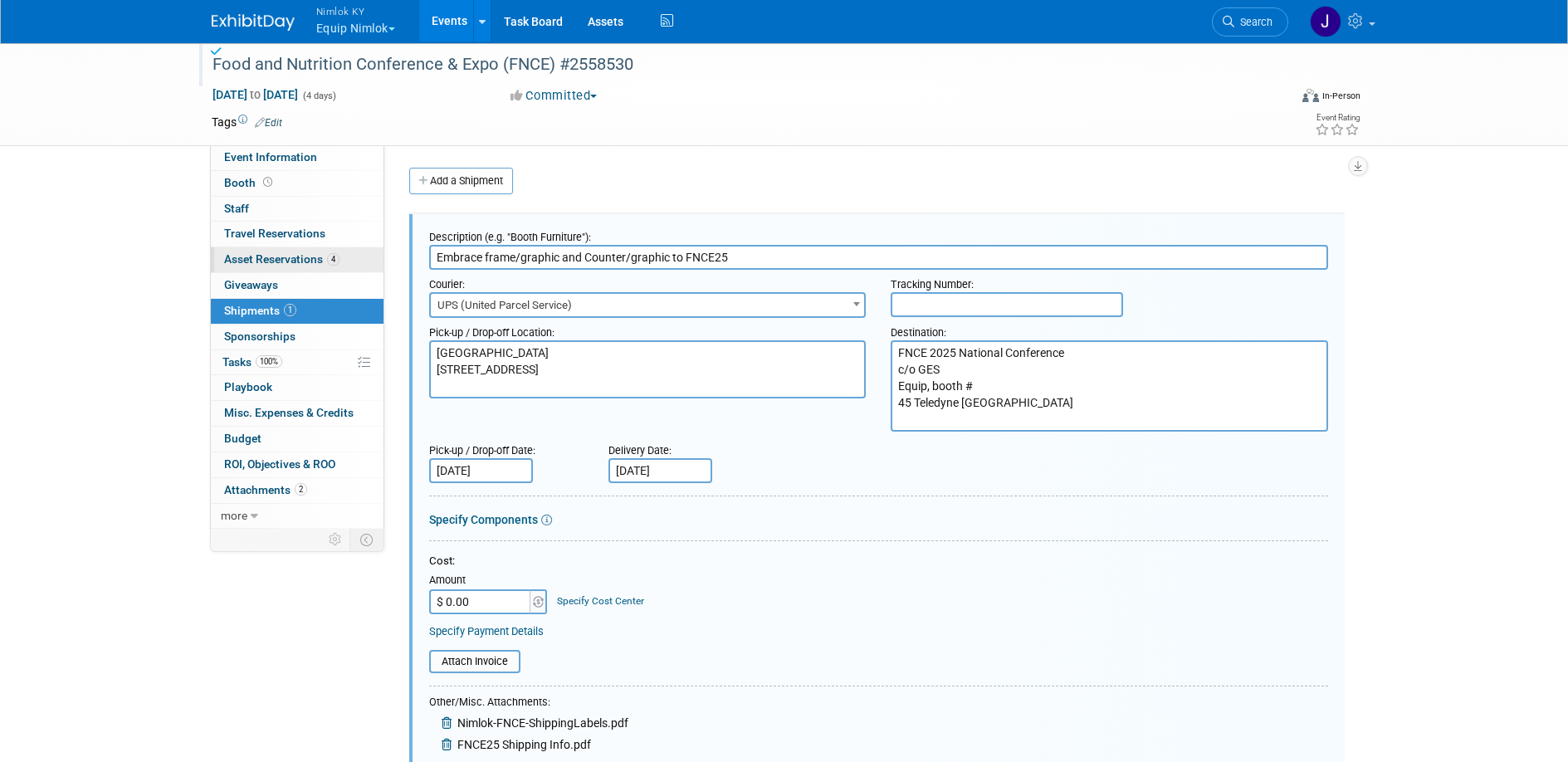
click at [313, 251] on link "4 Asset Reservations 4" at bounding box center [297, 260] width 172 height 25
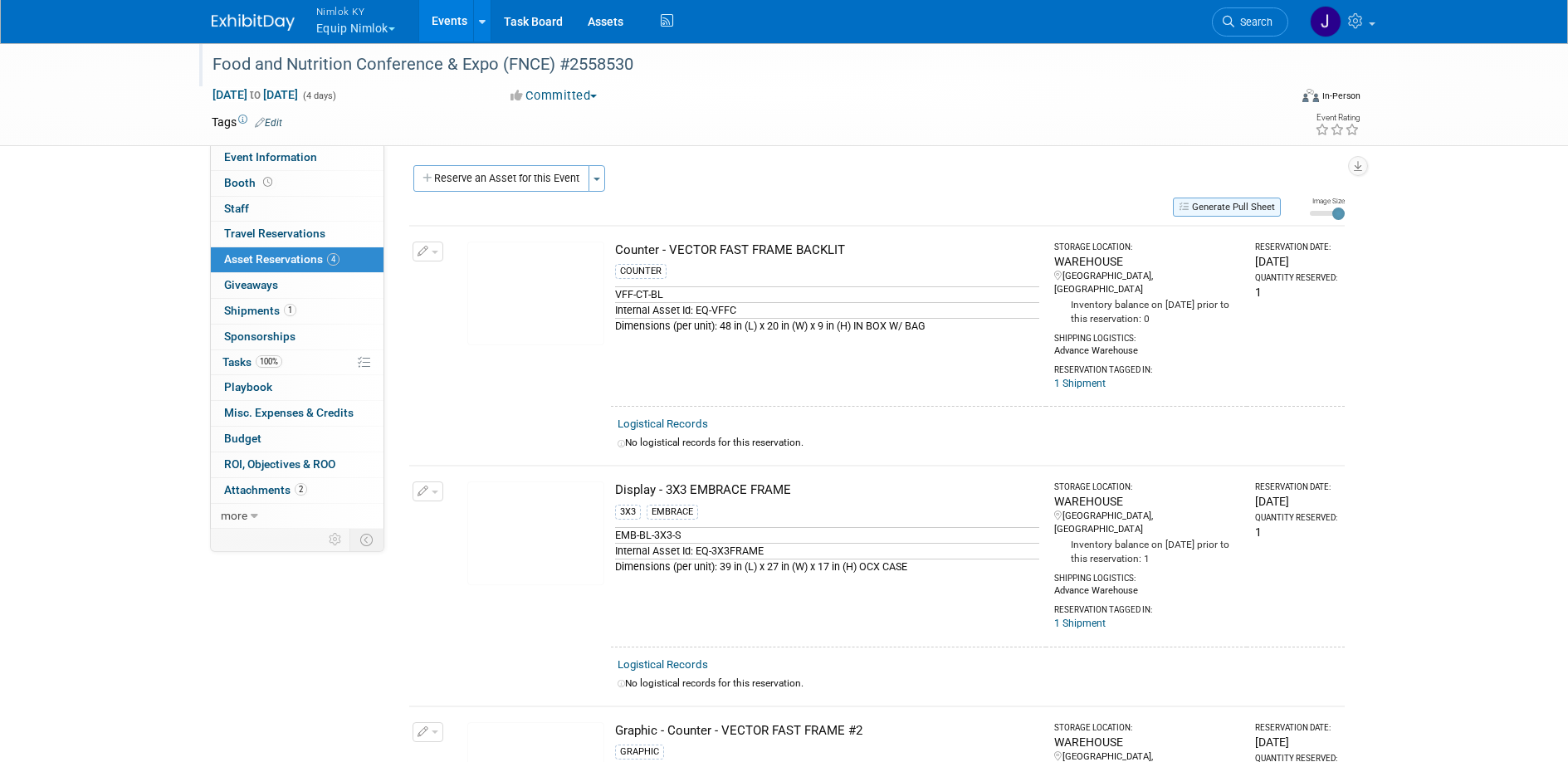
scroll to position [3, 0]
click at [1222, 201] on button "Generate Pull Sheet" at bounding box center [1226, 206] width 108 height 19
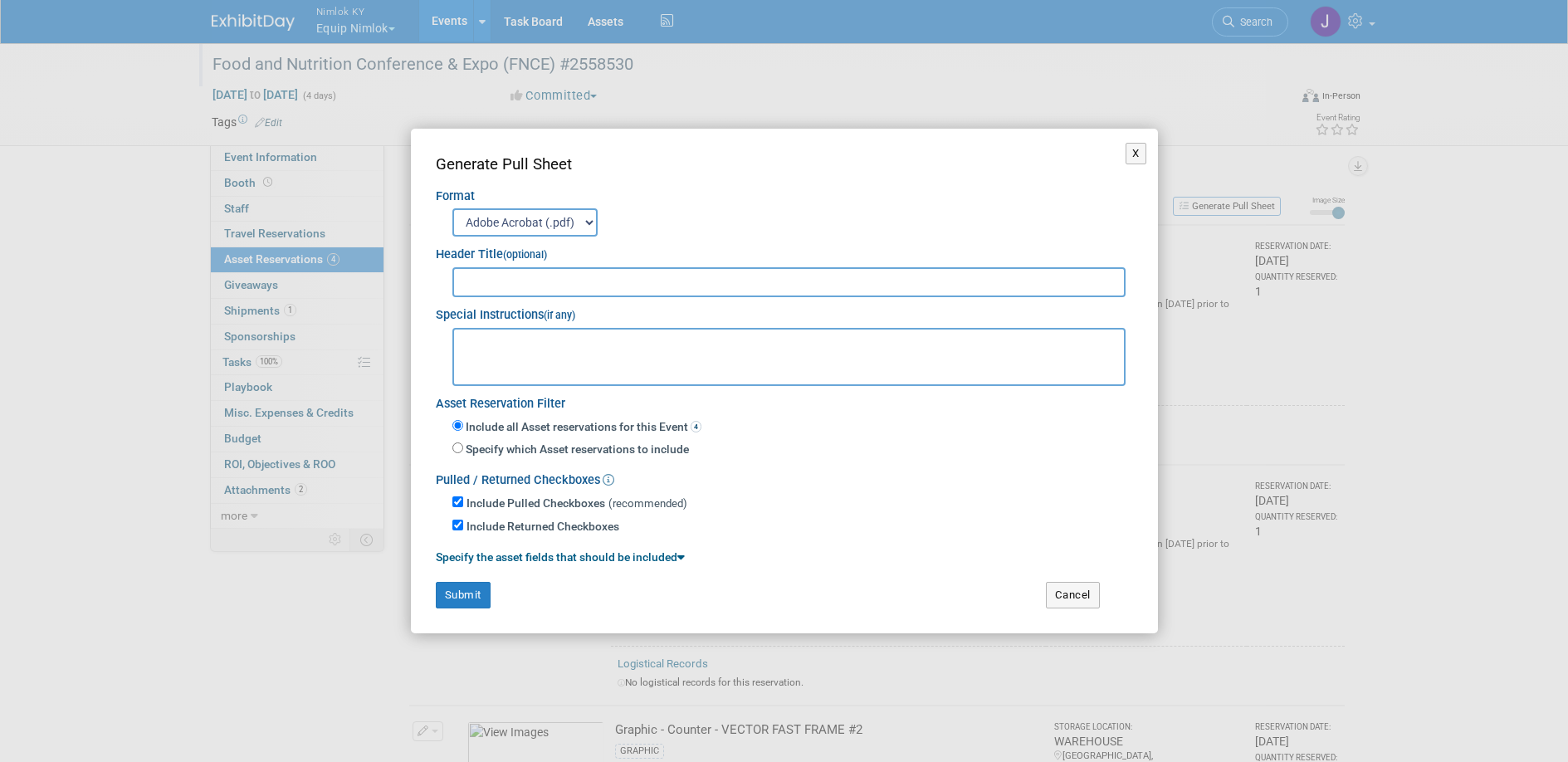
click at [889, 287] on input "text" at bounding box center [789, 282] width 674 height 30
type input "2558530"
click at [460, 591] on button "Submit" at bounding box center [463, 595] width 55 height 26
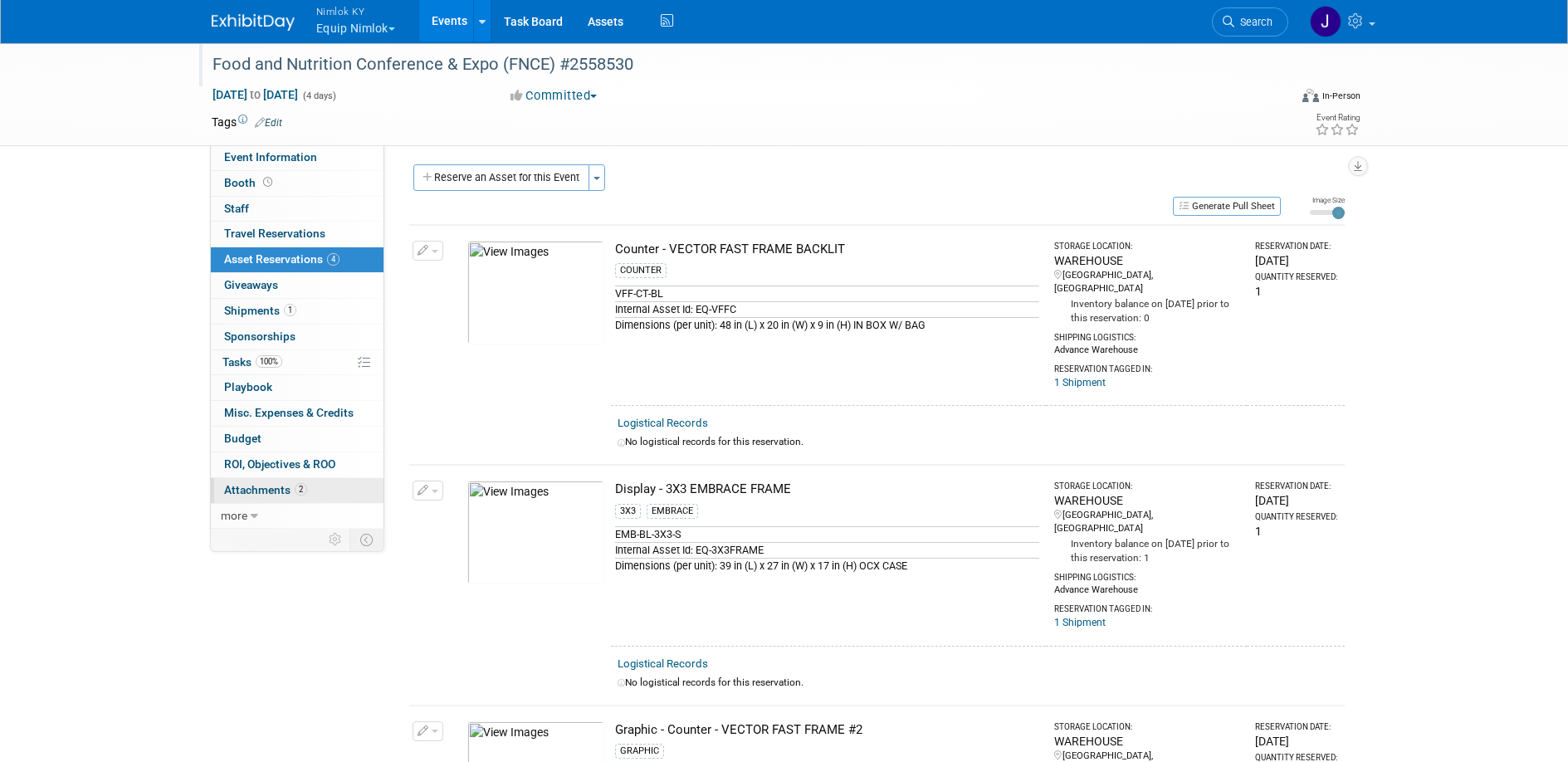
click at [269, 489] on span "Attachments 2" at bounding box center [265, 490] width 83 height 14
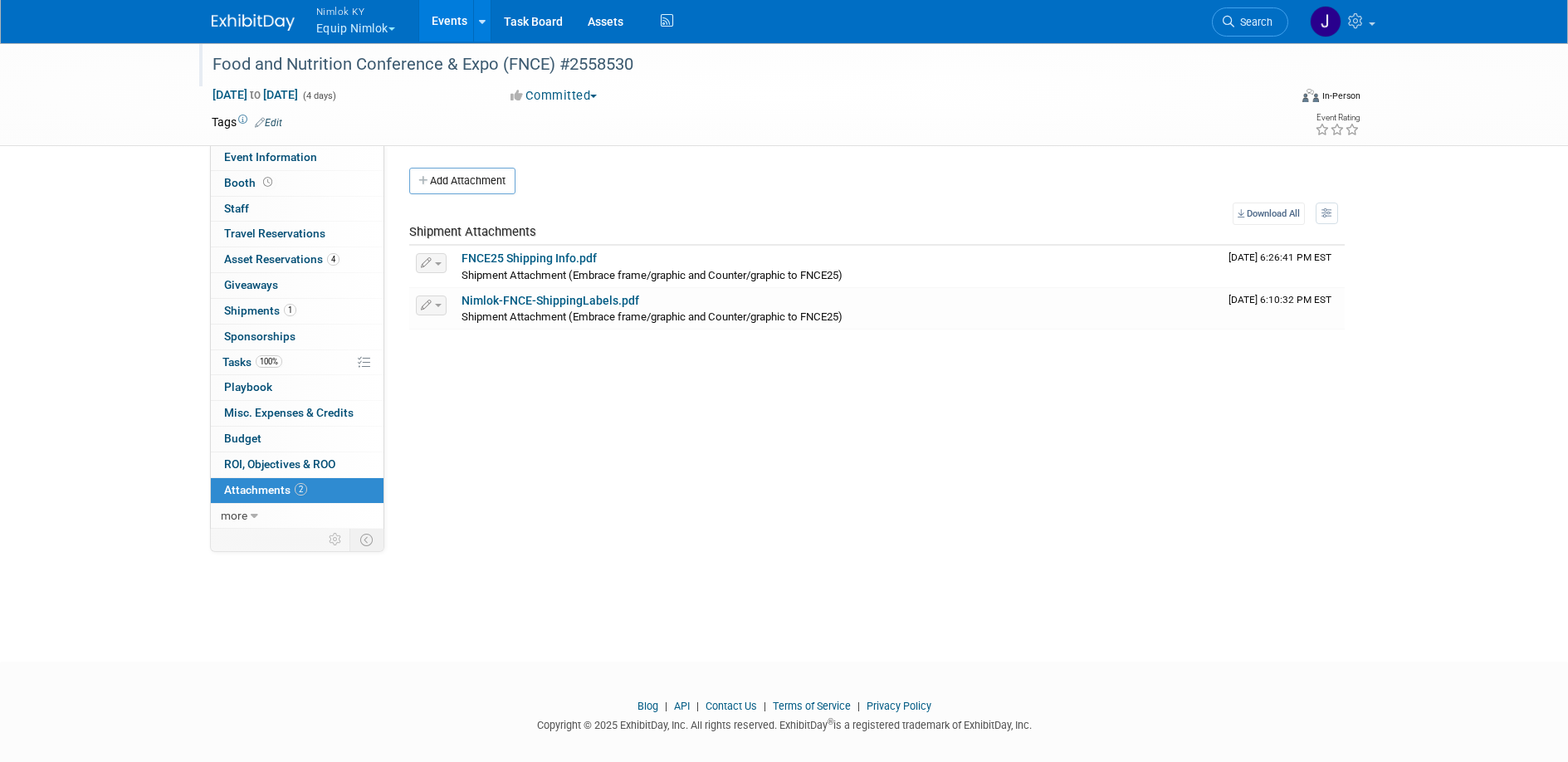
click at [264, 489] on span "Attachments 2" at bounding box center [265, 490] width 83 height 14
click at [565, 260] on link "FNCE25 Shipping Info.pdf" at bounding box center [529, 258] width 135 height 14
click at [258, 176] on span "Booth" at bounding box center [249, 183] width 52 height 14
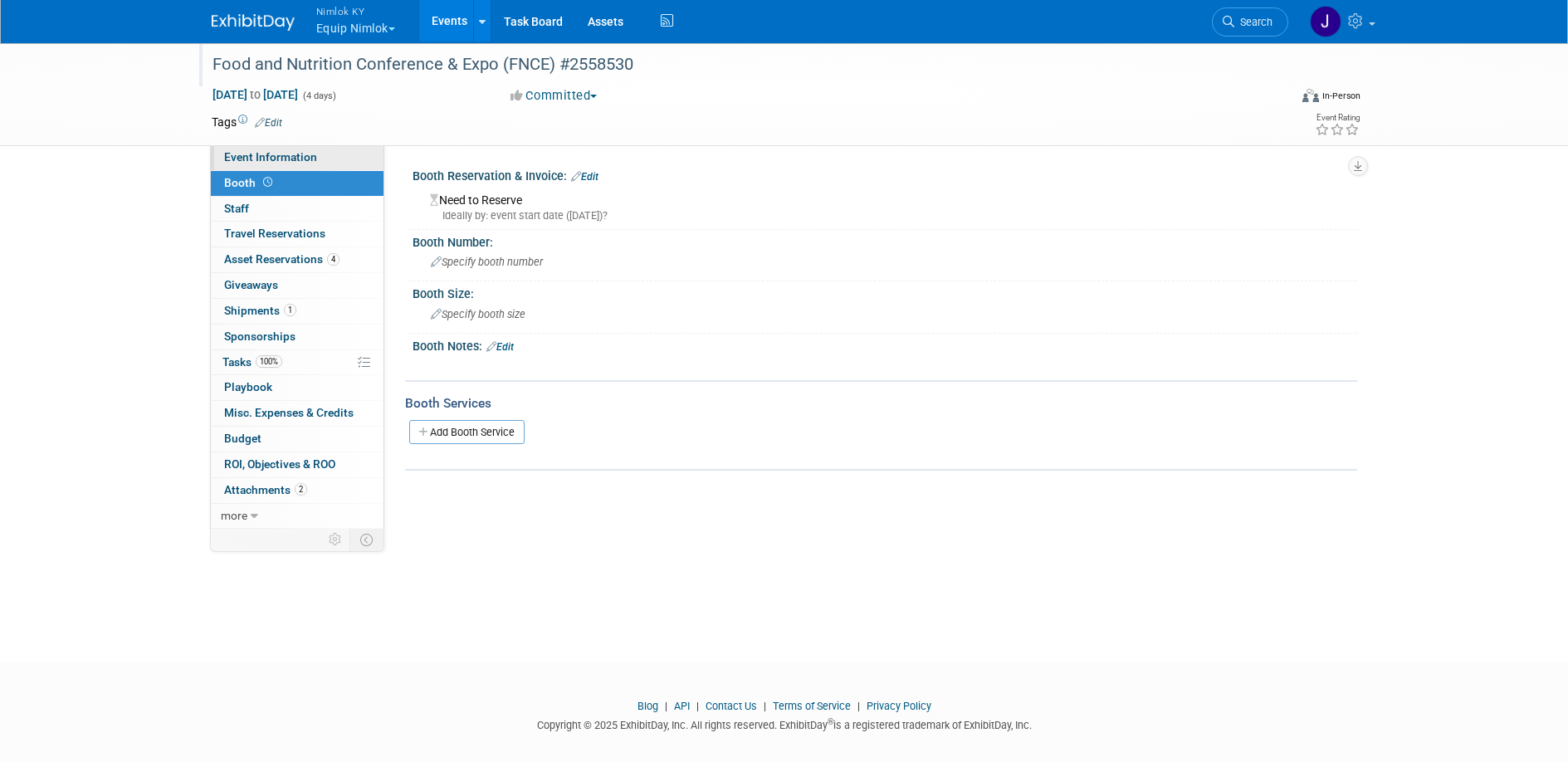
click at [279, 161] on span "Event Information" at bounding box center [271, 157] width 93 height 14
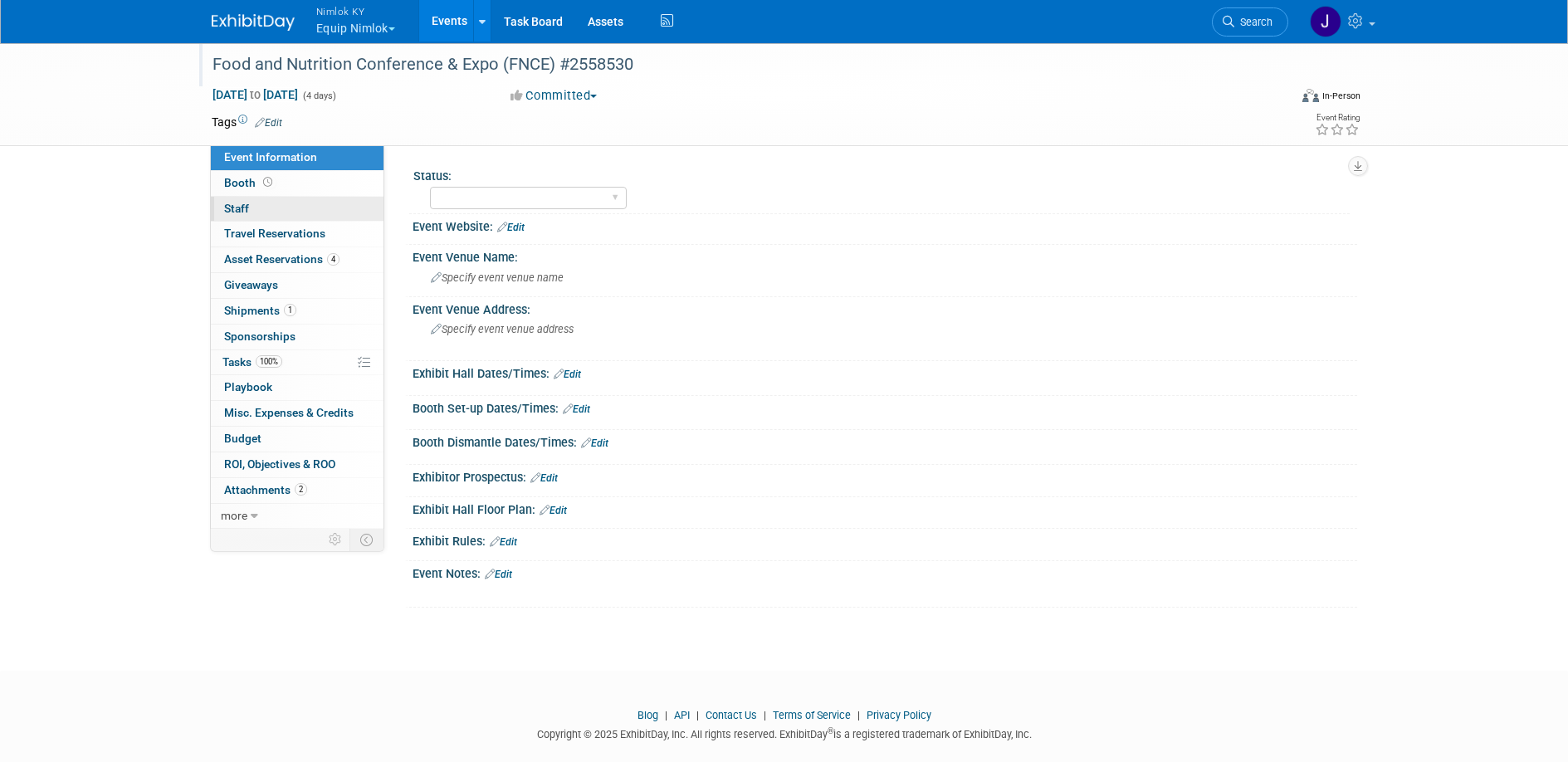
click at [282, 204] on link "0 Staff 0" at bounding box center [297, 209] width 172 height 25
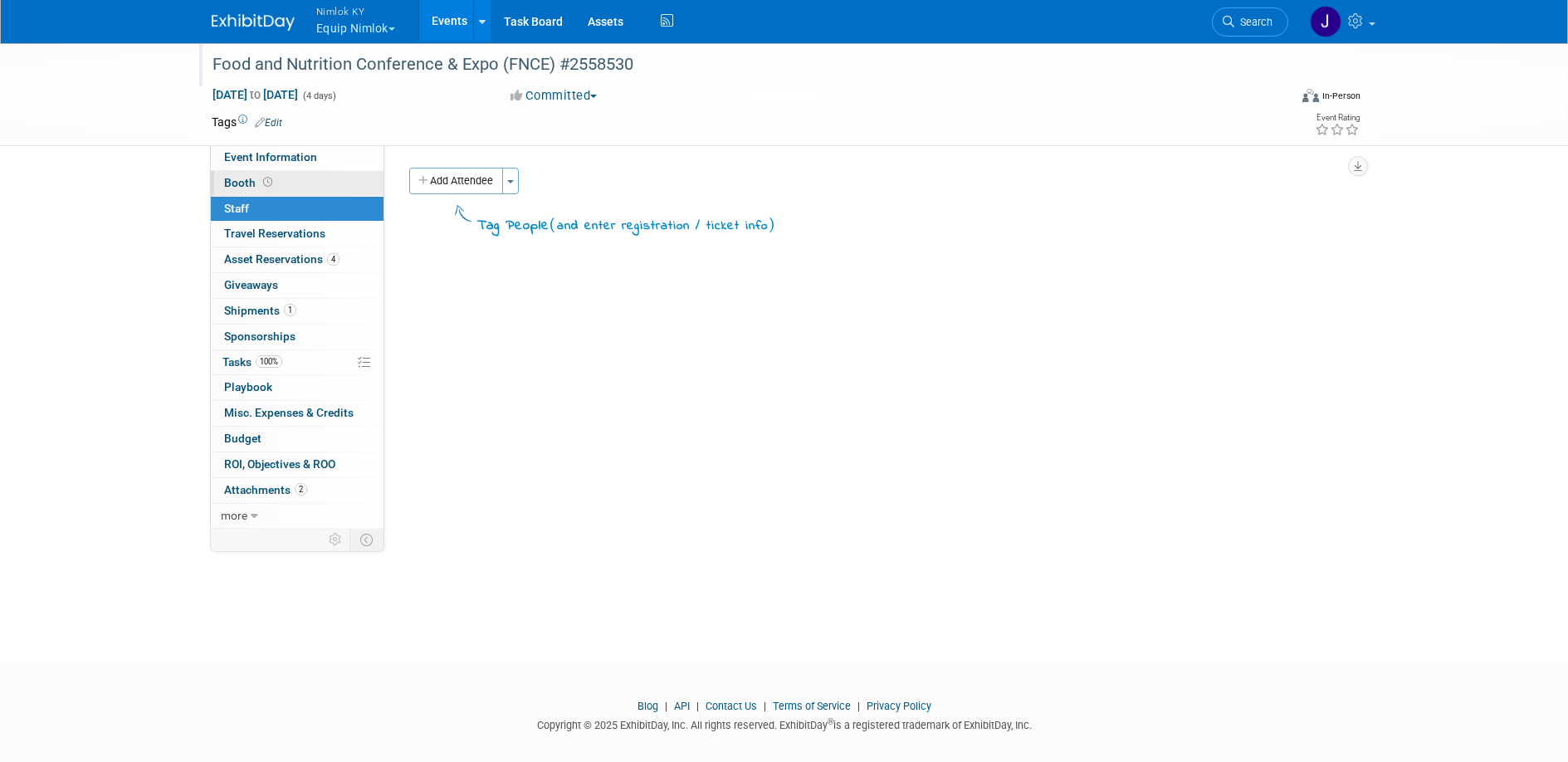
click at [290, 179] on link "Booth" at bounding box center [297, 184] width 172 height 25
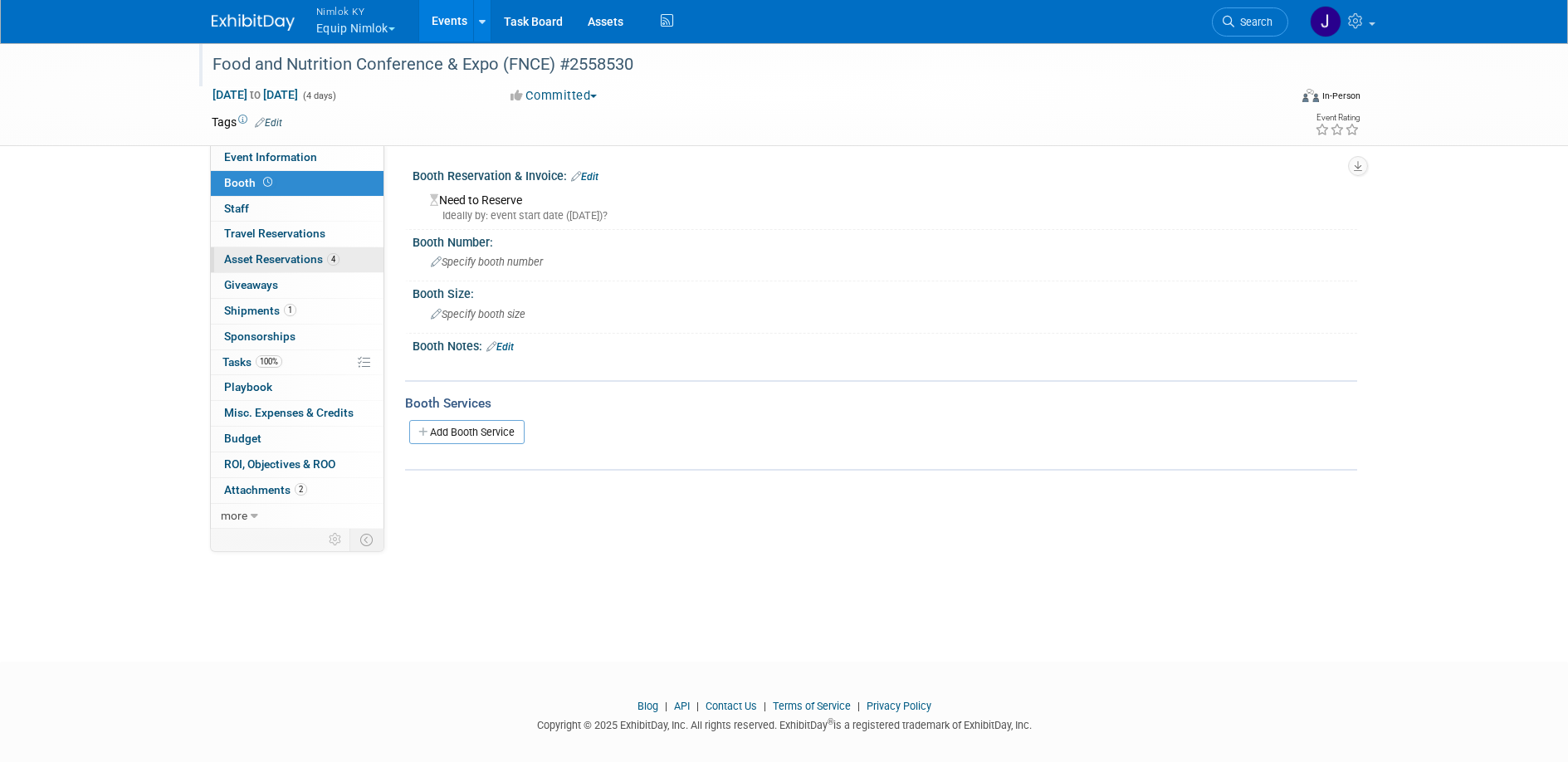
click at [281, 253] on span "Asset Reservations 4" at bounding box center [281, 259] width 116 height 14
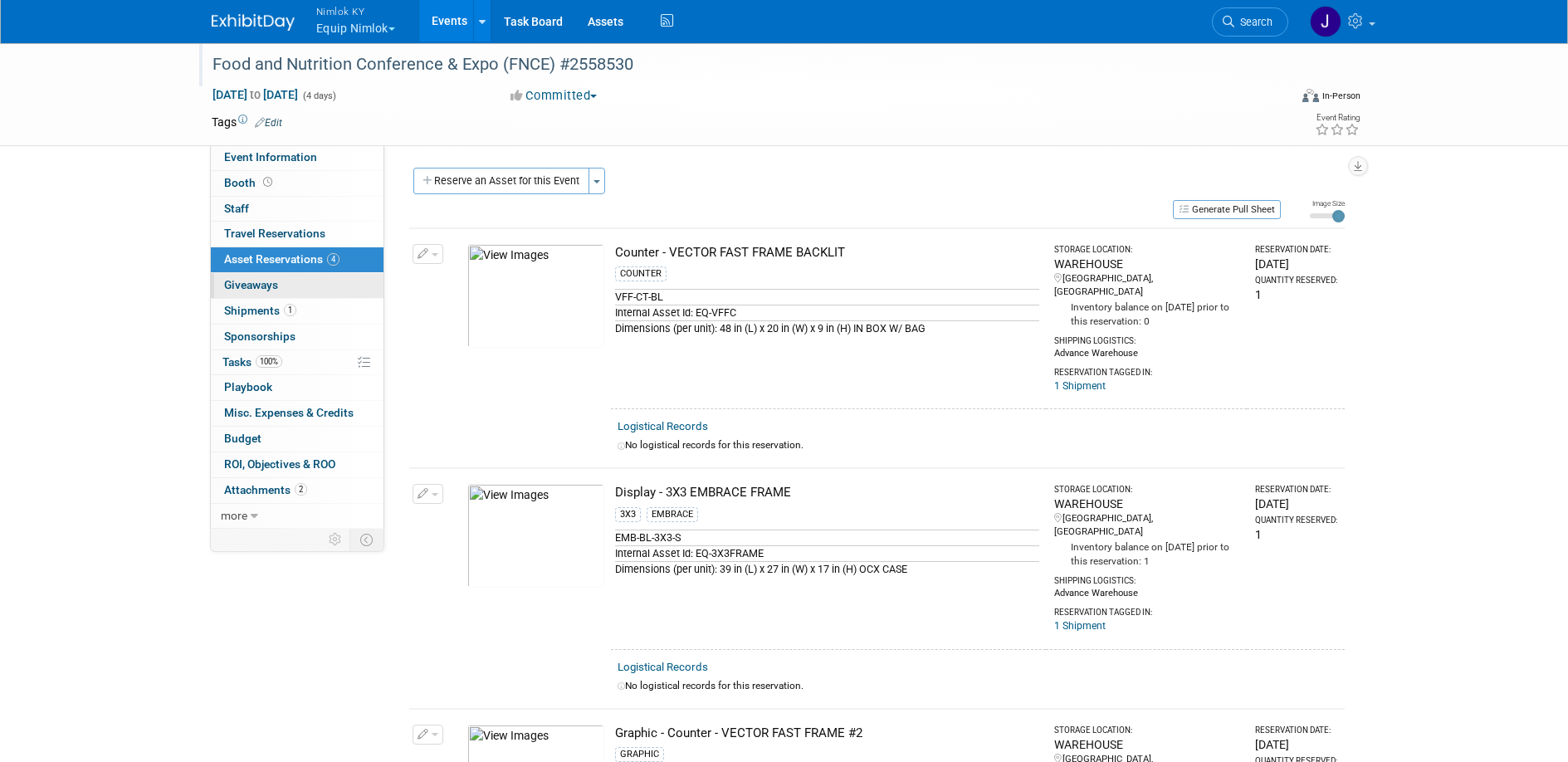
click at [308, 288] on link "0 Giveaways 0" at bounding box center [297, 286] width 172 height 25
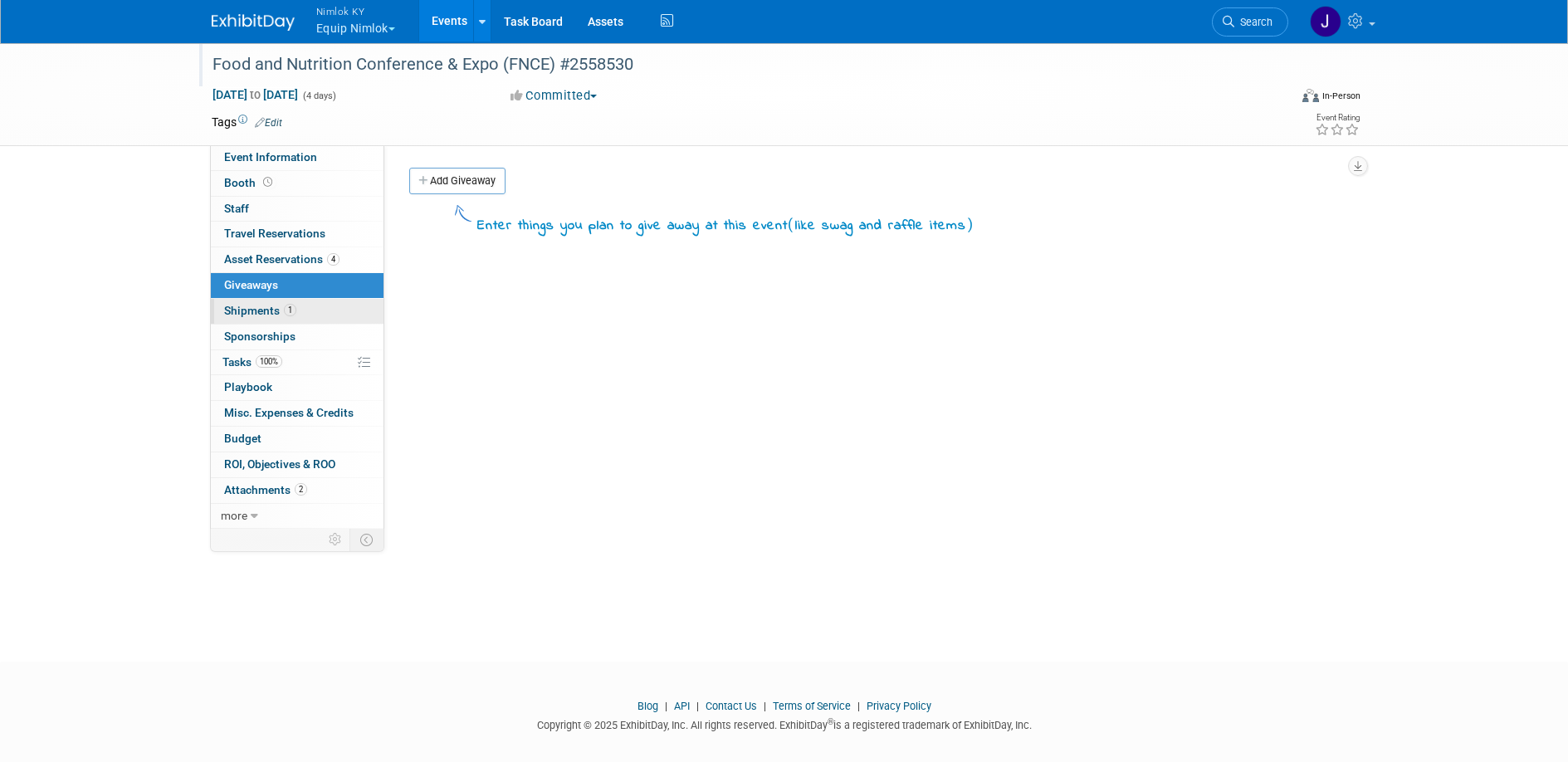
click at [308, 307] on link "1 Shipments 1" at bounding box center [297, 311] width 172 height 25
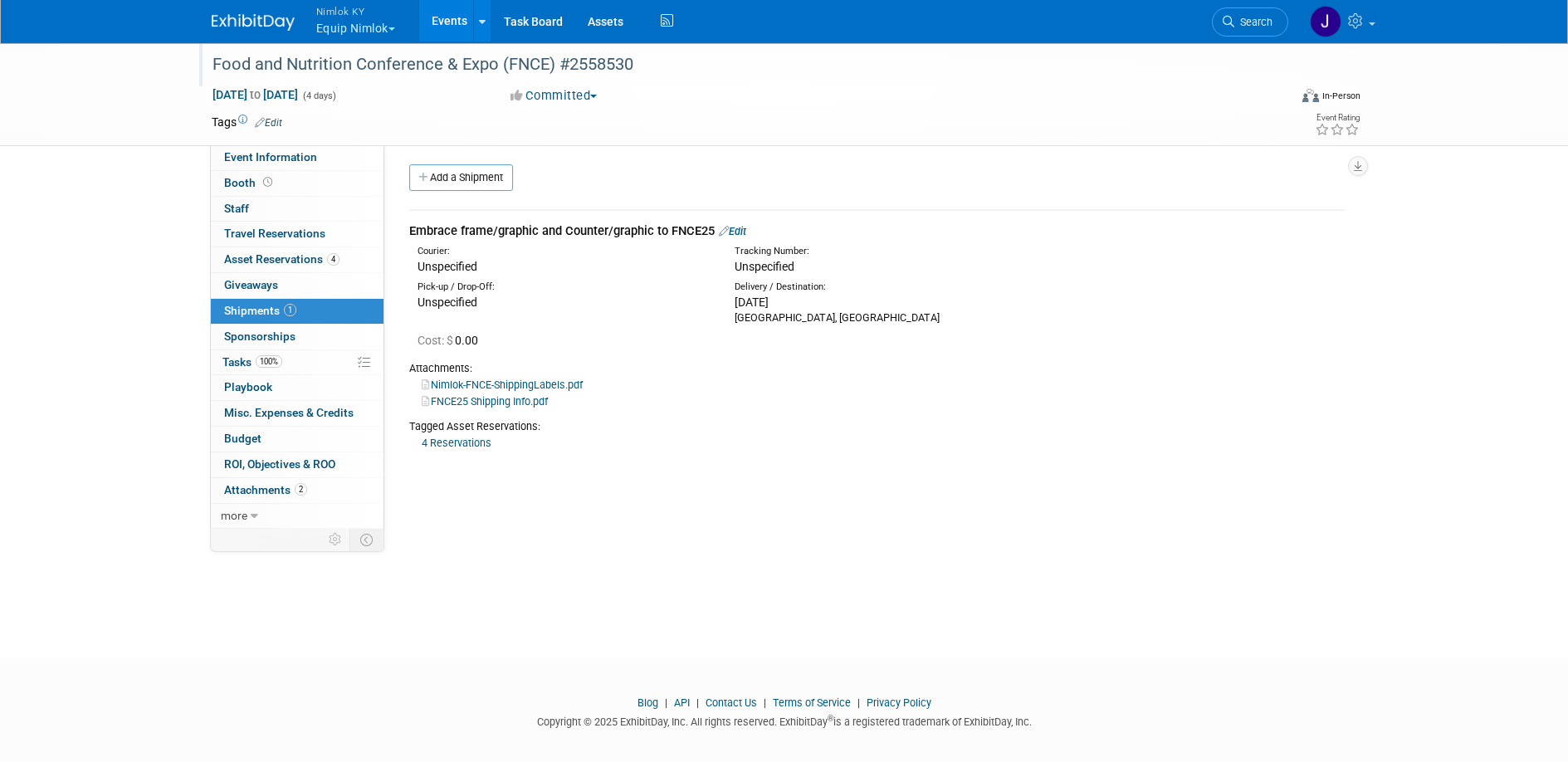
click at [741, 228] on link "Edit" at bounding box center [732, 231] width 27 height 13
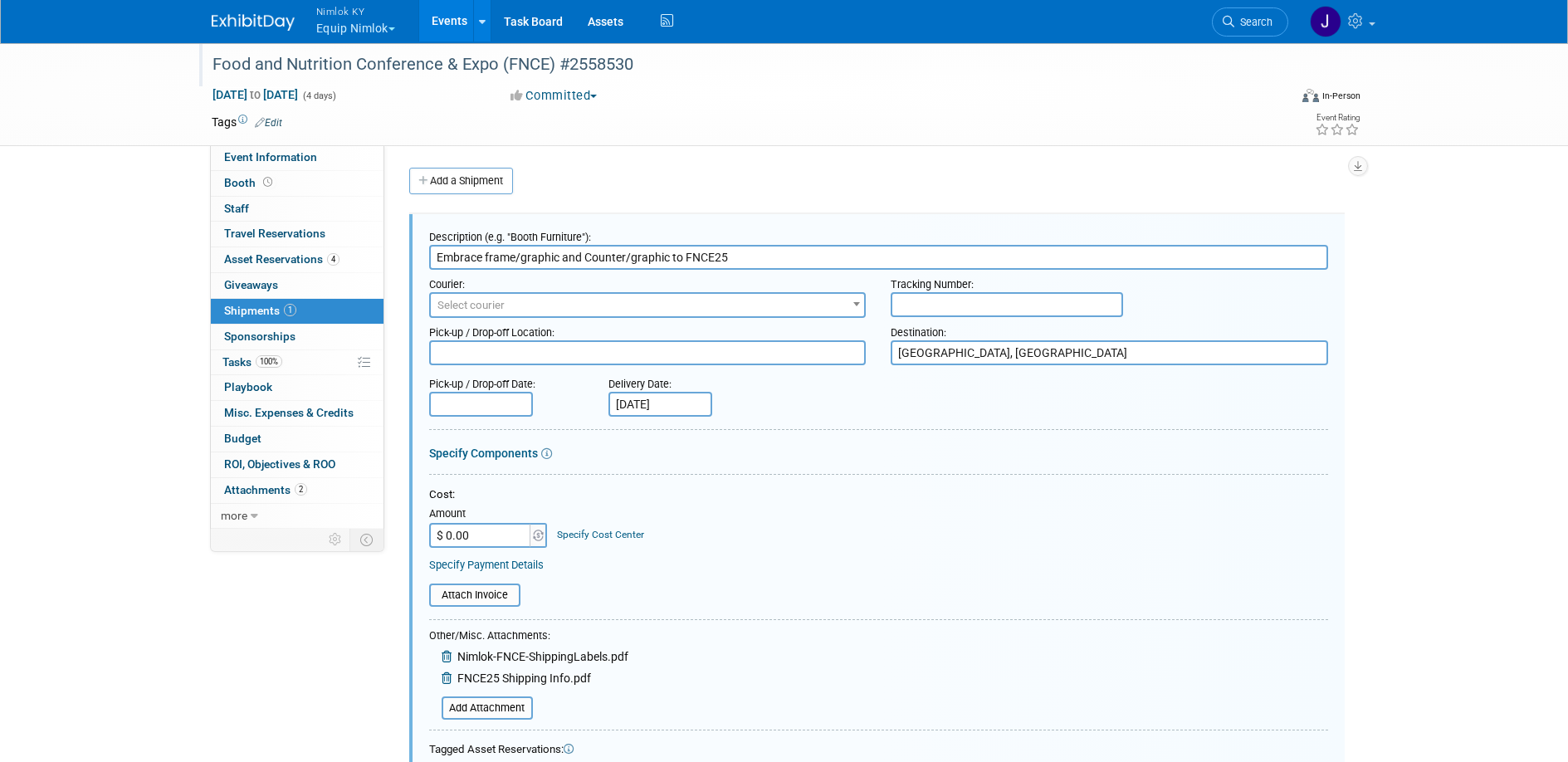
click at [723, 306] on span "Select courier" at bounding box center [648, 306] width 434 height 23
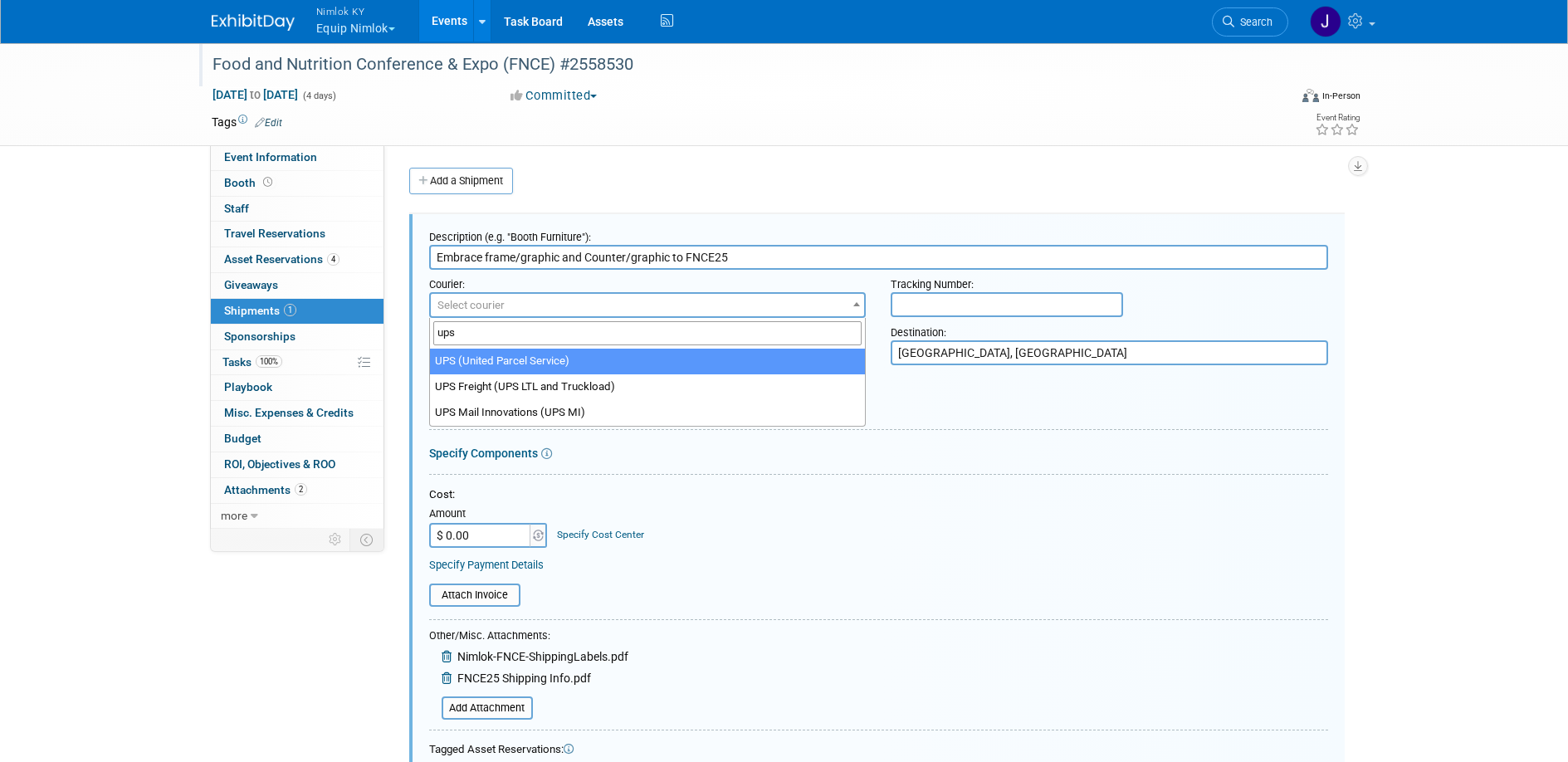
type input "ups"
select select "508"
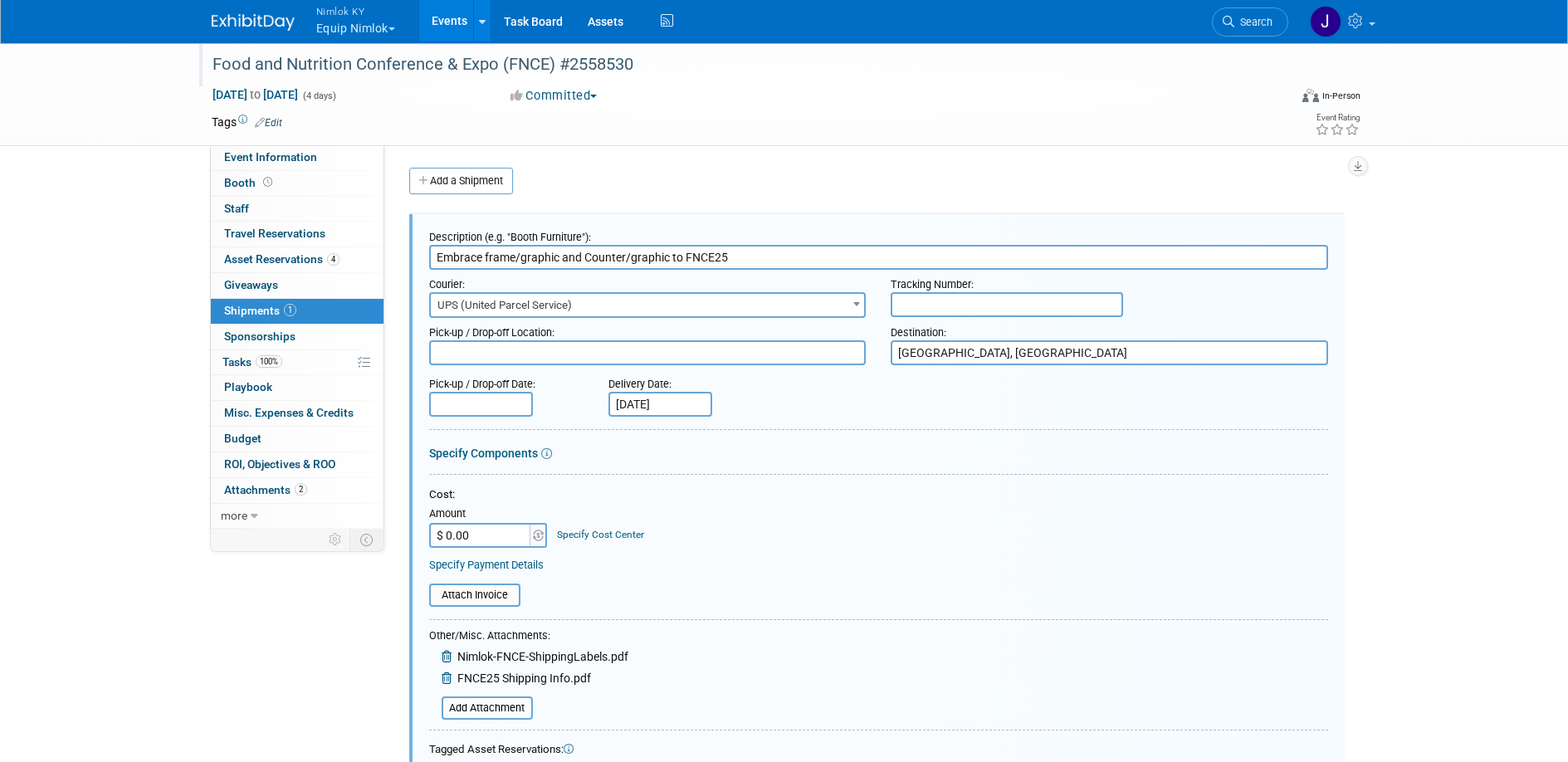
click at [716, 347] on textarea at bounding box center [647, 353] width 437 height 25
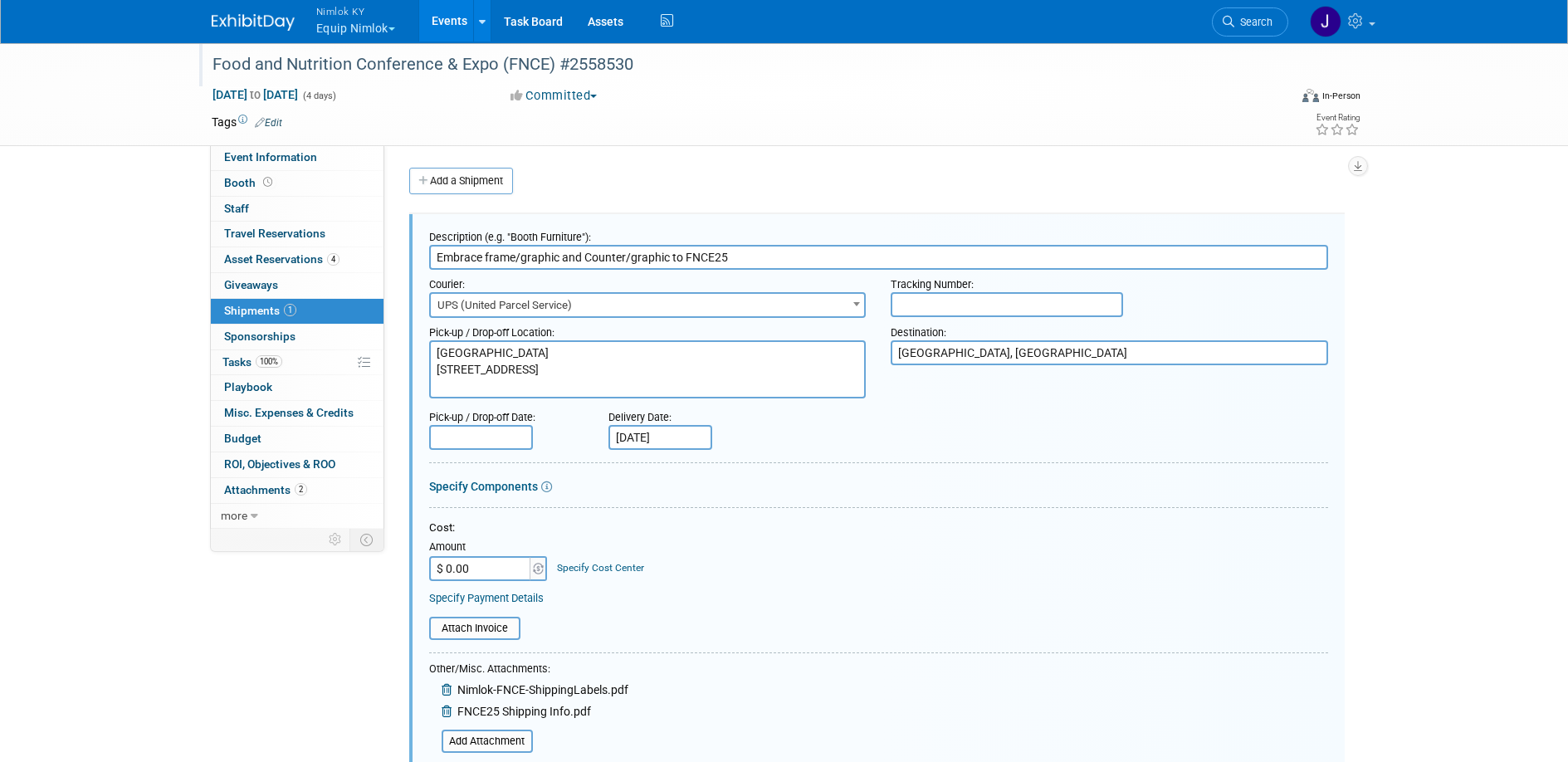
type textarea "Nimlok KY Warehouse 10501 Bunsen Way, Suite 101 Louisville, KY 40299"
drag, startPoint x: 976, startPoint y: 352, endPoint x: 842, endPoint y: 351, distance: 134.0
click at [843, 352] on div "Pick-up / Drop-off Location: Nimlok KY Warehouse 10501 Bunsen Way, Suite 101 Lo…" at bounding box center [878, 358] width 924 height 81
paste textarea "FNCE 2025 National Conference c/o GES Equip, booth # 45 Teledyne Pl La Vergne, …"
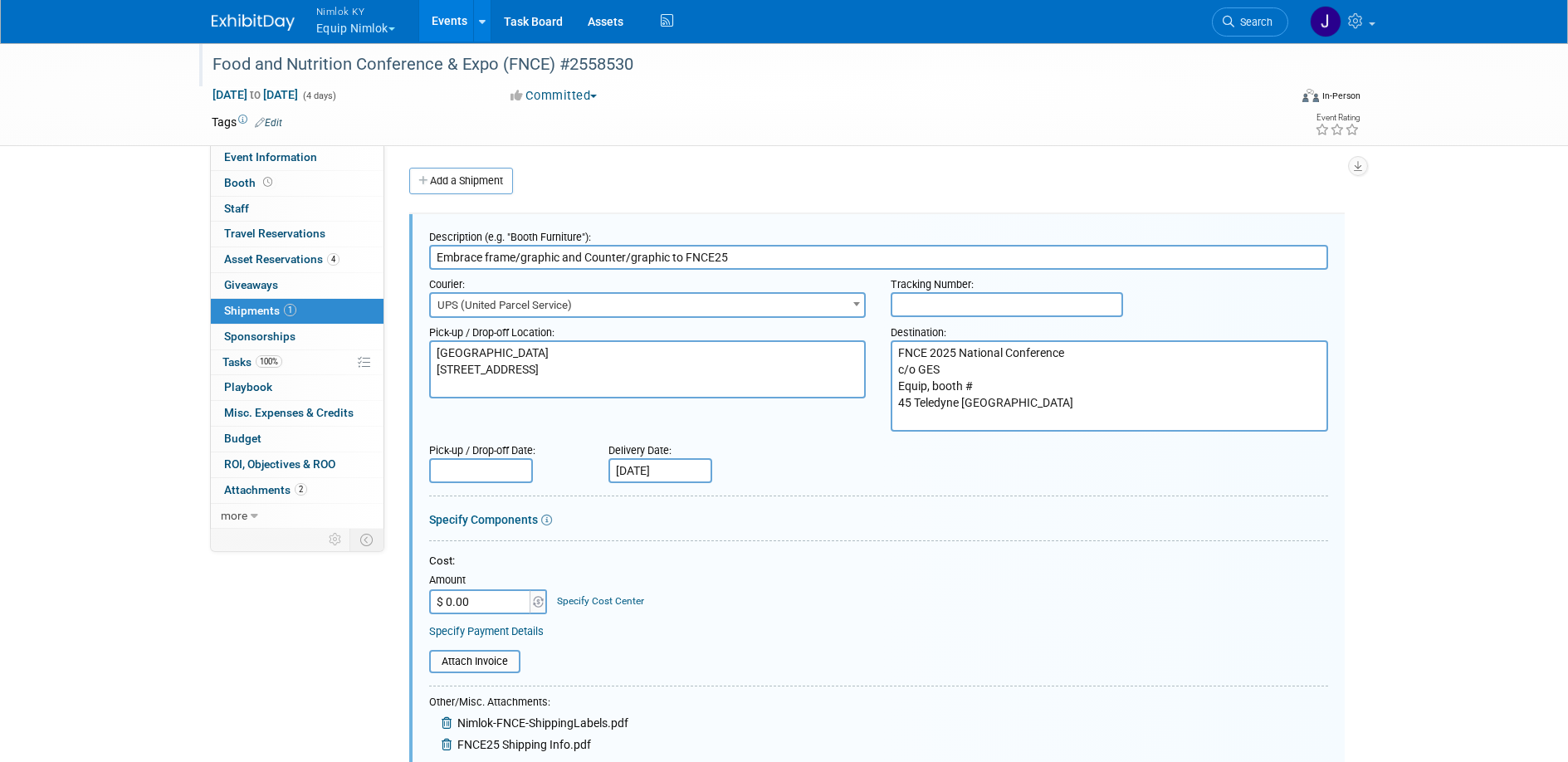
type textarea "FNCE 2025 National Conference c/o GES Equip, booth # 45 Teledyne Pl La Vergne, …"
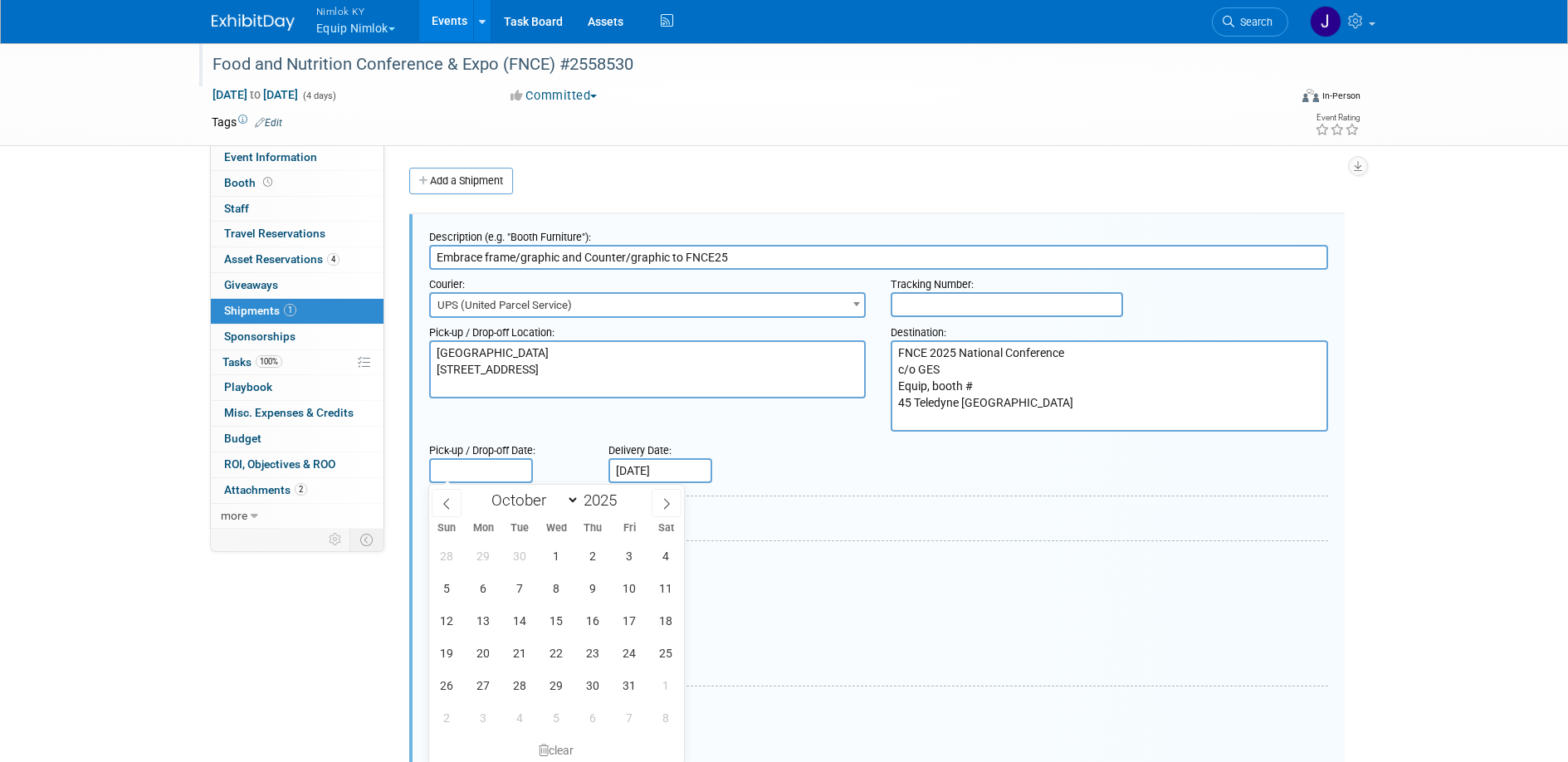
click at [519, 464] on input "text" at bounding box center [481, 471] width 104 height 25
click at [452, 504] on span at bounding box center [446, 502] width 30 height 28
select select "8"
click at [483, 688] on span "29" at bounding box center [483, 684] width 32 height 32
type input "Sep 29, 2025"
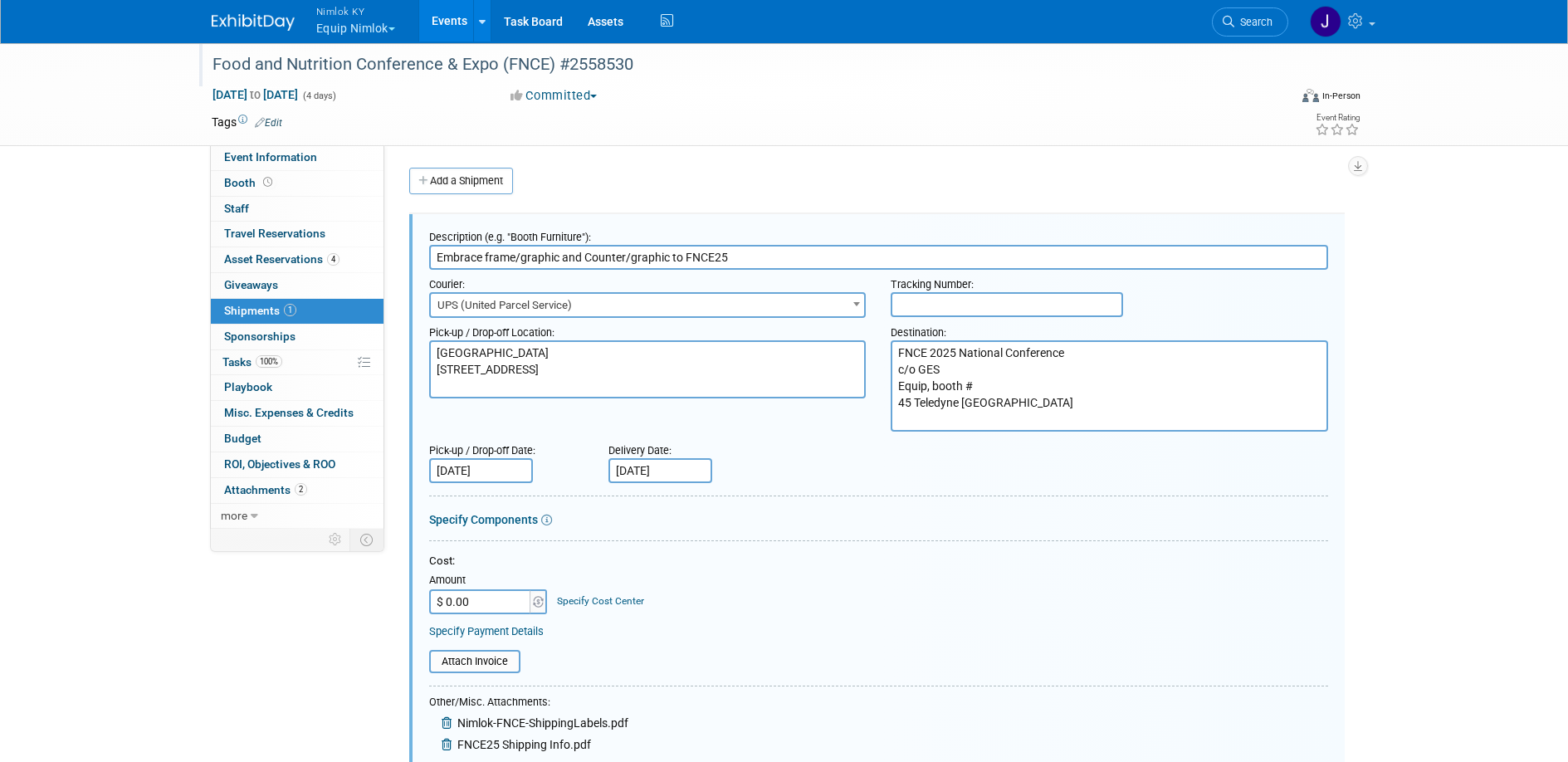
click at [775, 601] on div "Cost: Amount $ 0.00 Specify Cost Center Cost Center -- Not Specified --" at bounding box center [879, 584] width 899 height 60
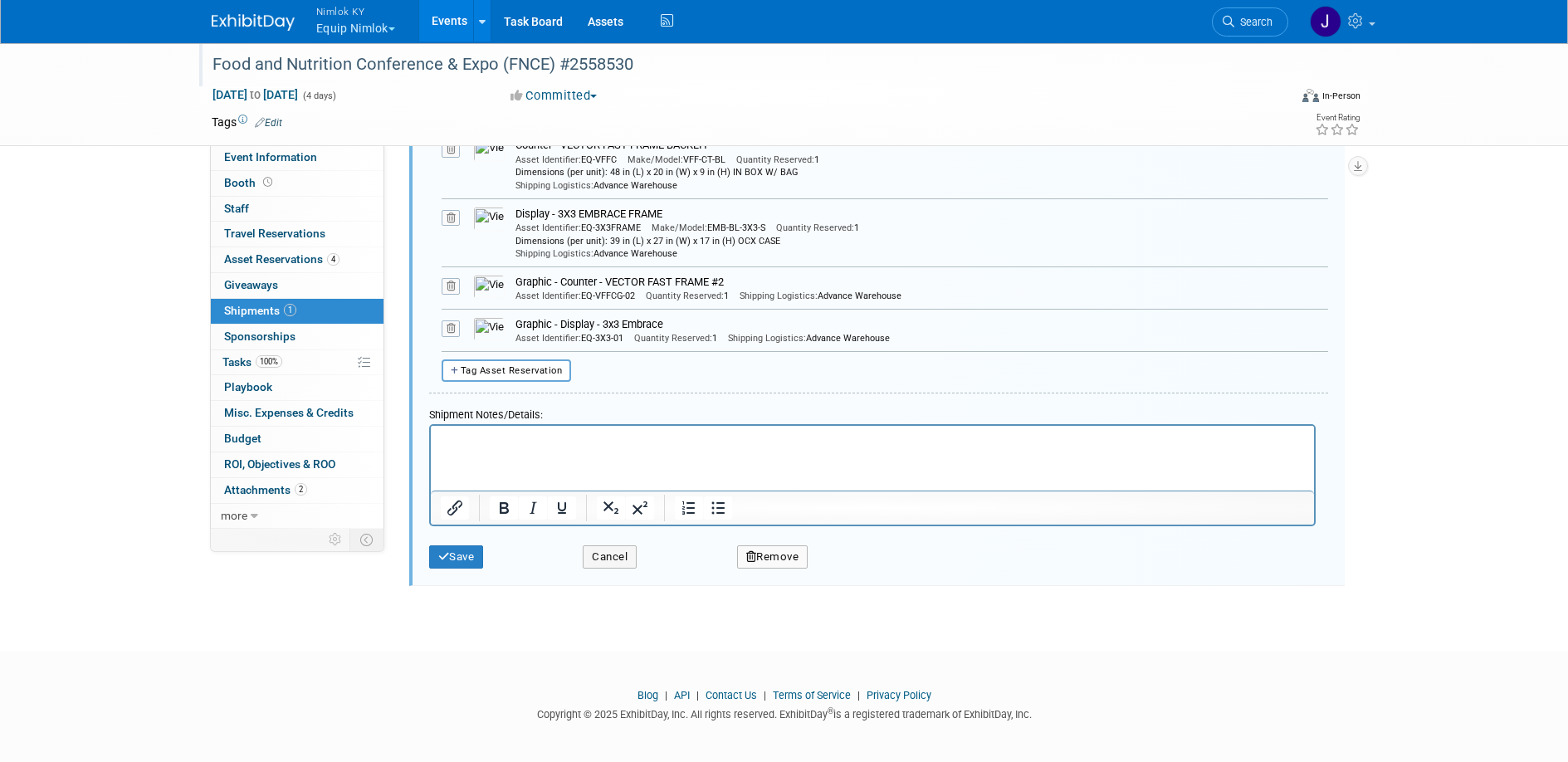
scroll to position [698, 0]
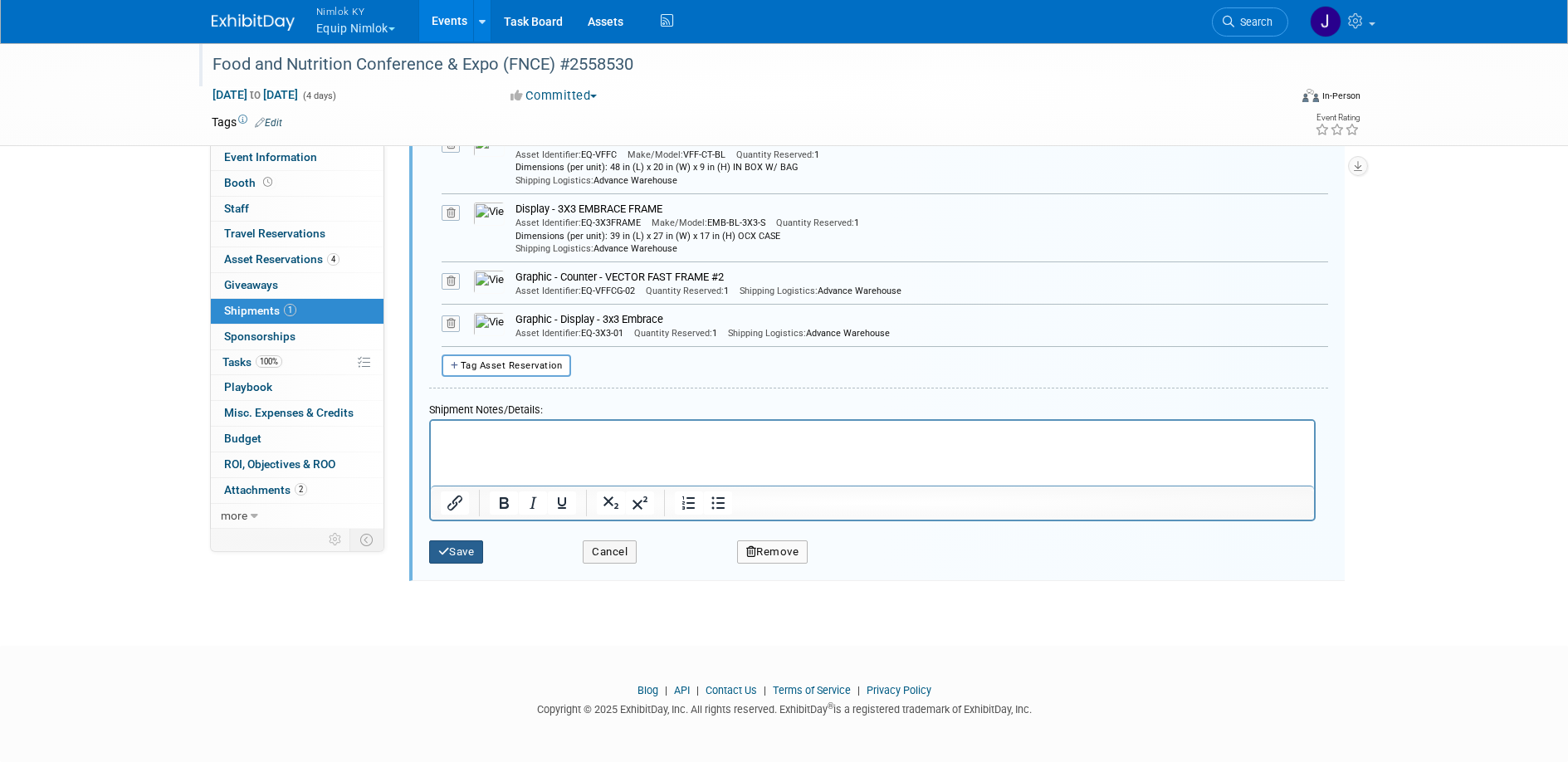
click at [457, 555] on button "Save" at bounding box center [456, 552] width 55 height 23
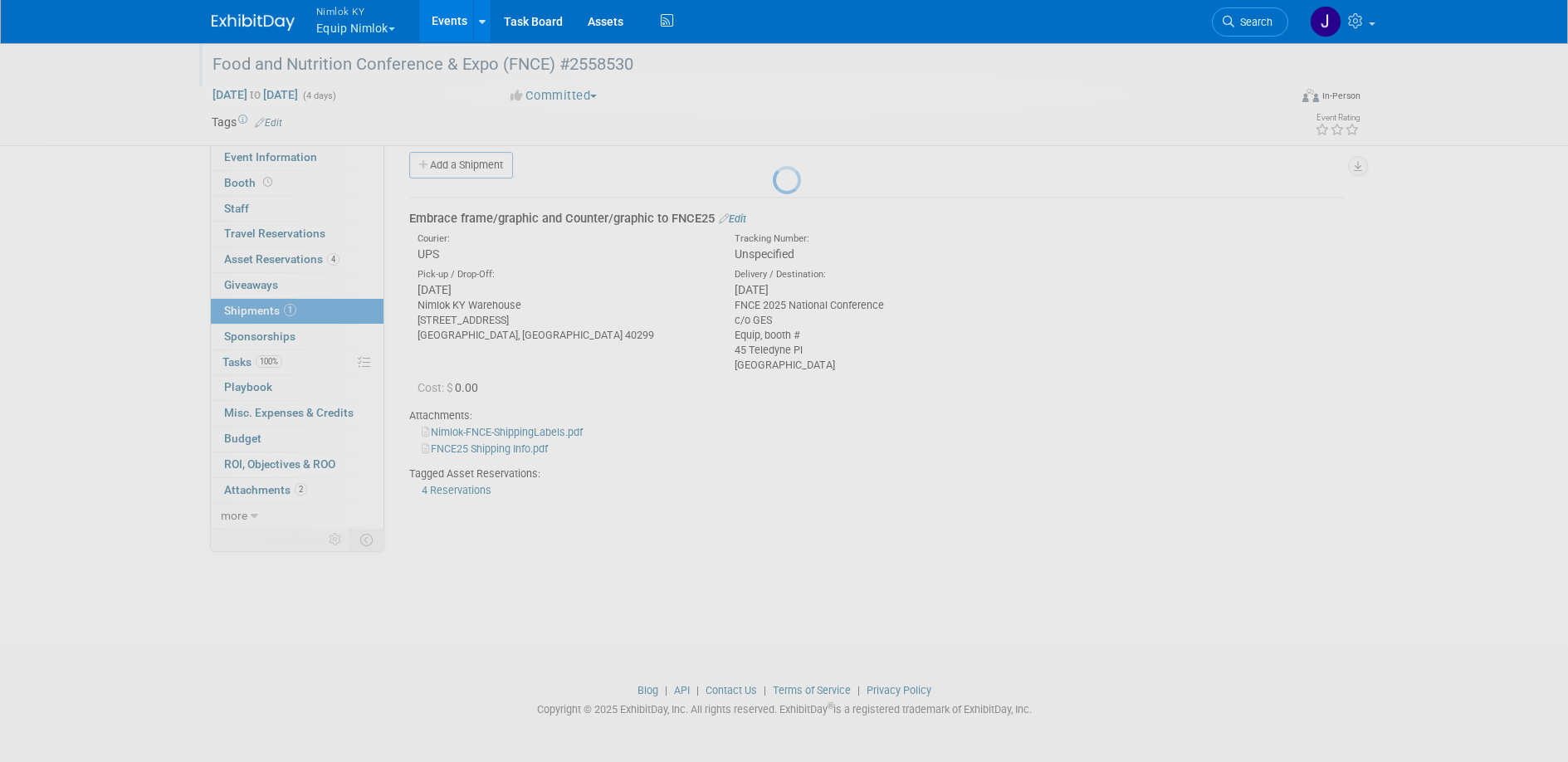
scroll to position [16, 0]
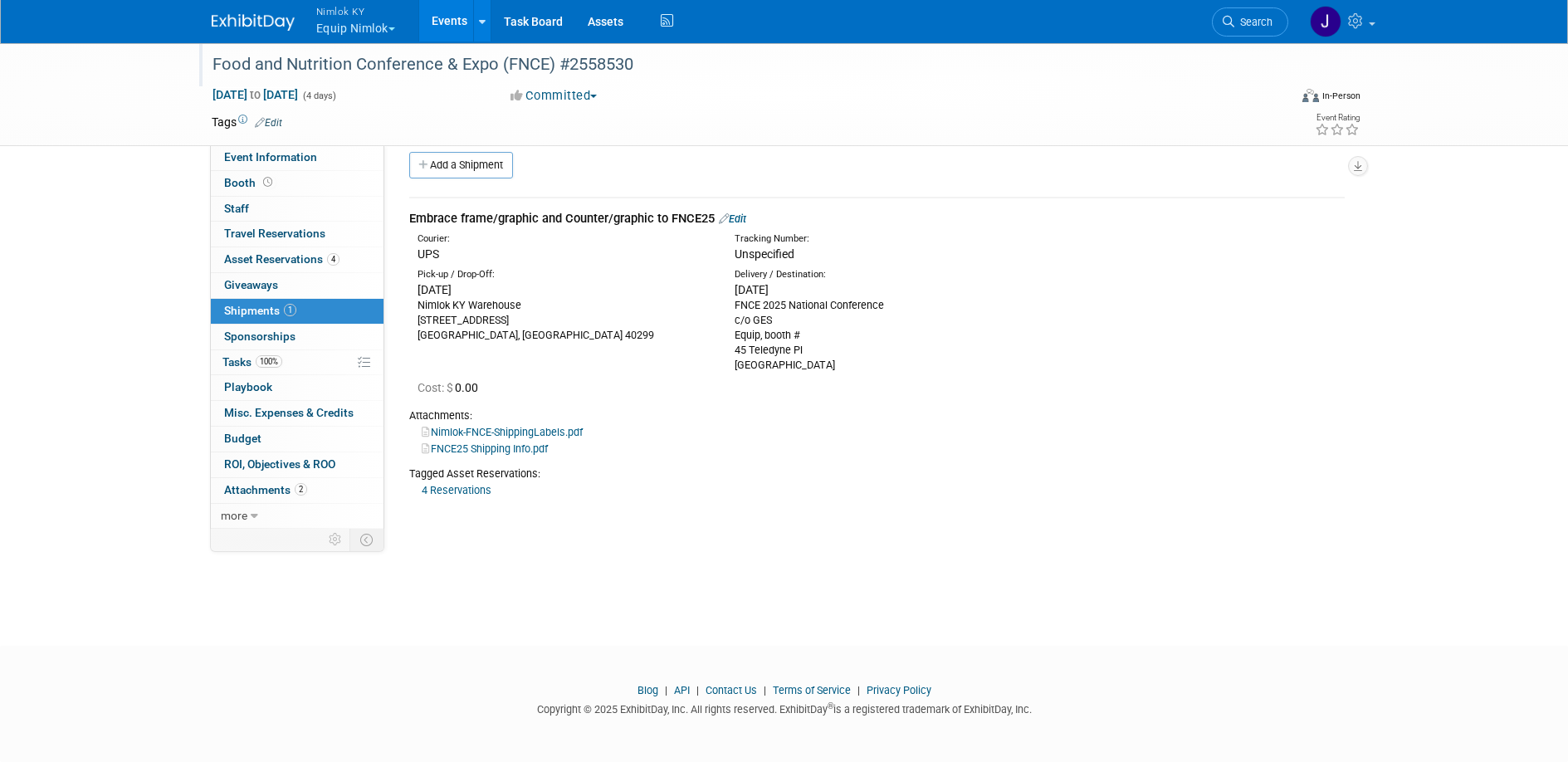
click at [506, 430] on link "Nimlok-FNCE-ShippingLabels.pdf" at bounding box center [501, 431] width 161 height 13
click at [529, 425] on link "Nimlok-FNCE-ShippingLabels.pdf" at bounding box center [501, 431] width 161 height 13
click at [510, 451] on link "FNCE25 Shipping Info.pdf" at bounding box center [485, 449] width 127 height 13
click at [746, 217] on link "Edit" at bounding box center [732, 218] width 27 height 13
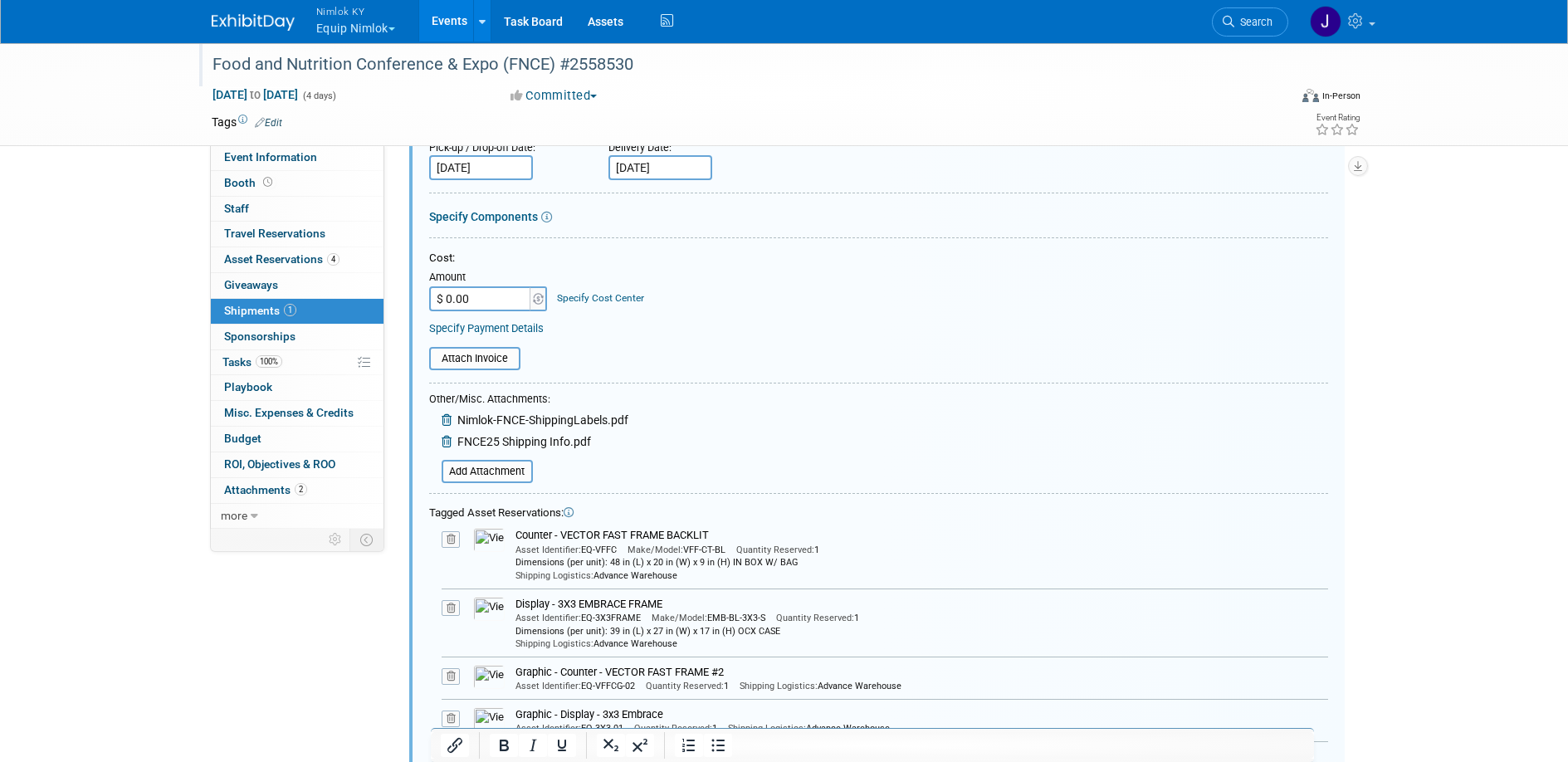
scroll to position [532, 0]
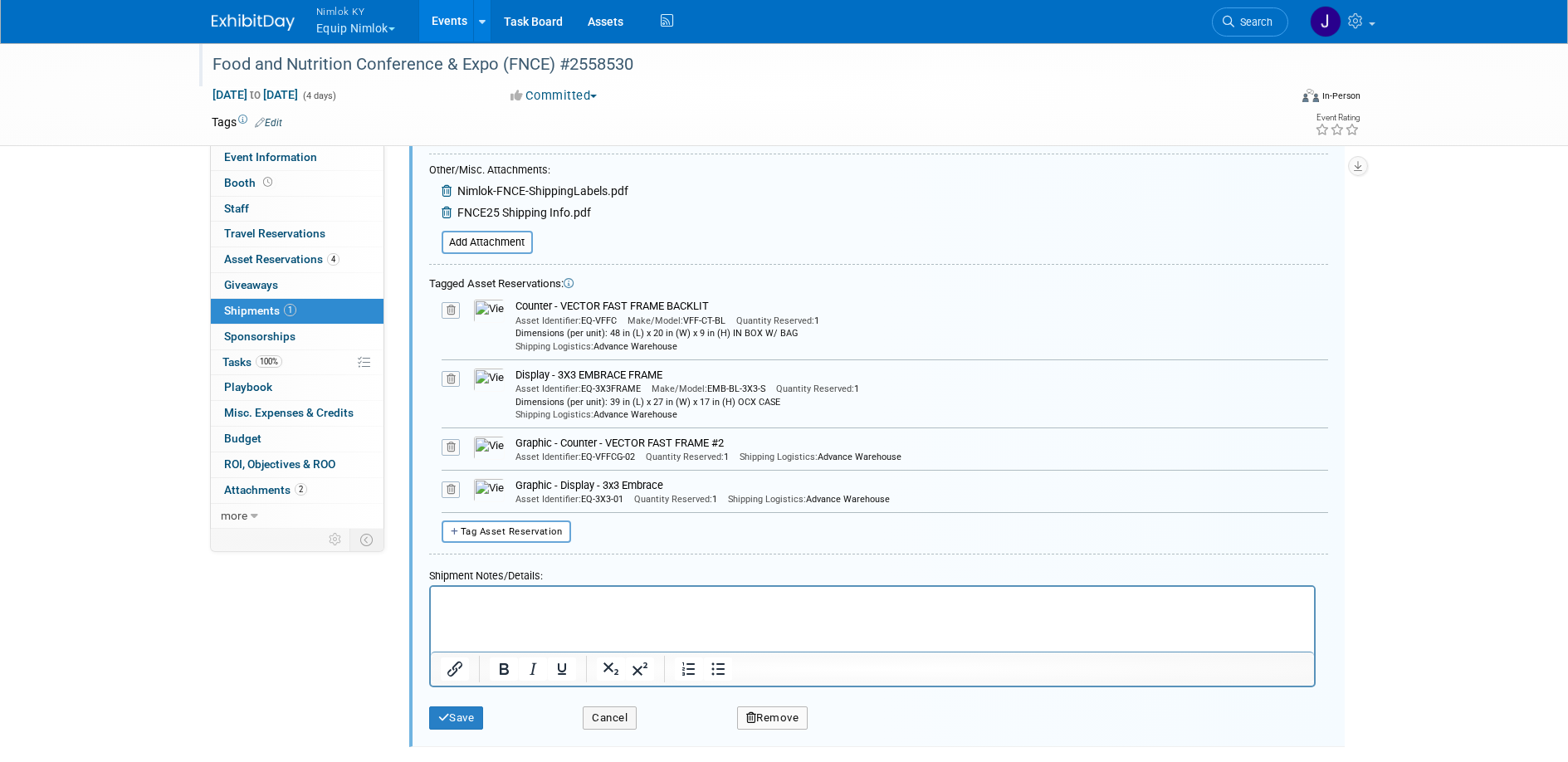
click at [751, 609] on html at bounding box center [871, 598] width 883 height 23
click at [443, 716] on icon "submit" at bounding box center [444, 717] width 12 height 11
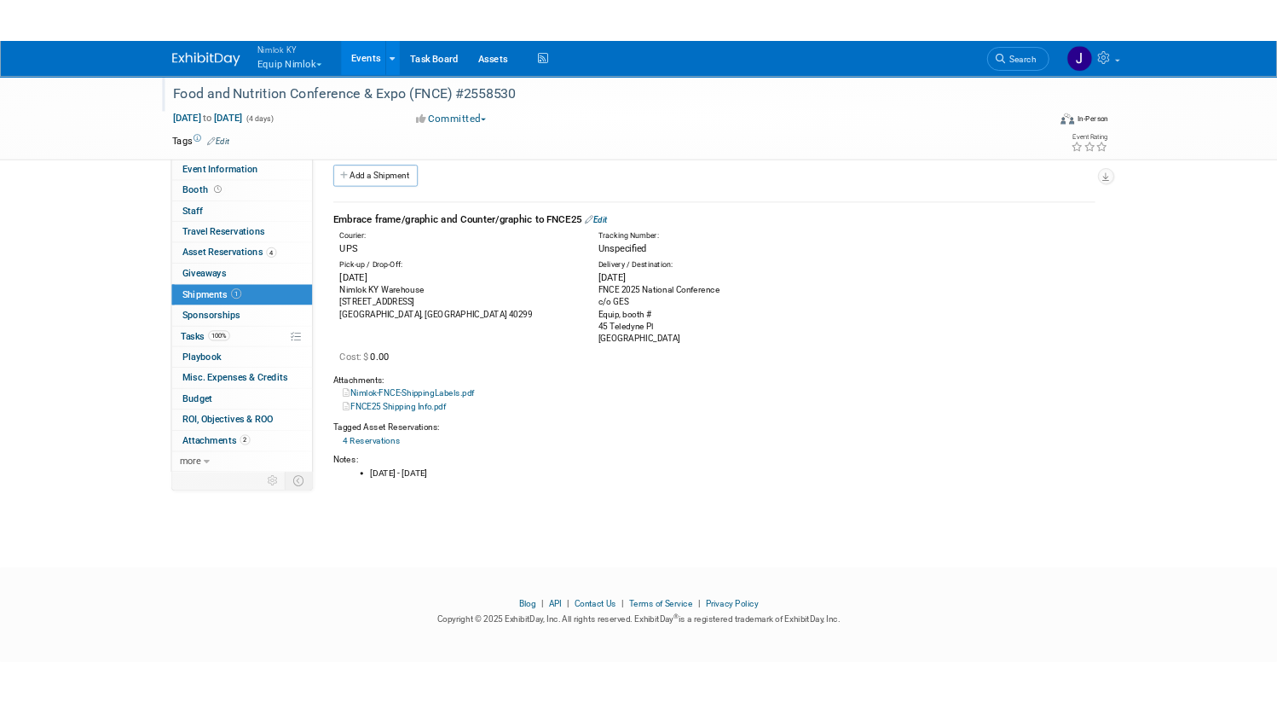
scroll to position [73, 0]
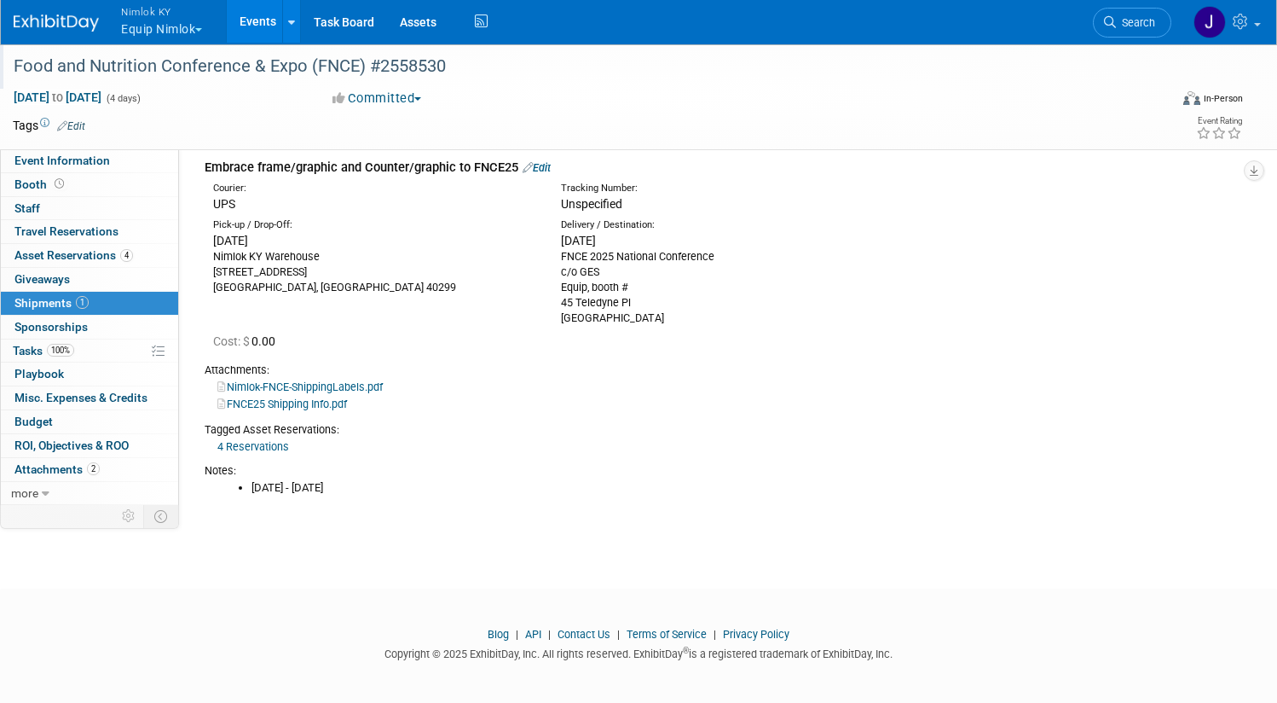
click at [383, 384] on link "Nimlok-FNCE-ShippingLabels.pdf" at bounding box center [299, 386] width 165 height 13
click at [347, 405] on link "FNCE25 Shipping Info.pdf" at bounding box center [282, 403] width 130 height 13
click at [133, 253] on span "Asset Reservations 4" at bounding box center [73, 255] width 119 height 14
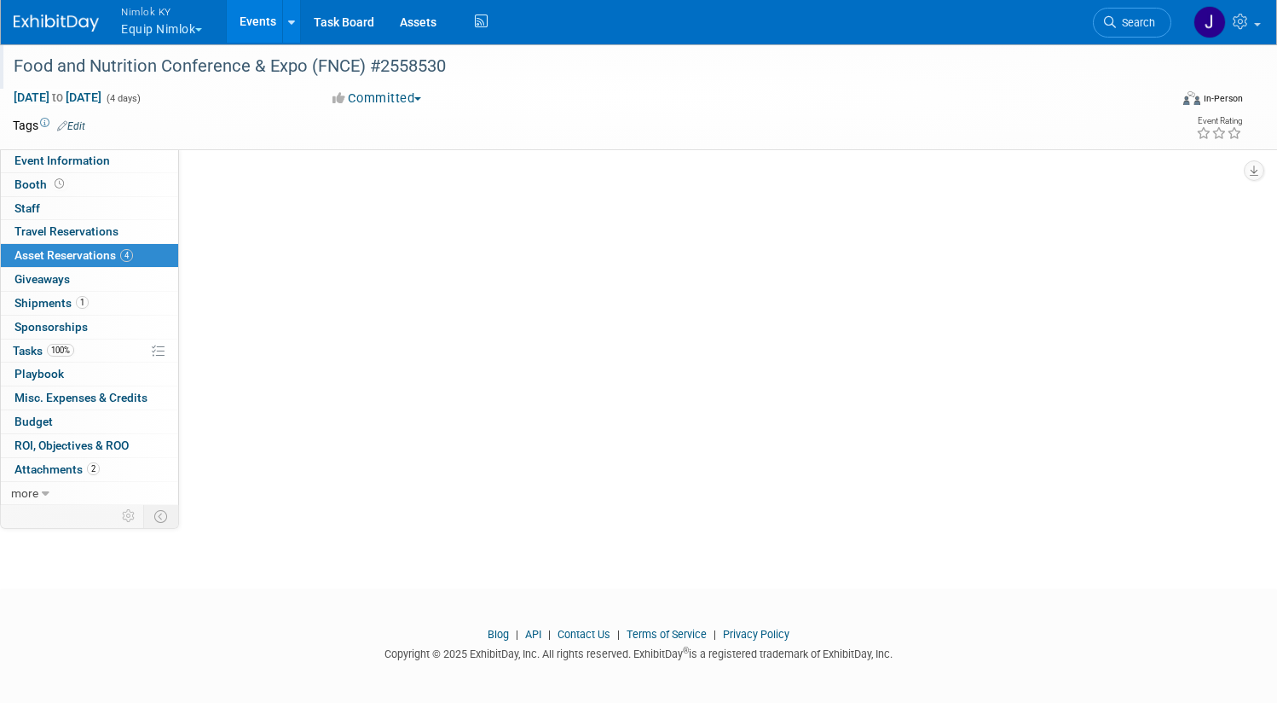
scroll to position [0, 0]
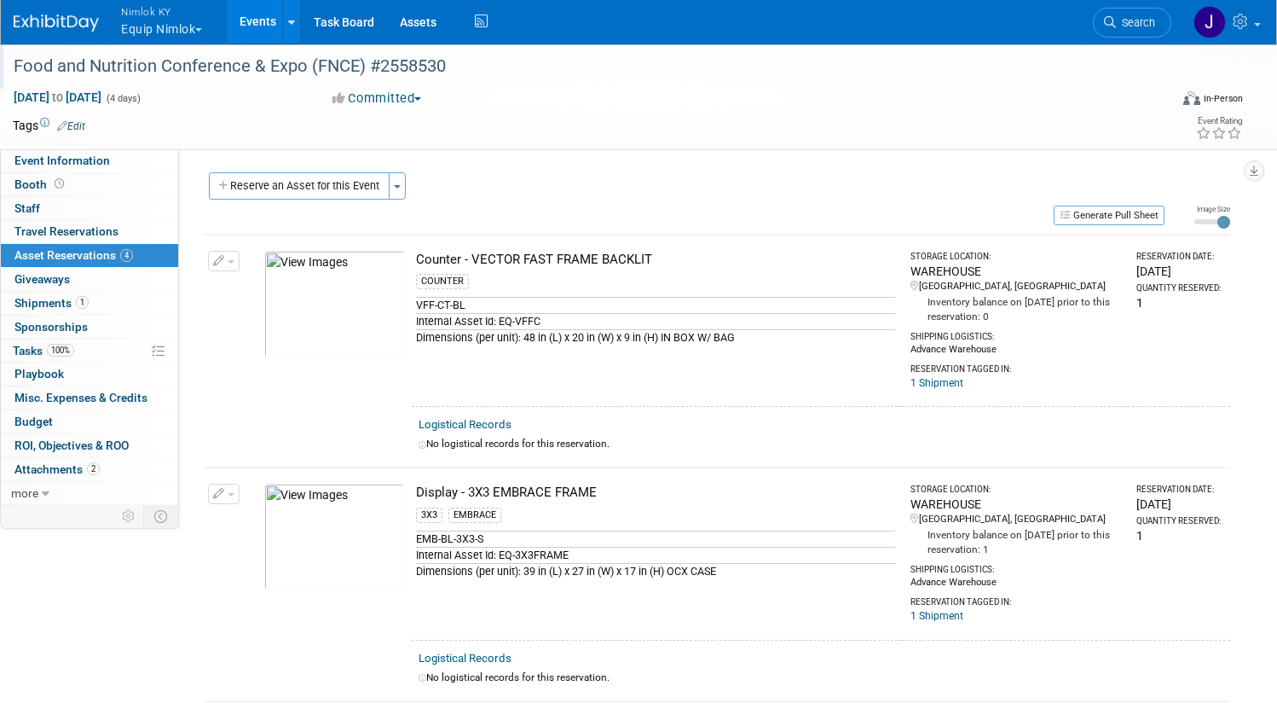
click at [630, 298] on div "VFF-CT-BL" at bounding box center [655, 305] width 479 height 16
drag, startPoint x: 719, startPoint y: 258, endPoint x: 476, endPoint y: 268, distance: 243.2
click at [476, 268] on td "Counter - VECTOR FAST FRAME BACKLIT COUNTER VFF-CT-BL Internal Asset Id: EQ-VFF…" at bounding box center [657, 321] width 490 height 172
copy div "Counter - VECTOR FAST FRAME BACKLIT"
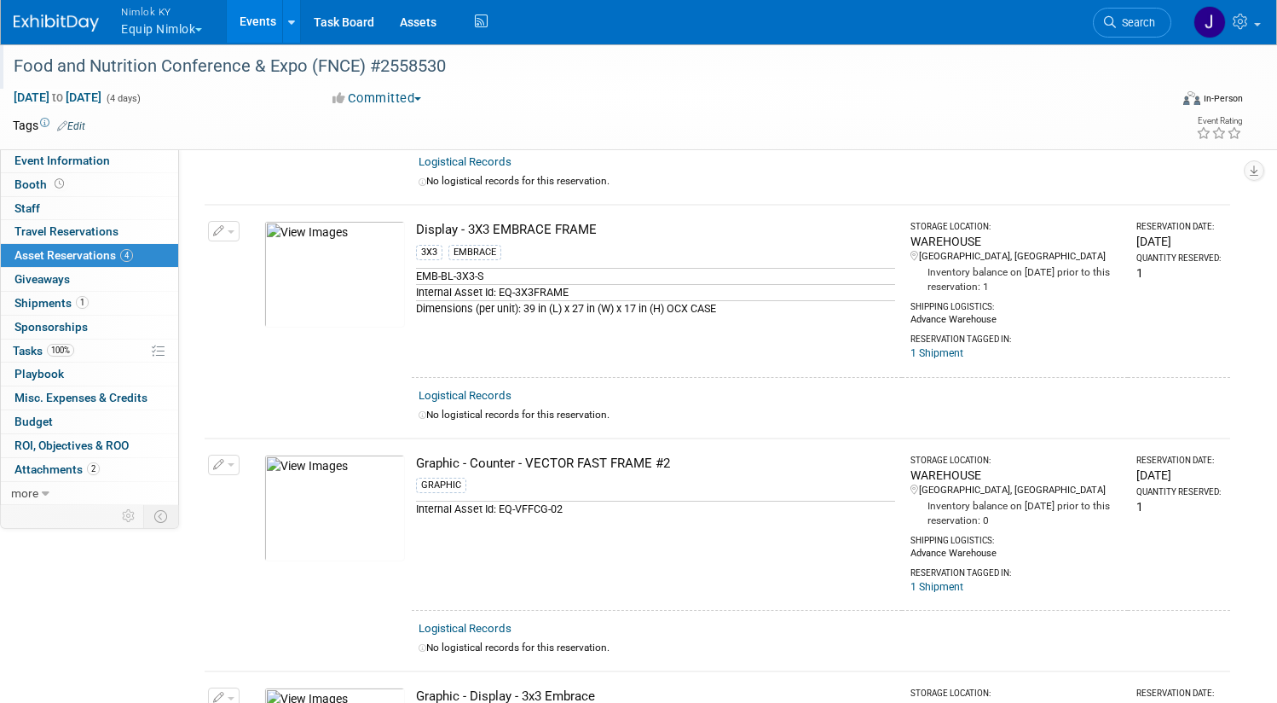
scroll to position [259, 0]
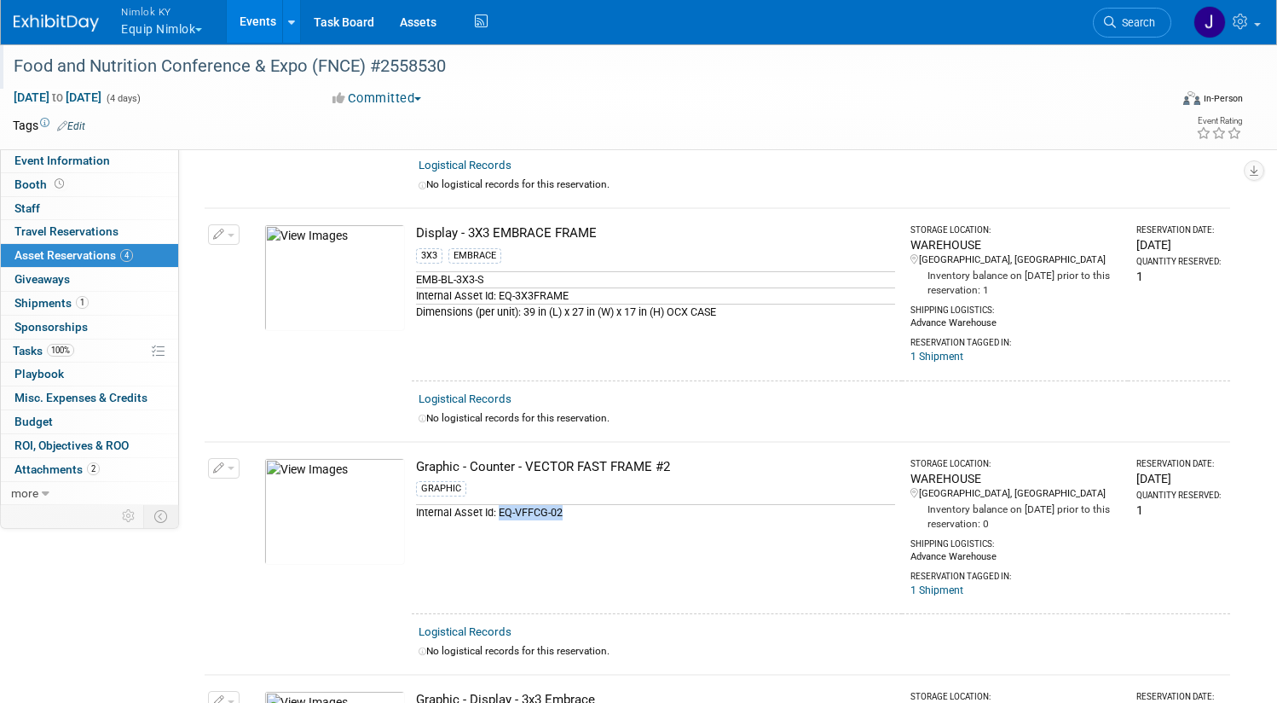
drag, startPoint x: 632, startPoint y: 514, endPoint x: 564, endPoint y: 519, distance: 68.4
click at [564, 519] on div "Internal Asset Id: EQ-VFFCG-02" at bounding box center [655, 512] width 479 height 16
copy div "EQ-VFFCG-02"
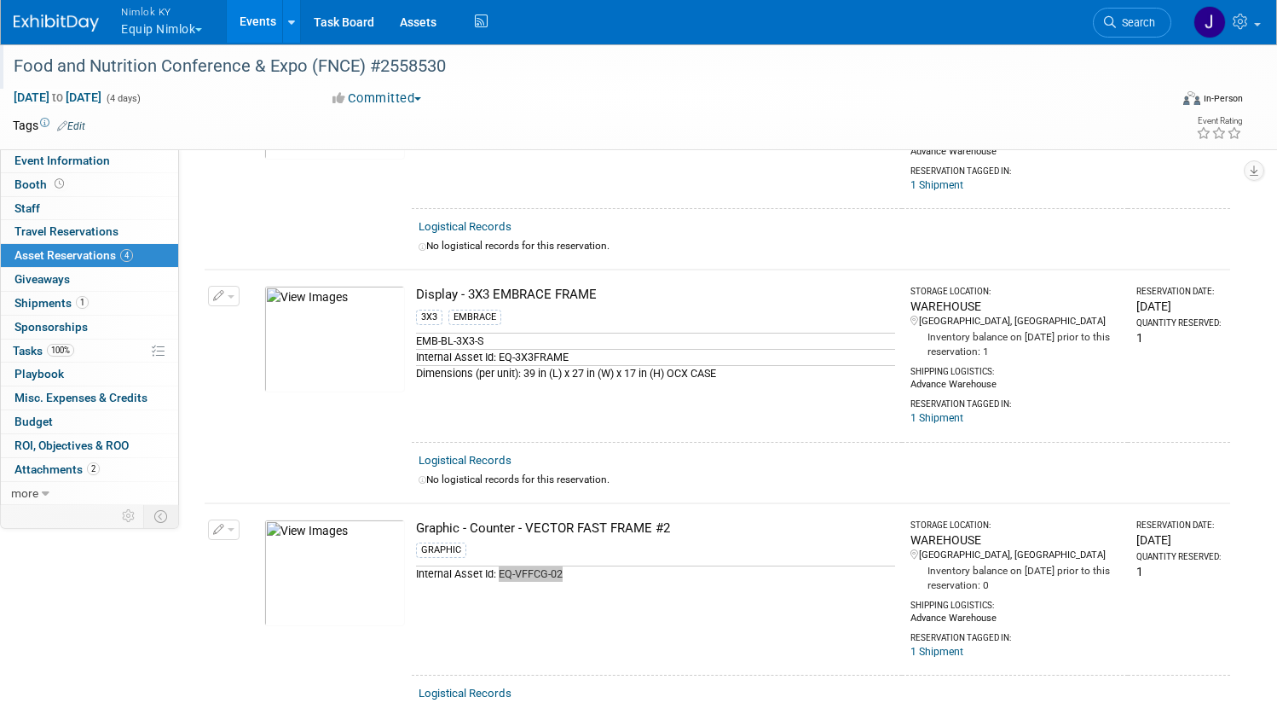
scroll to position [211, 0]
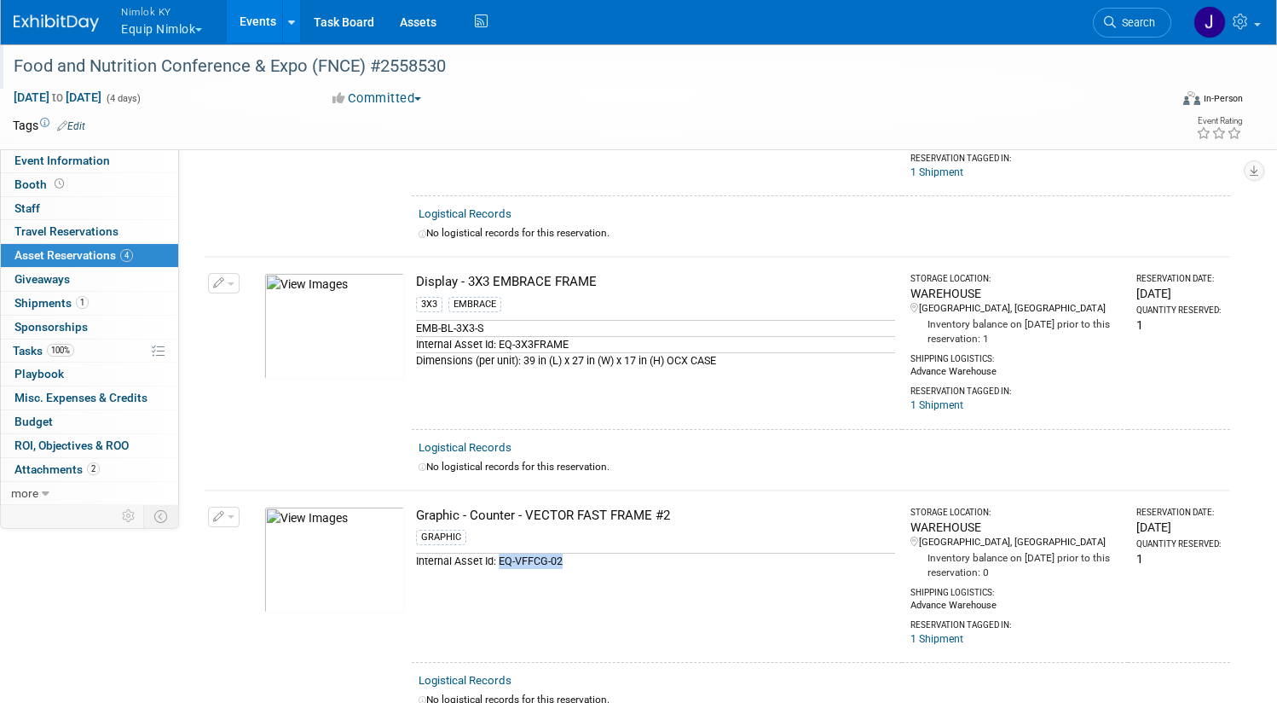
drag, startPoint x: 663, startPoint y: 281, endPoint x: 479, endPoint y: 279, distance: 183.4
click at [479, 279] on div "Display - 3X3 EMBRACE FRAME" at bounding box center [655, 282] width 479 height 18
copy div "Display - 3X3 EMBRACE FRAME"
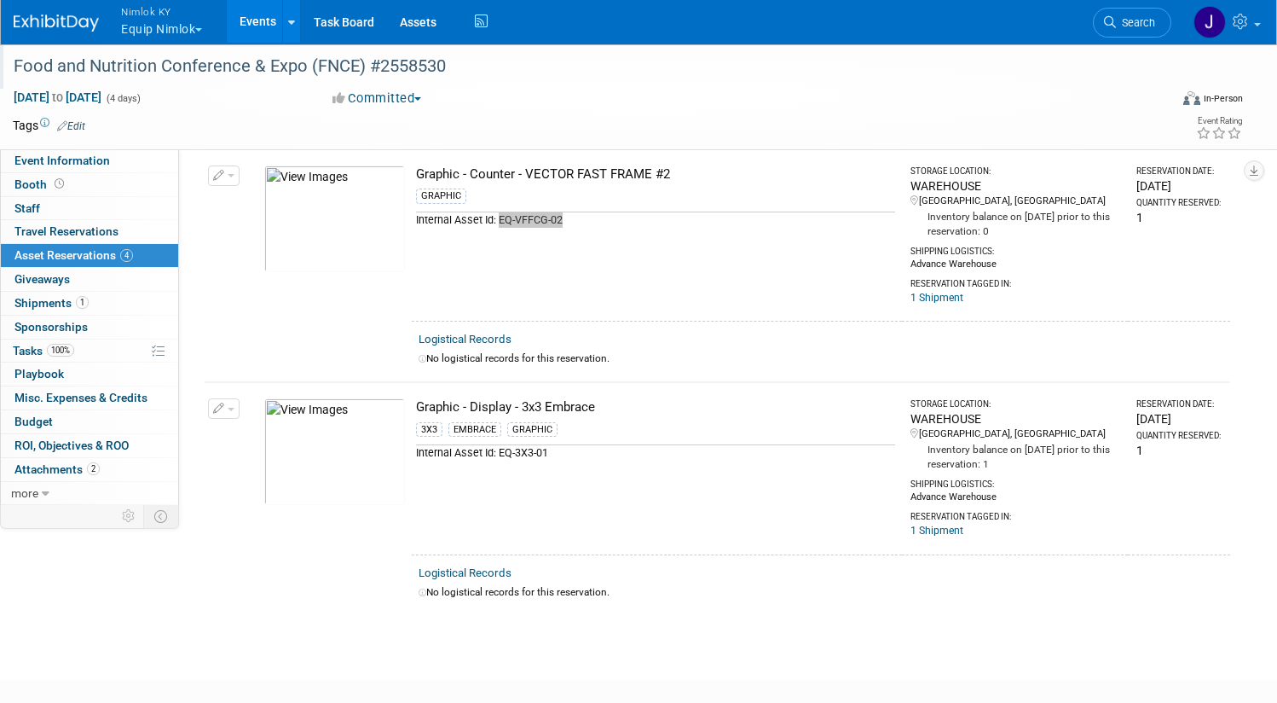
scroll to position [564, 0]
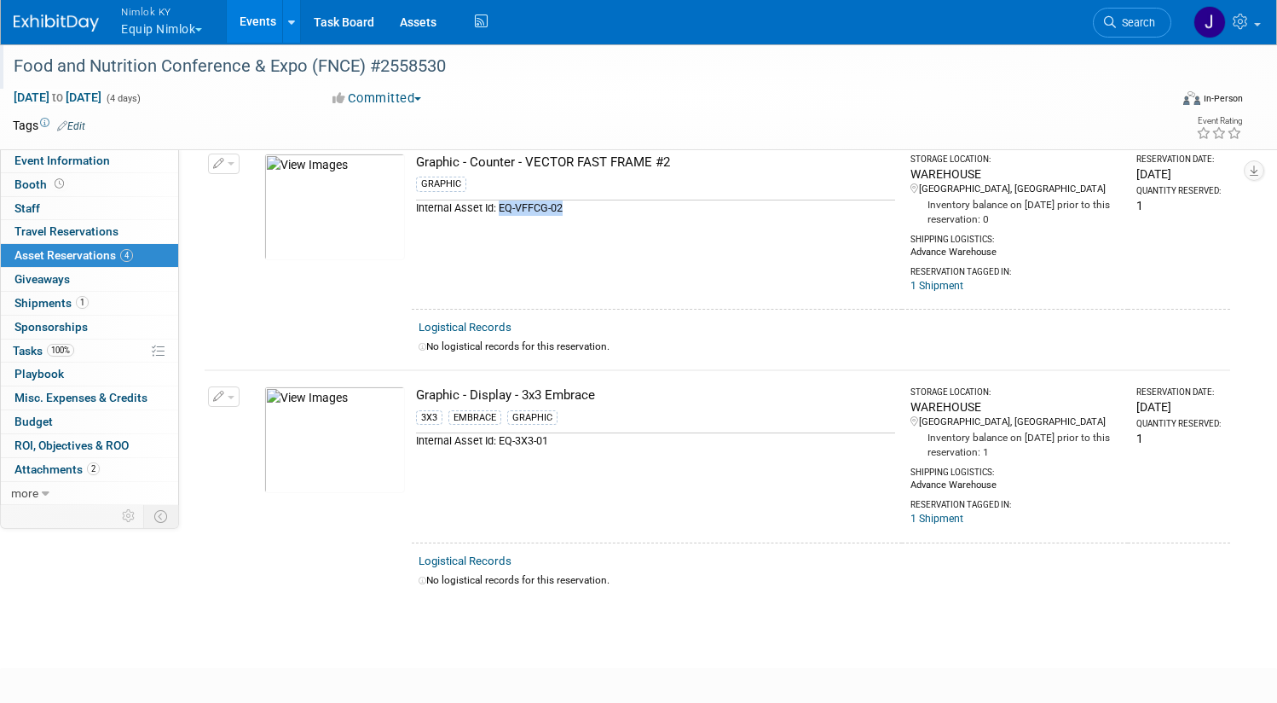
drag, startPoint x: 658, startPoint y: 397, endPoint x: 480, endPoint y: 398, distance: 178.2
click at [480, 398] on div "Graphic - Display - 3x3 Embrace" at bounding box center [655, 395] width 479 height 18
copy div "Graphic - Display - 3x3 Embrace"
drag, startPoint x: 614, startPoint y: 438, endPoint x: 565, endPoint y: 444, distance: 49.8
click at [565, 444] on div "Internal Asset Id: EQ-3X3-01" at bounding box center [655, 440] width 479 height 16
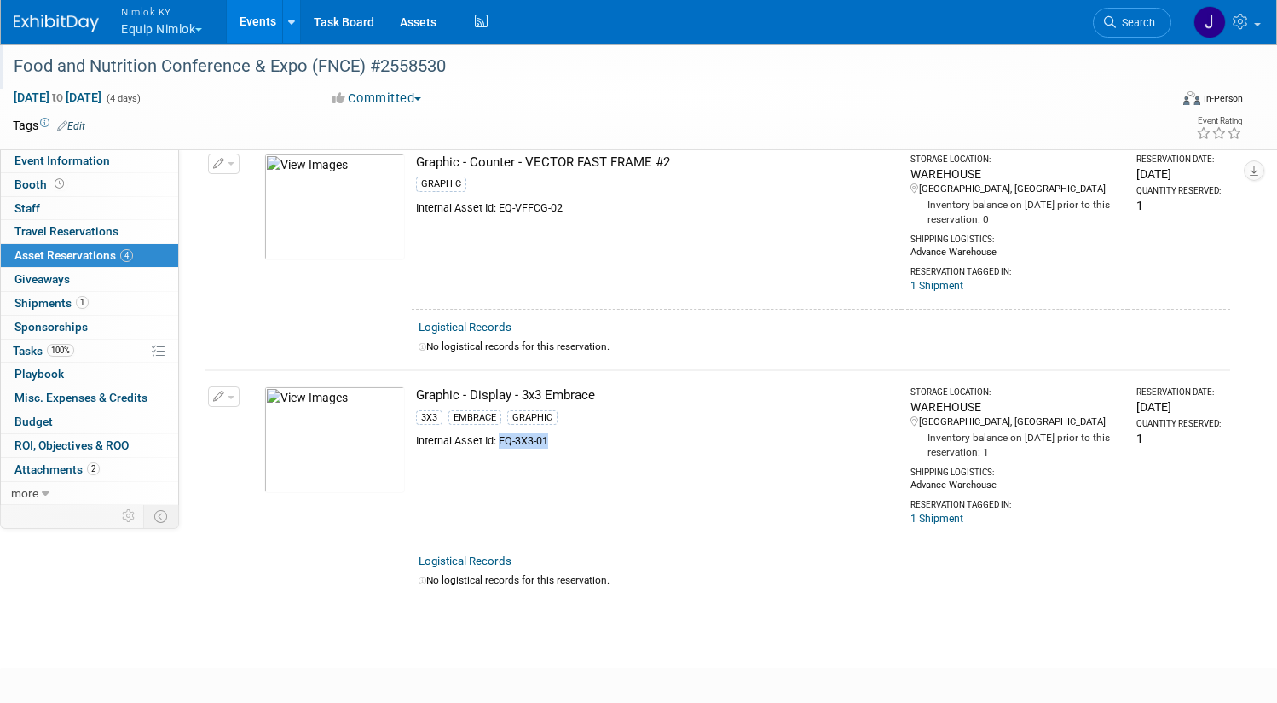
copy div "EQ-3X3-01"
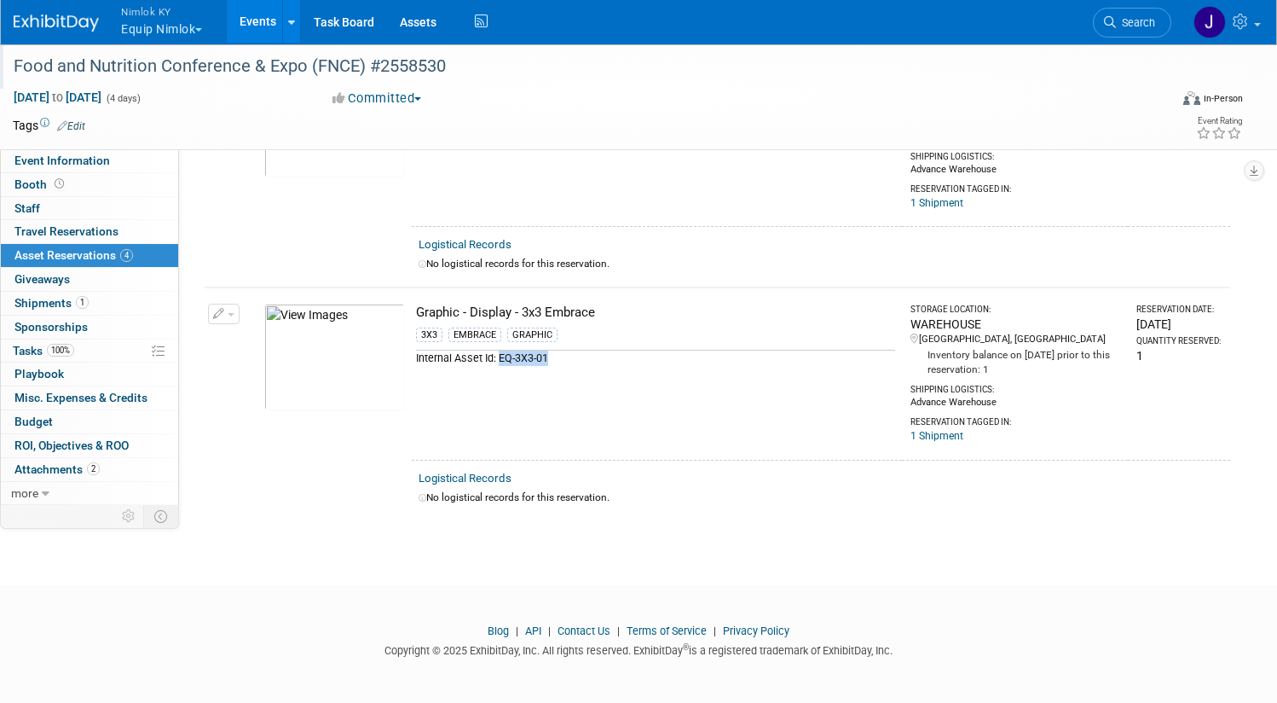
scroll to position [648, 0]
click at [160, 298] on link "1 Shipments 1" at bounding box center [89, 303] width 177 height 23
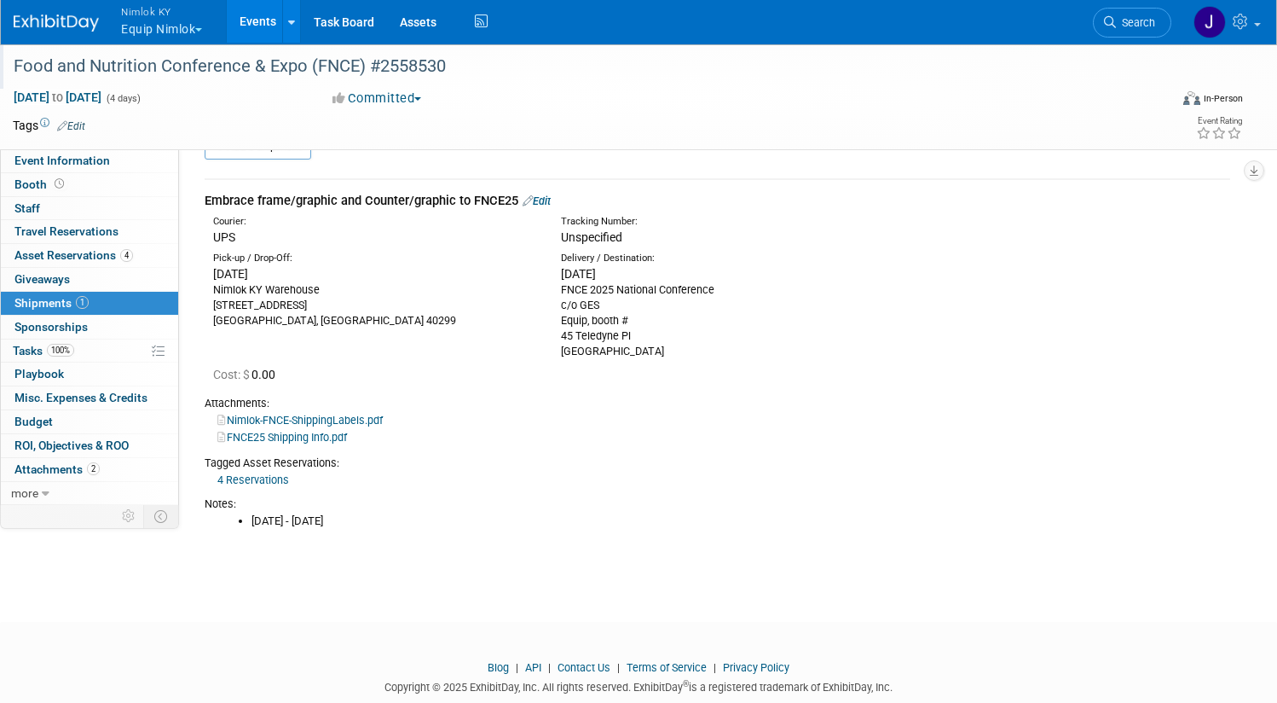
scroll to position [34, 0]
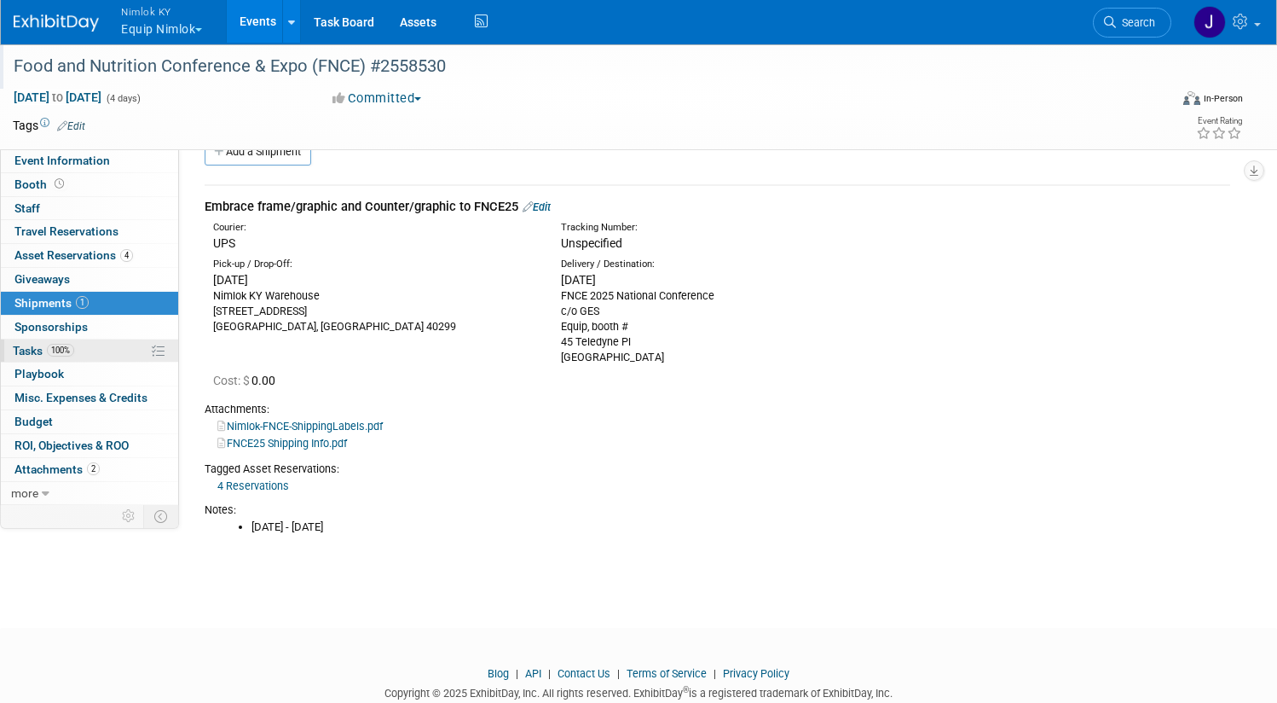
click at [154, 350] on link "100% Tasks 100%" at bounding box center [89, 350] width 177 height 23
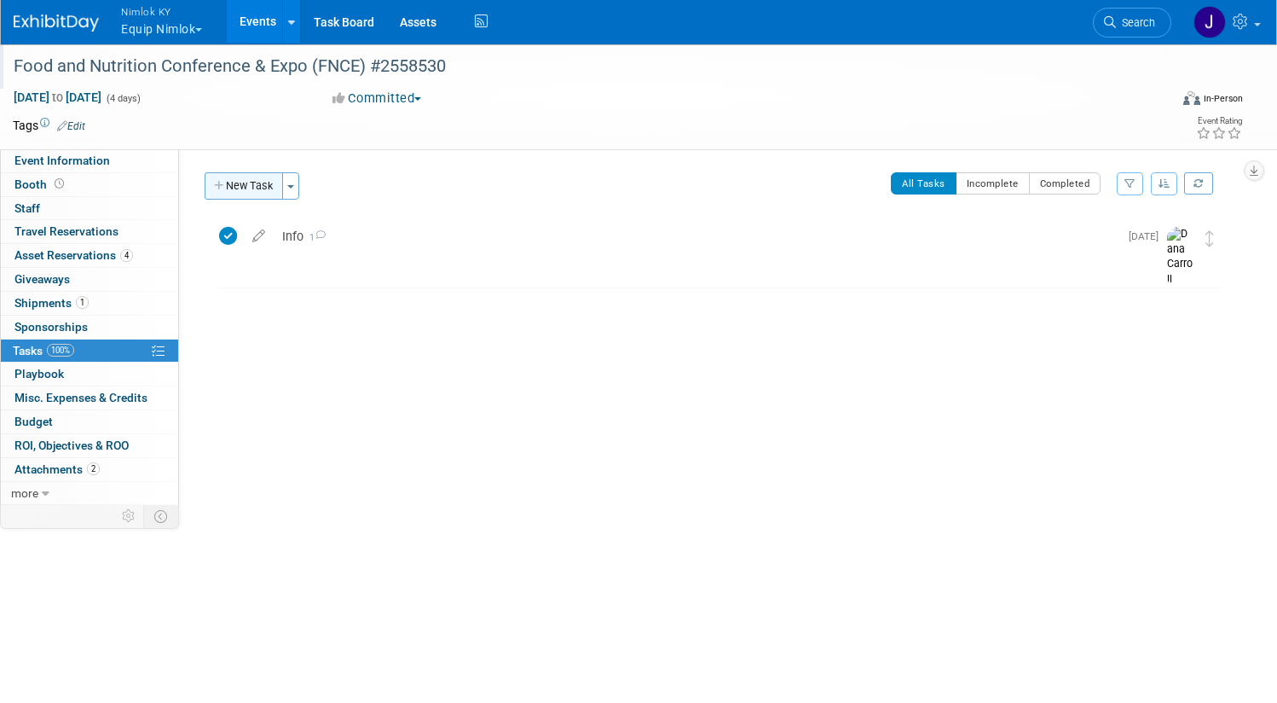
click at [283, 185] on button "New Task" at bounding box center [244, 185] width 78 height 27
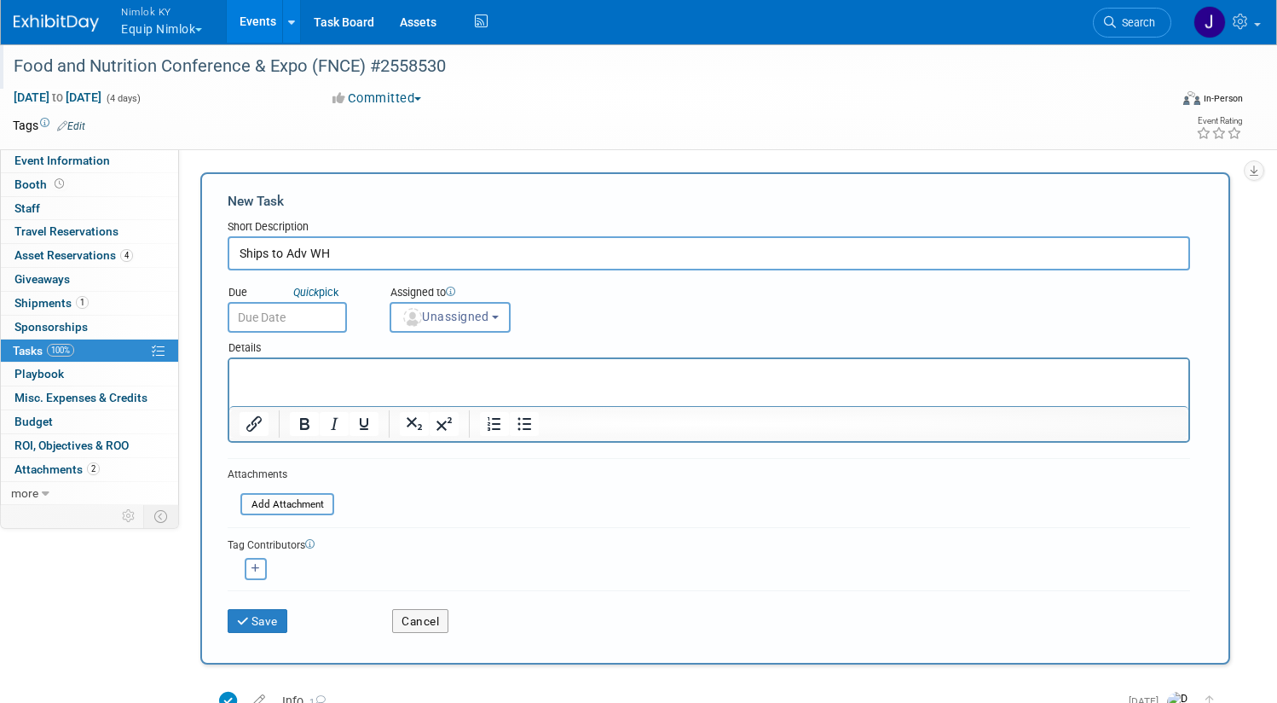
type input "Ships to Adv WH"
click at [347, 316] on input "text" at bounding box center [287, 317] width 119 height 31
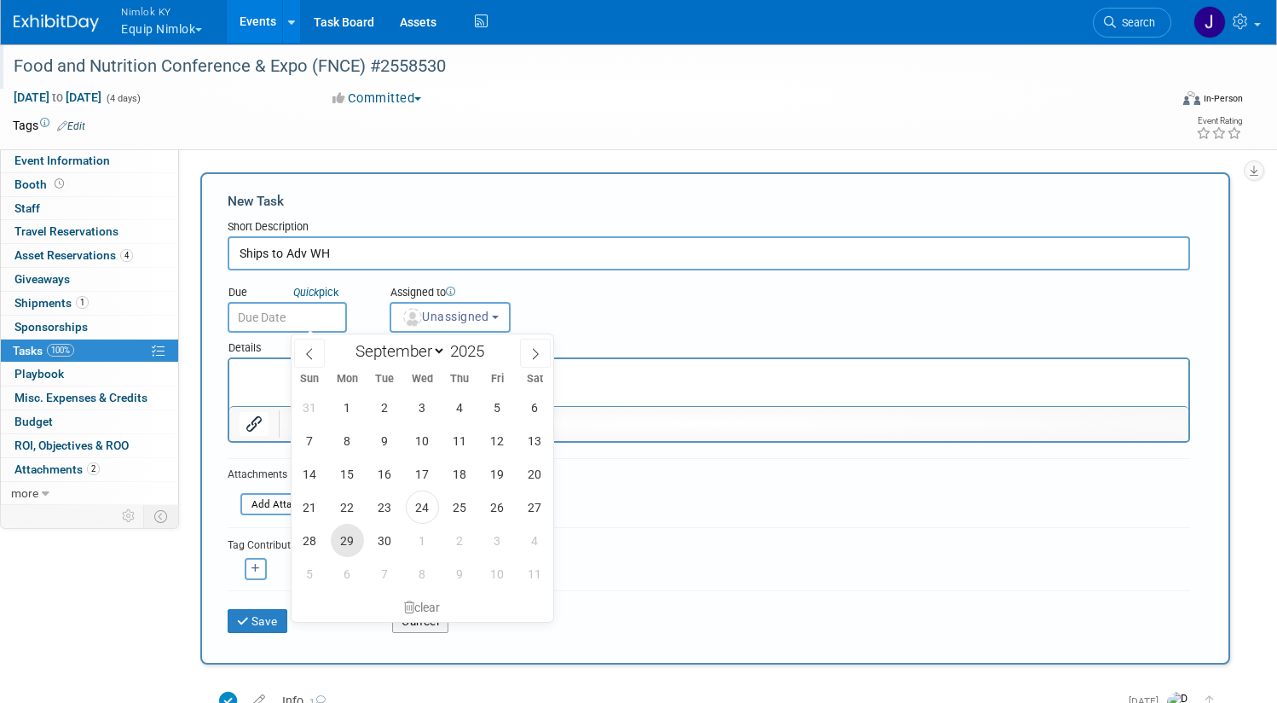
click at [341, 538] on span "29" at bounding box center [347, 540] width 33 height 33
type input "Sep 29, 2025"
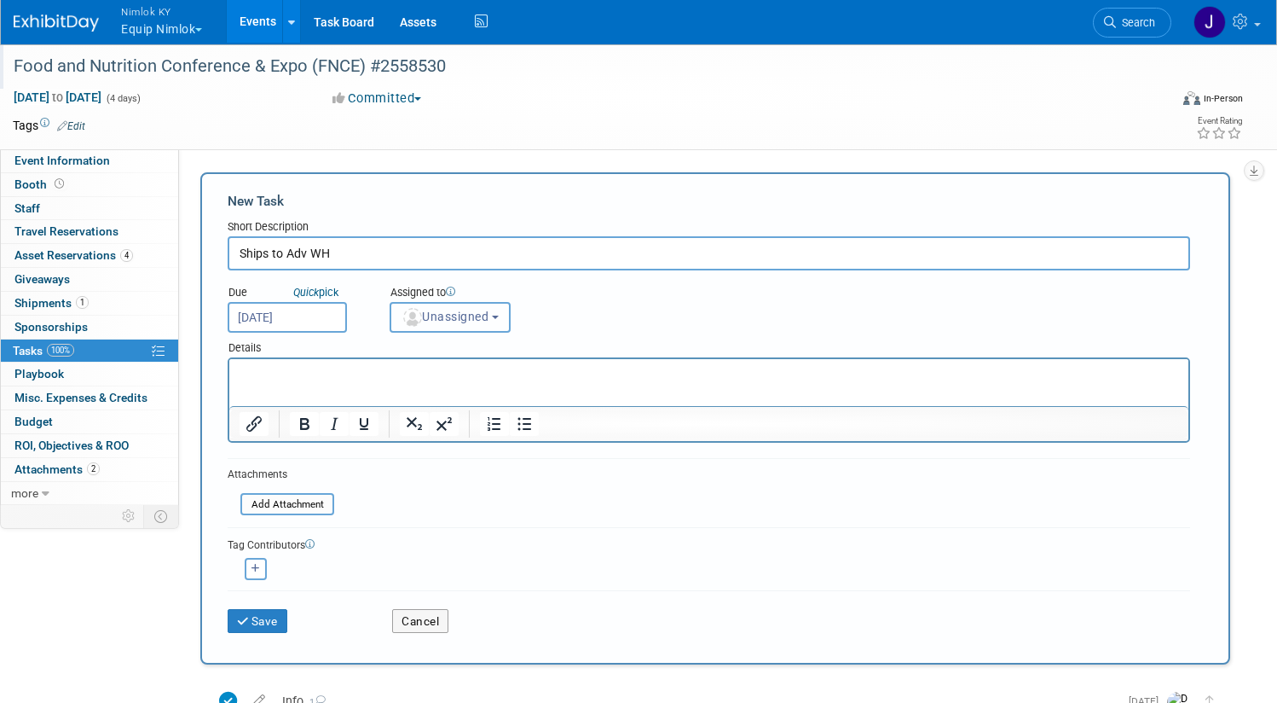
click at [511, 305] on button "Unassigned" at bounding box center [450, 317] width 121 height 31
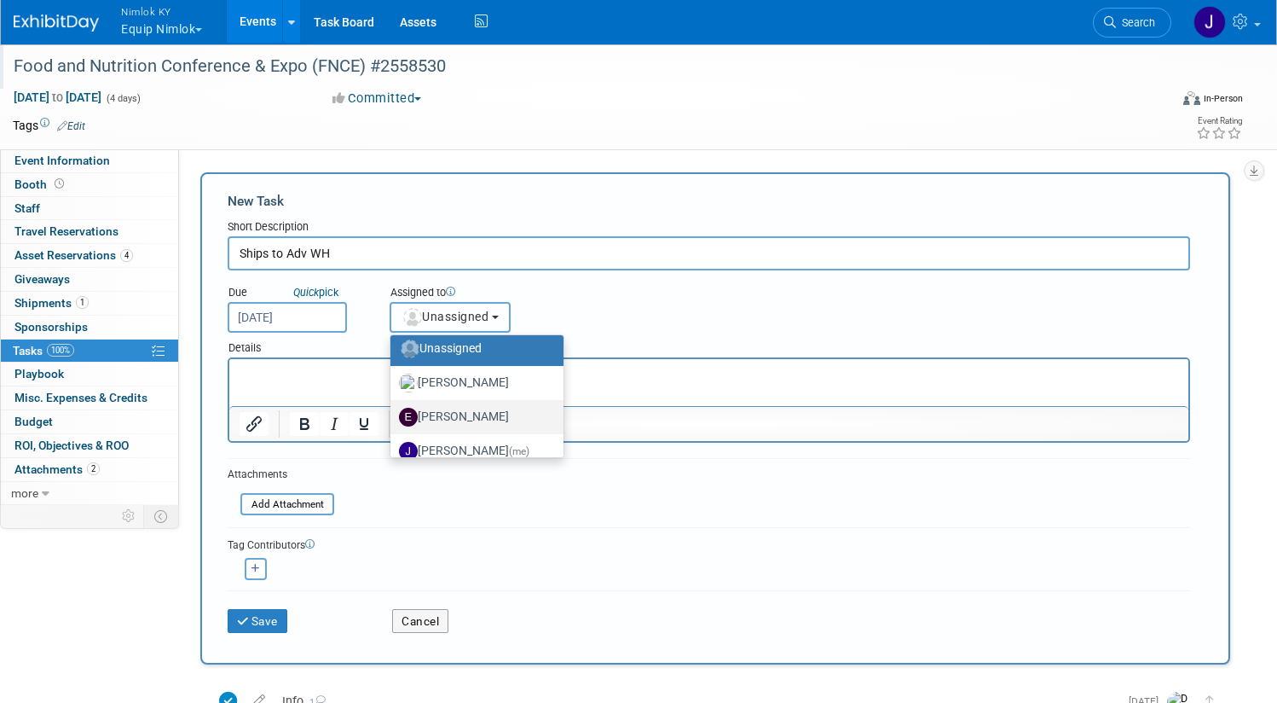
scroll to position [10, 0]
click at [530, 445] on span "(me)" at bounding box center [519, 449] width 20 height 12
click at [393, 445] on input "Jamie Dunn (me)" at bounding box center [387, 446] width 11 height 11
select select "6959d863-ee32-42c4-bffe-2330cab25484"
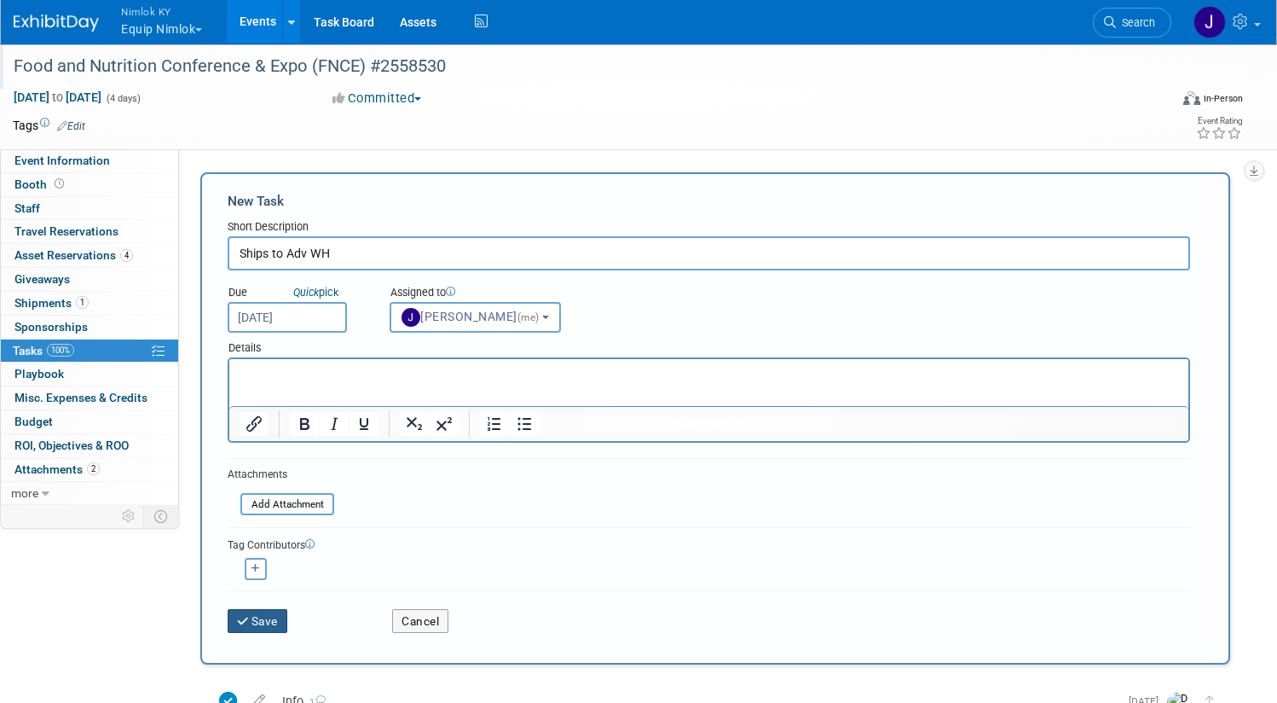
click at [287, 617] on button "Save" at bounding box center [258, 621] width 60 height 24
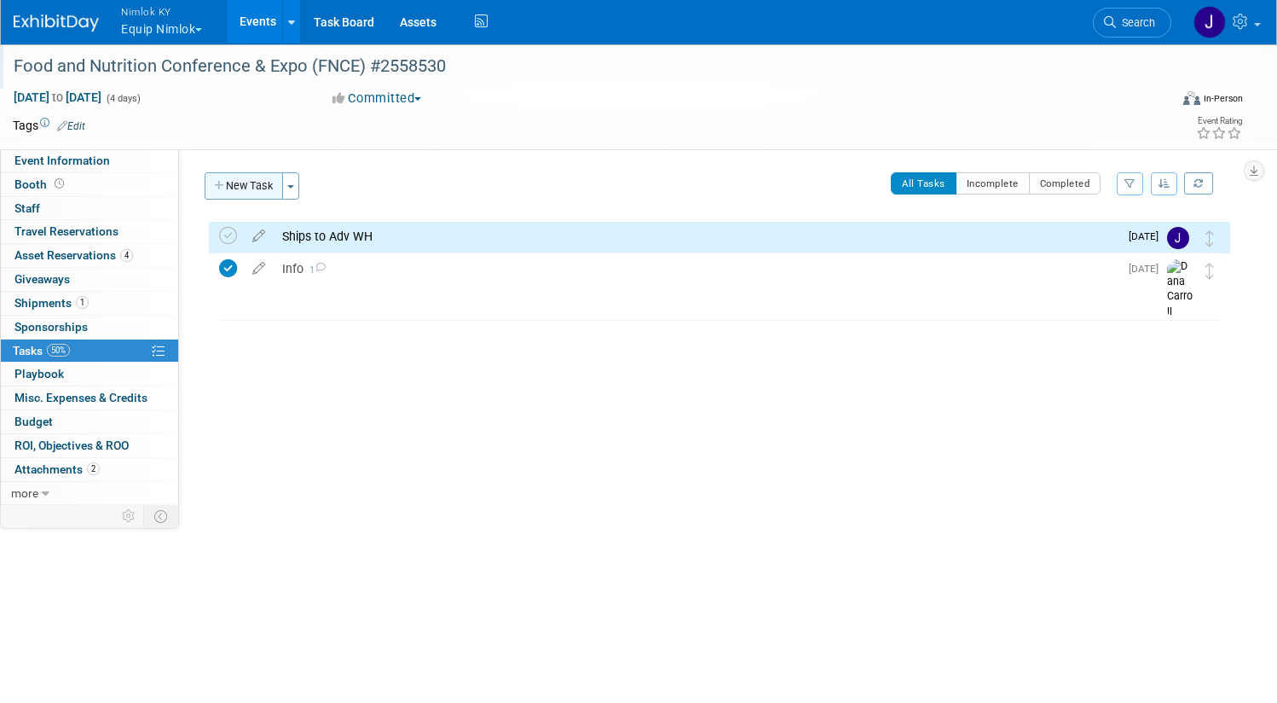
click at [283, 176] on button "New Task" at bounding box center [244, 185] width 78 height 27
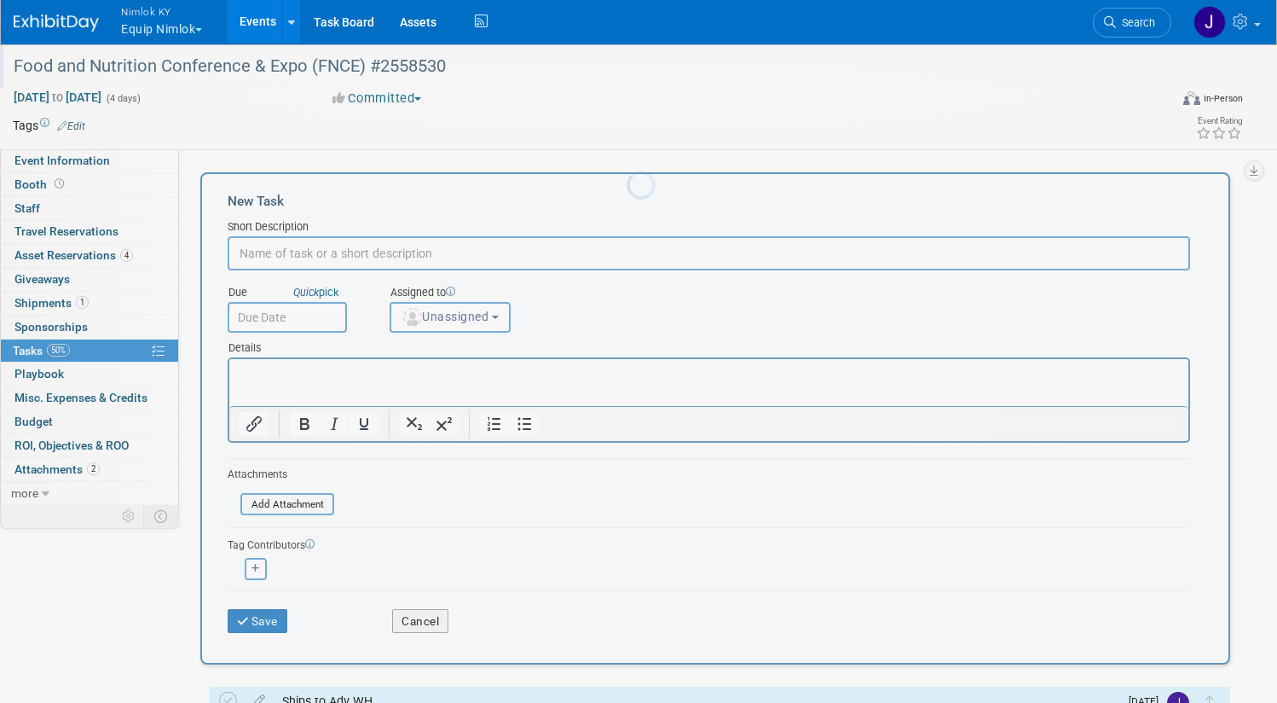
scroll to position [0, 0]
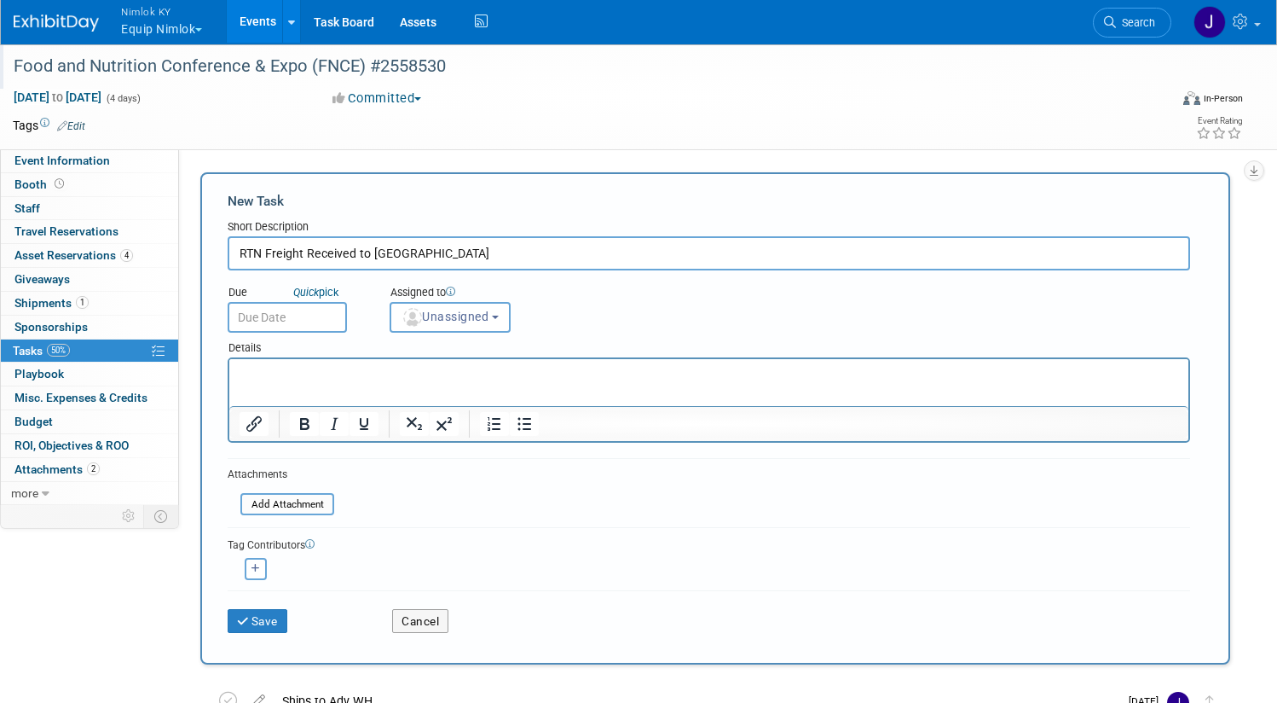
type input "RTN Freight Received to Nimlok"
click at [347, 322] on input "text" at bounding box center [287, 317] width 119 height 31
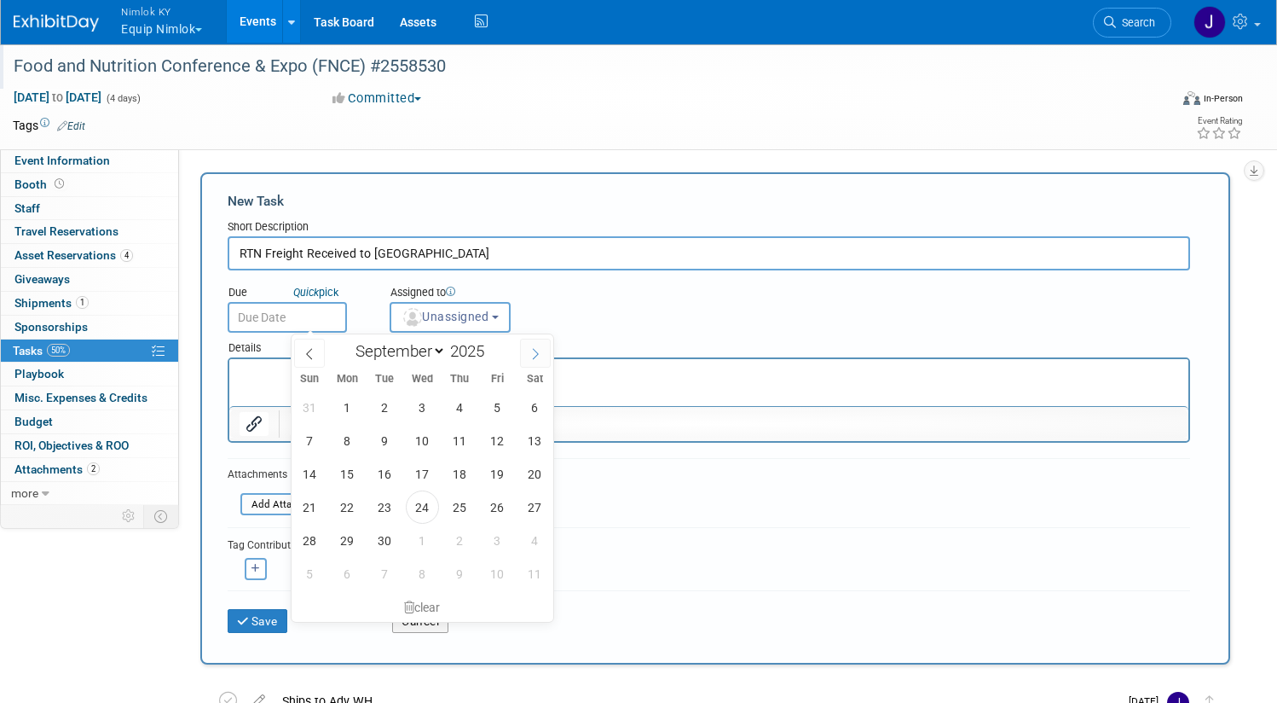
click at [534, 361] on span at bounding box center [535, 353] width 31 height 29
select select "9"
click at [344, 505] on span "20" at bounding box center [347, 506] width 33 height 33
type input "[DATE]"
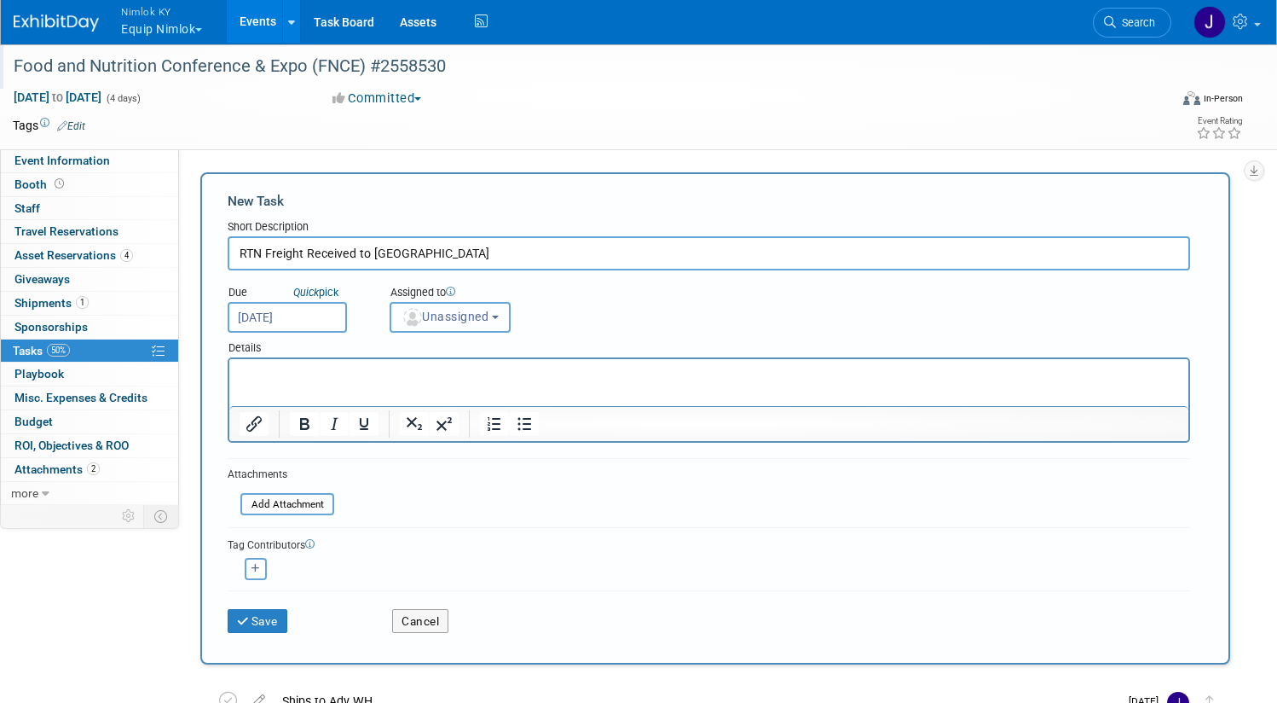
click at [511, 323] on button "Unassigned" at bounding box center [450, 317] width 121 height 31
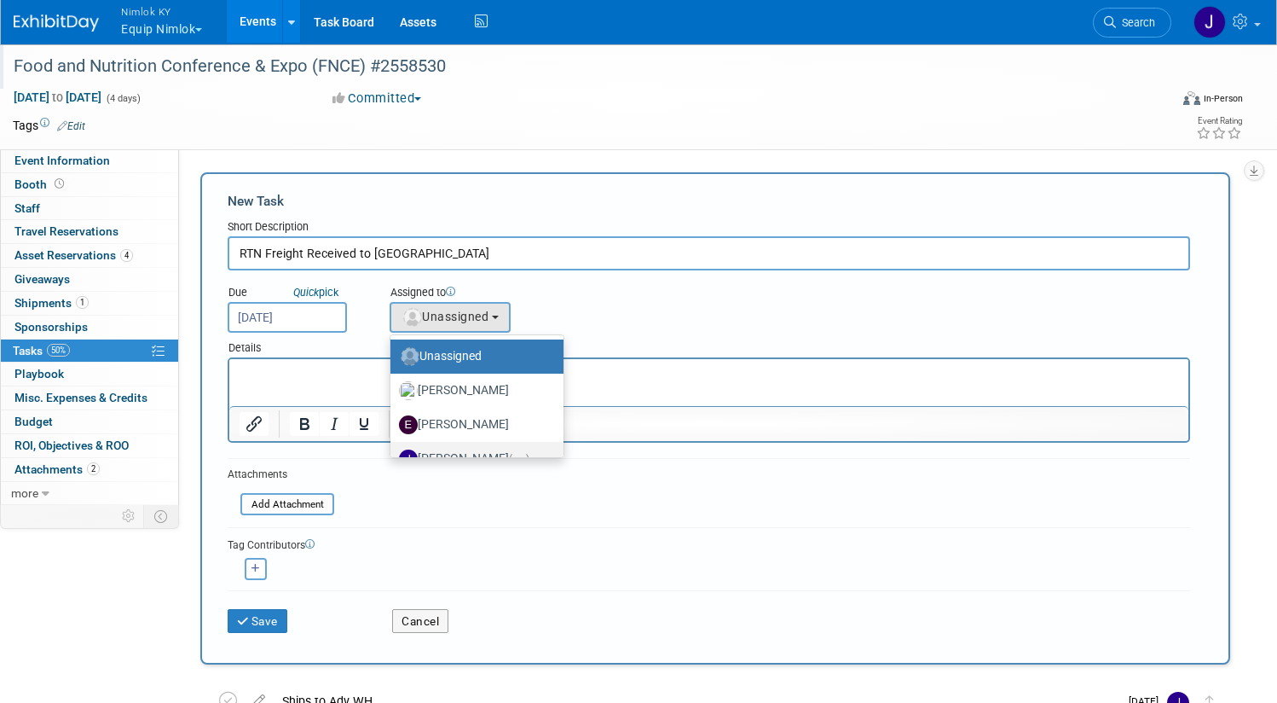
click at [536, 450] on label "Jamie Dunn (me)" at bounding box center [473, 458] width 148 height 27
click at [393, 451] on input "Jamie Dunn (me)" at bounding box center [387, 456] width 11 height 11
select select "6959d863-ee32-42c4-bffe-2330cab25484"
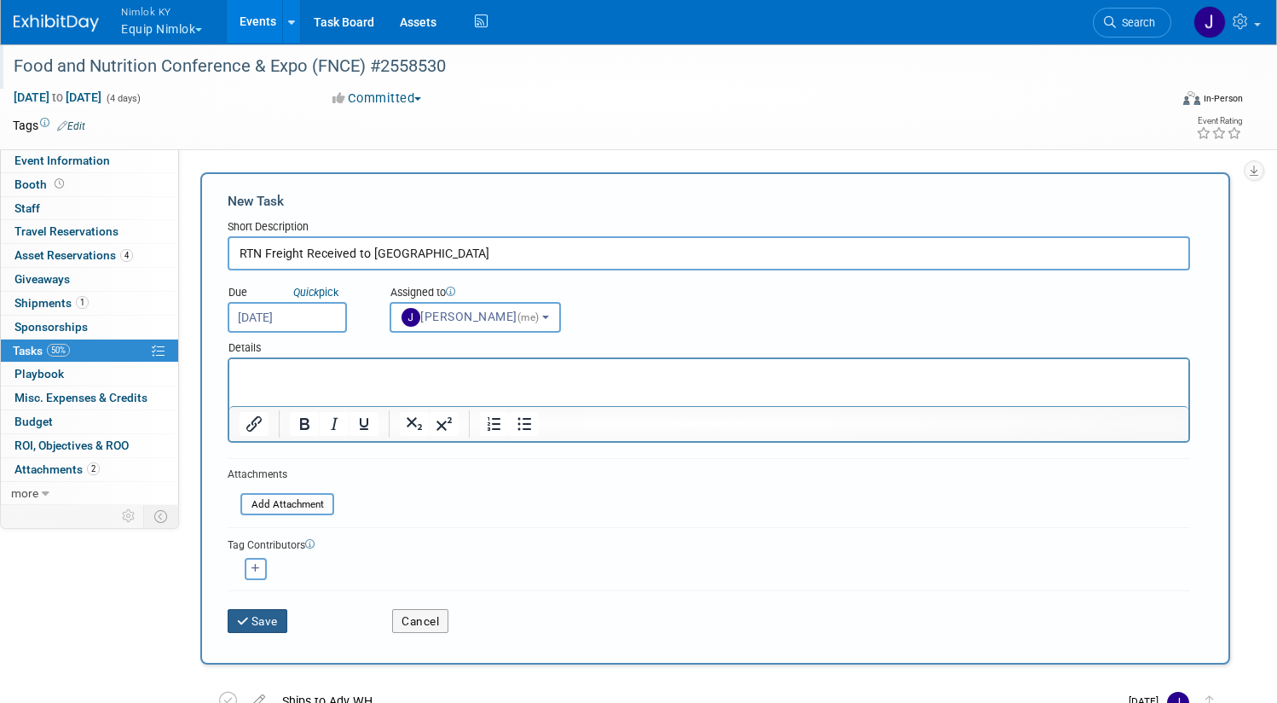
click at [287, 619] on button "Save" at bounding box center [258, 621] width 60 height 24
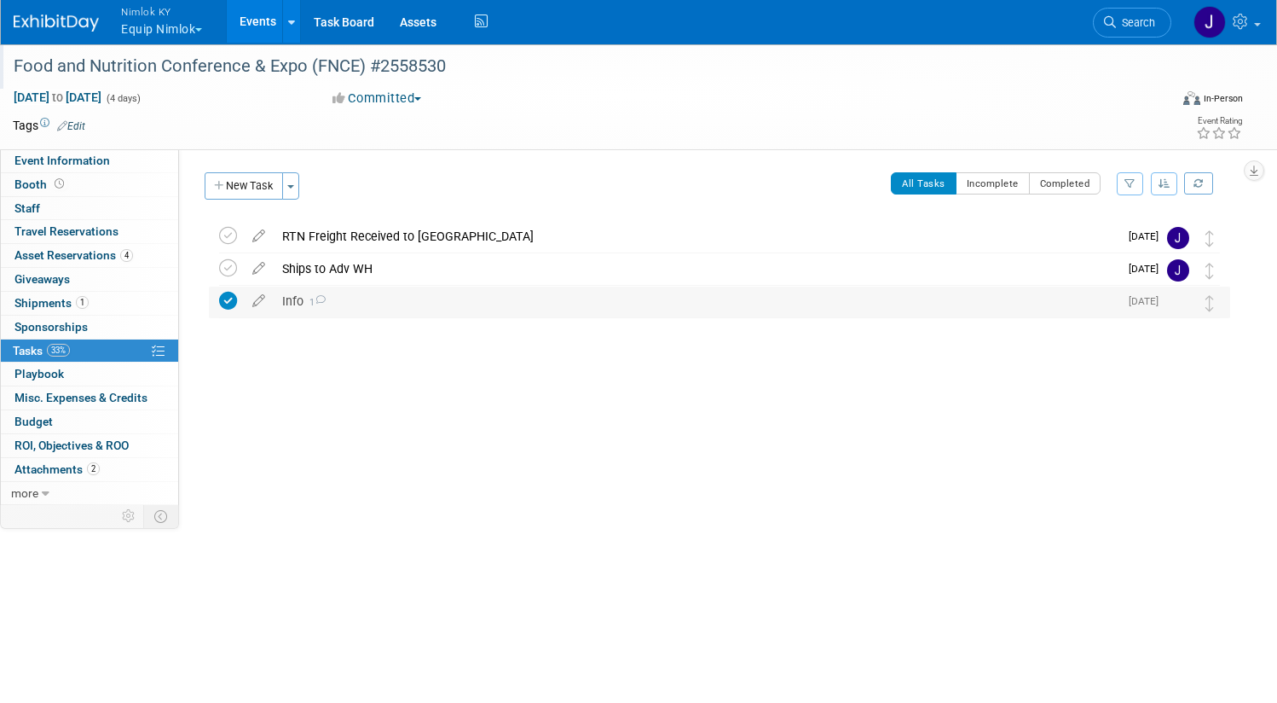
click at [436, 305] on div "Info 1" at bounding box center [696, 301] width 845 height 29
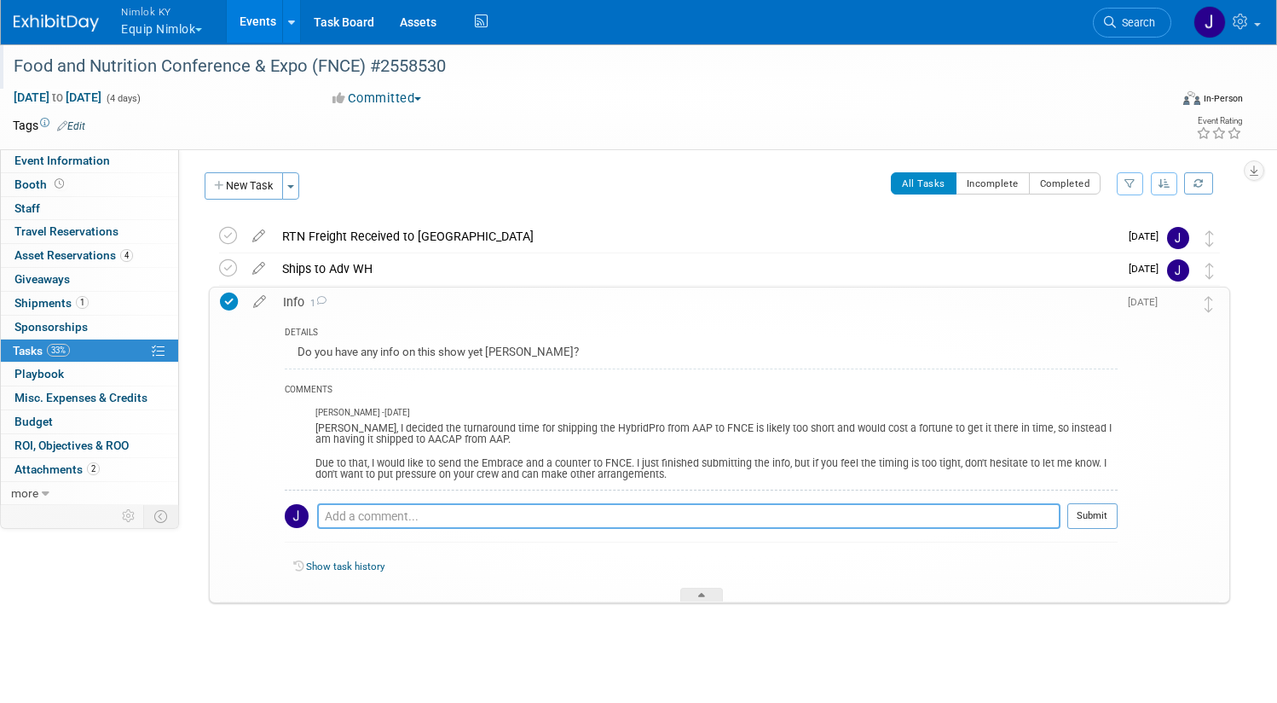
click at [570, 515] on textarea at bounding box center [689, 516] width 744 height 26
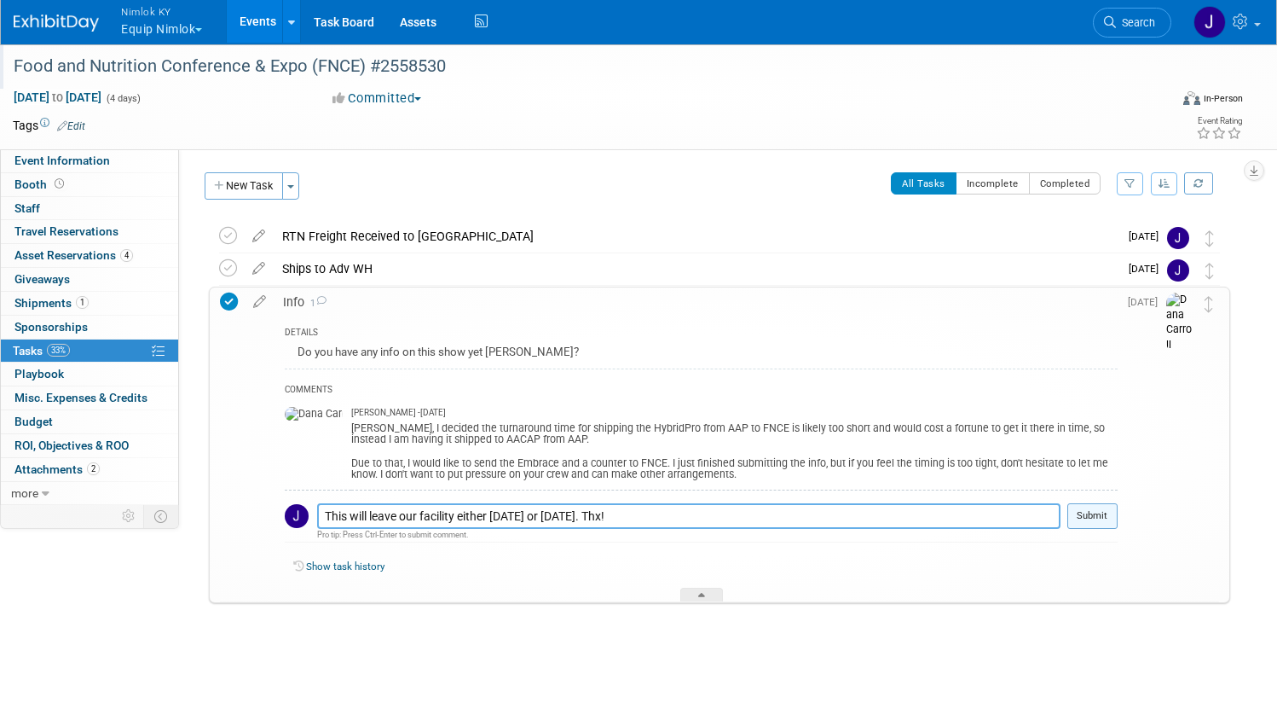
type textarea "This will leave our facility either friday or monday. Thx!"
click at [1075, 512] on button "Submit" at bounding box center [1093, 516] width 50 height 26
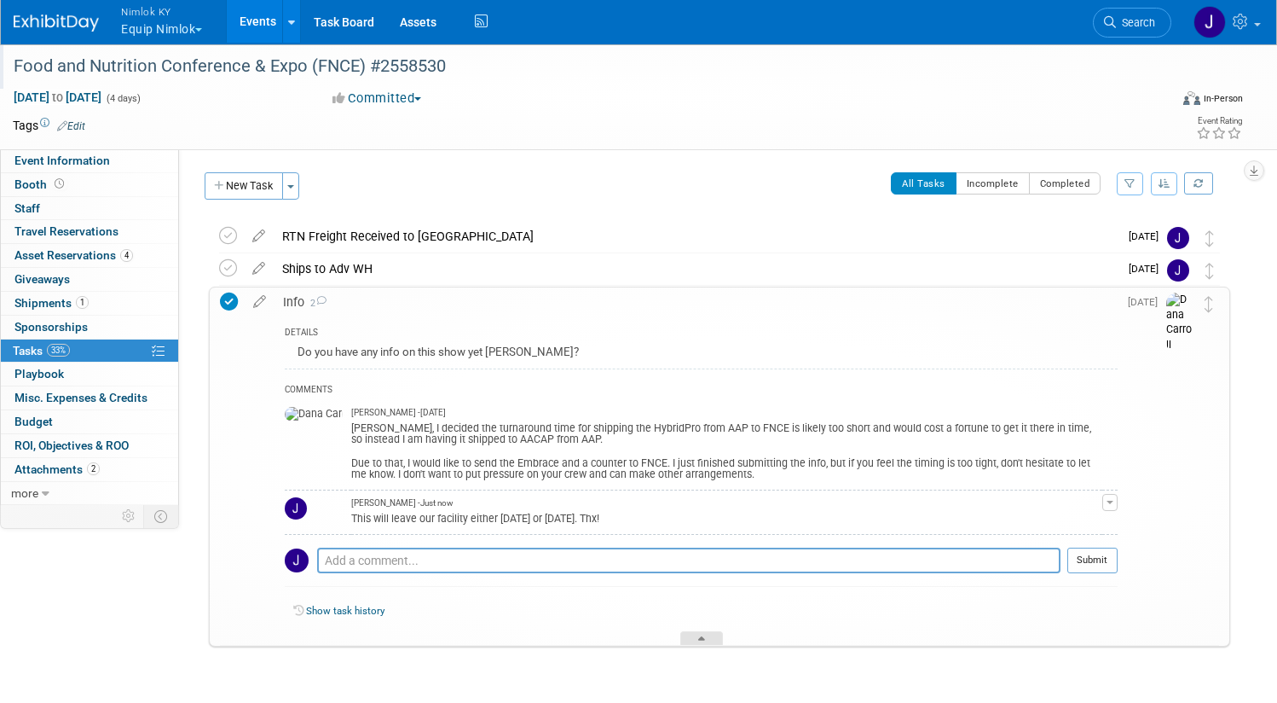
click at [704, 634] on div at bounding box center [701, 638] width 43 height 14
